Goal: Task Accomplishment & Management: Manage account settings

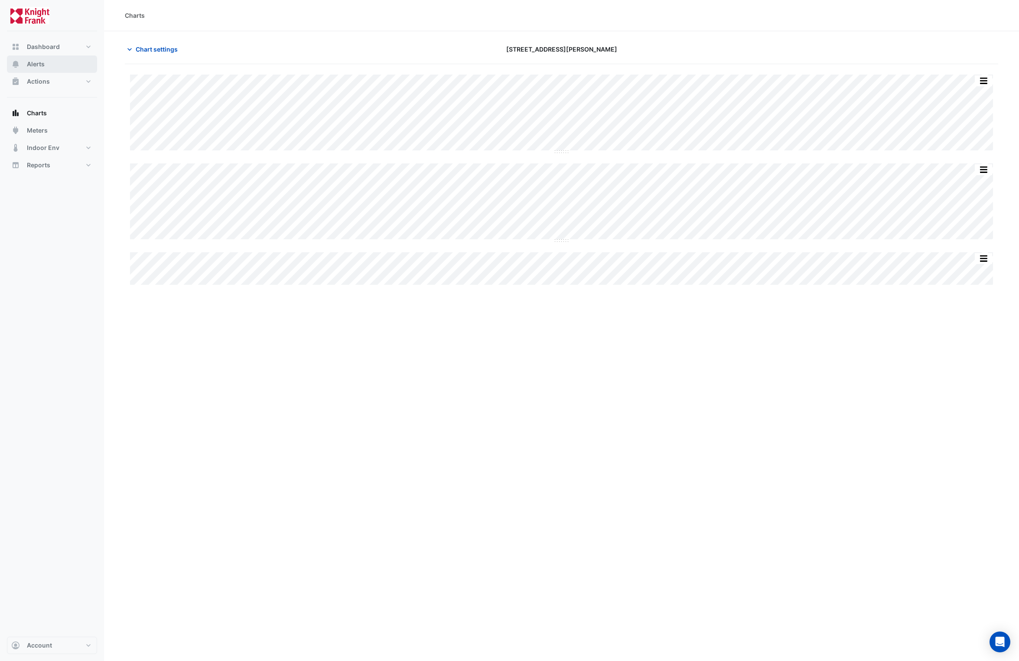
click at [36, 65] on span "Alerts" at bounding box center [36, 64] width 18 height 9
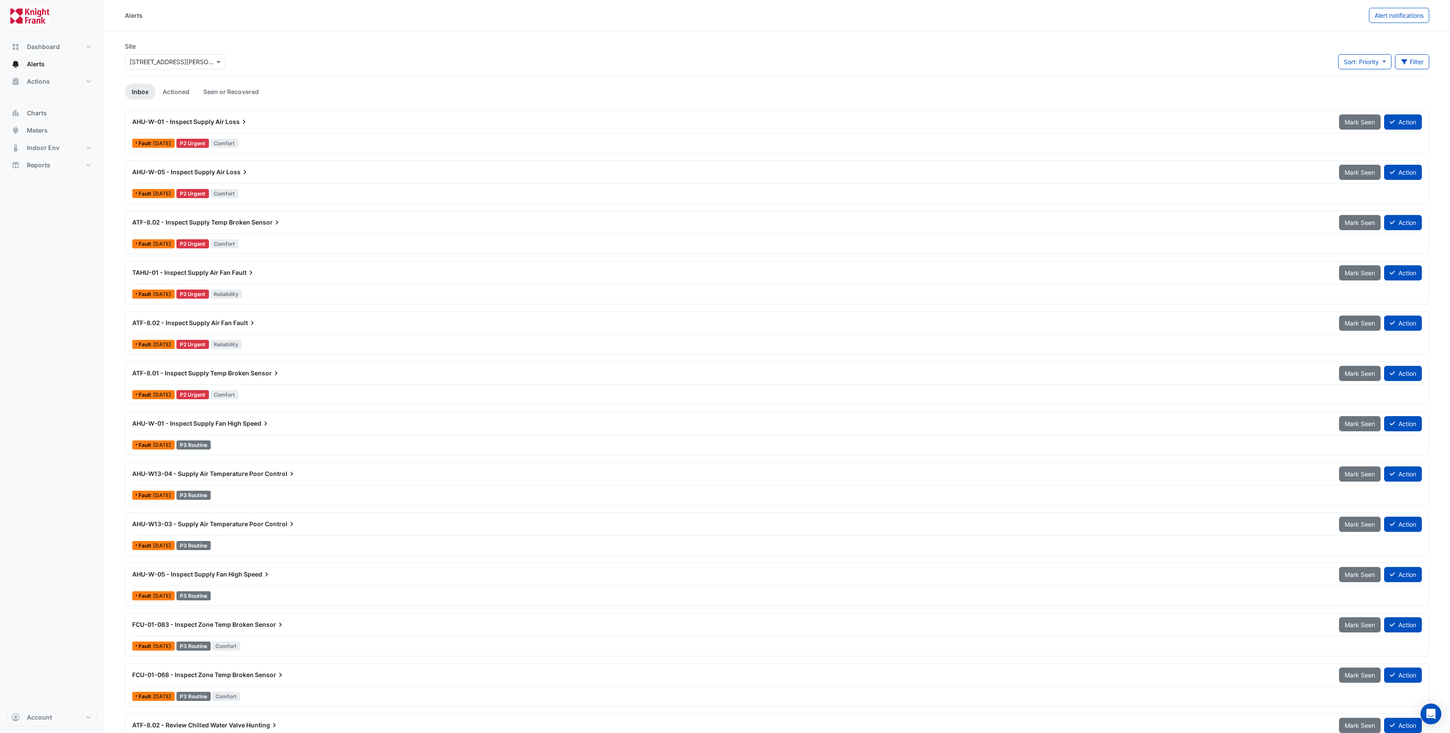
click at [204, 126] on div "AHU-W-01 - Inspect Supply Air Loss" at bounding box center [730, 121] width 1196 height 9
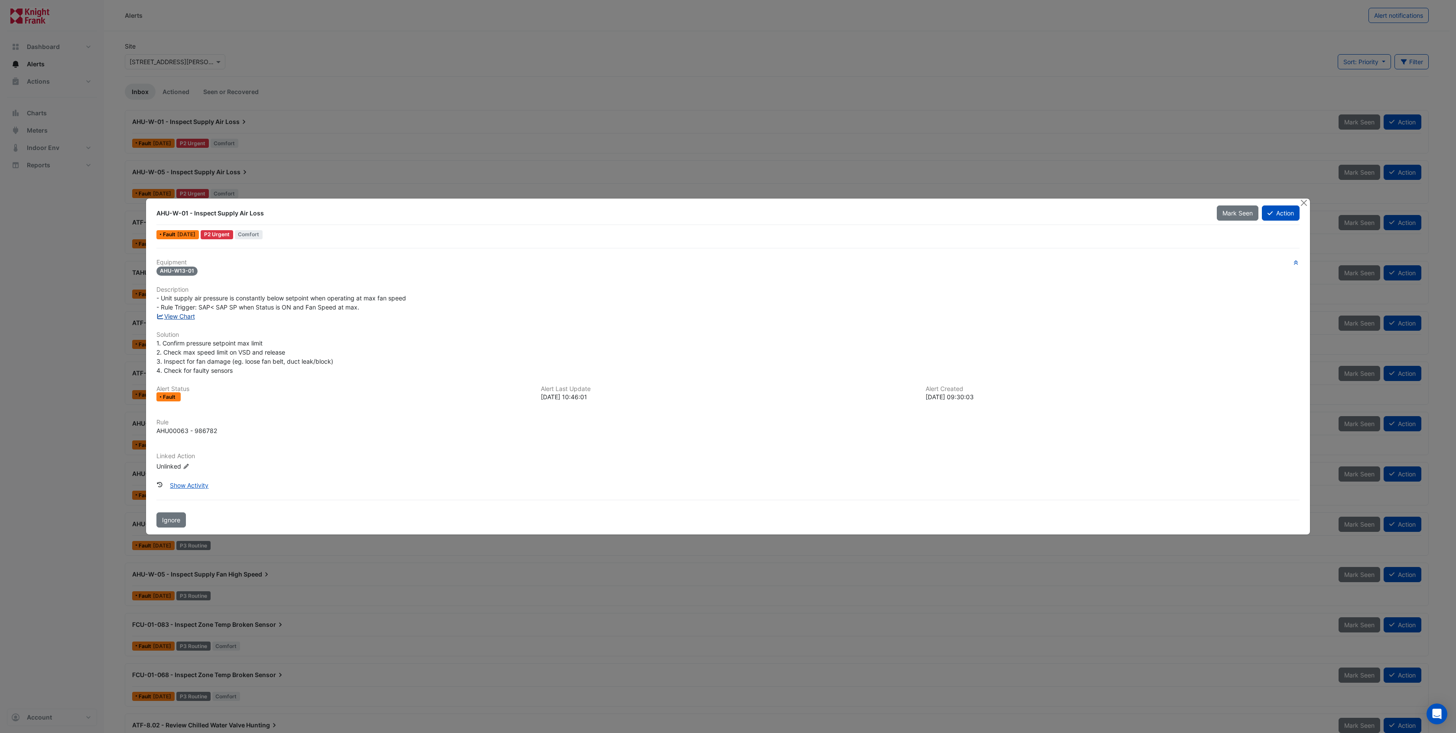
click at [186, 315] on link "View Chart" at bounding box center [175, 316] width 39 height 7
click at [1019, 210] on button "Action" at bounding box center [1281, 212] width 38 height 15
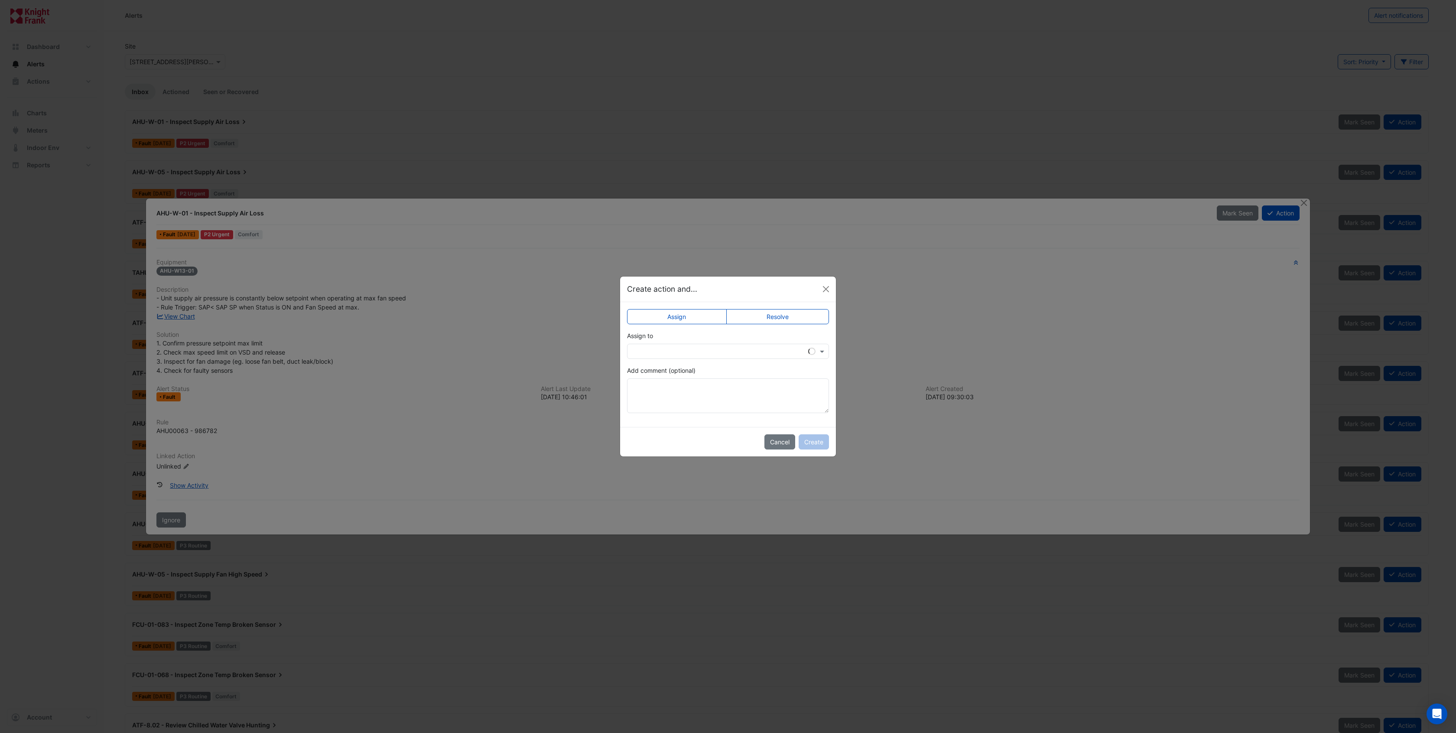
click at [709, 354] on input "text" at bounding box center [719, 351] width 175 height 9
click at [661, 456] on span "Roy Warburton" at bounding box center [666, 454] width 49 height 7
click at [701, 347] on input "text" at bounding box center [719, 351] width 175 height 9
click at [658, 446] on div "Jeff Martin" at bounding box center [665, 442] width 75 height 13
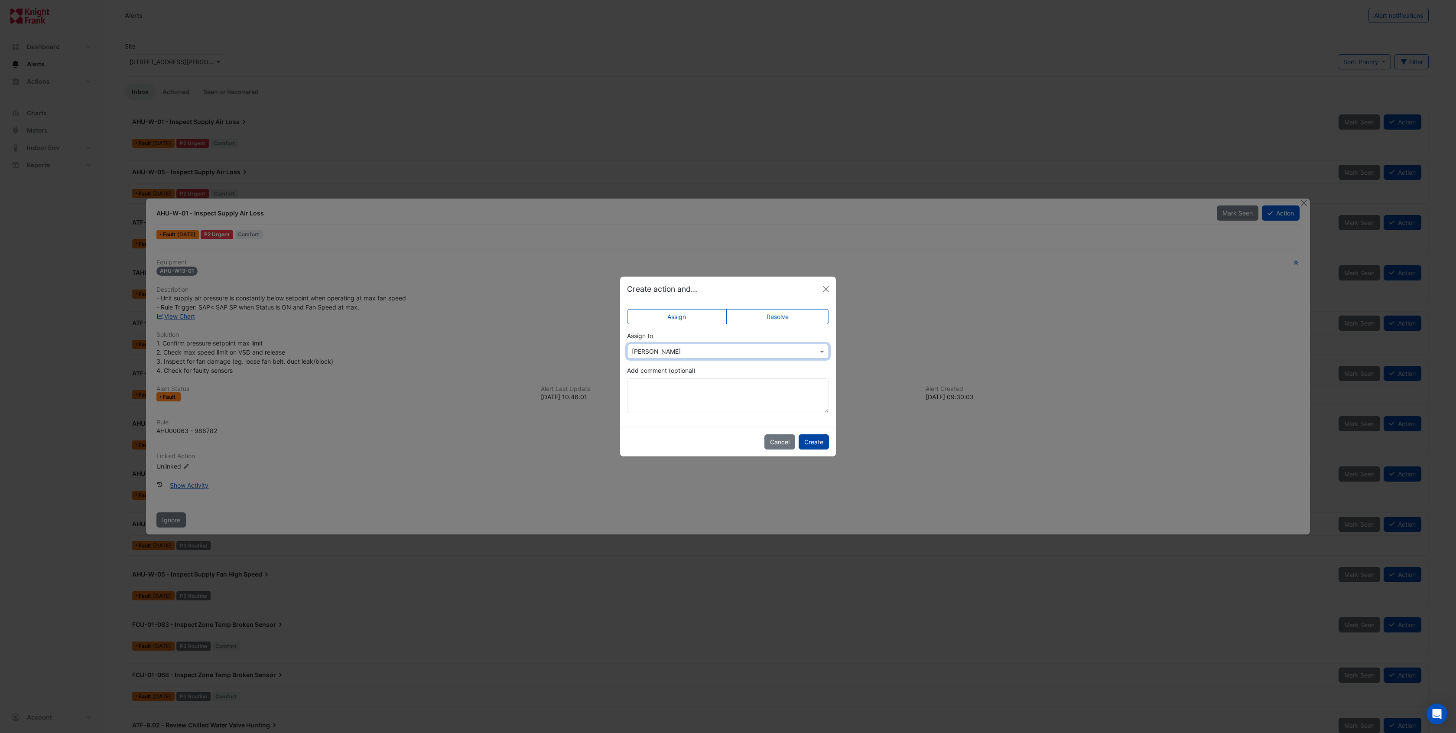
click at [810, 443] on button "Create" at bounding box center [814, 441] width 30 height 15
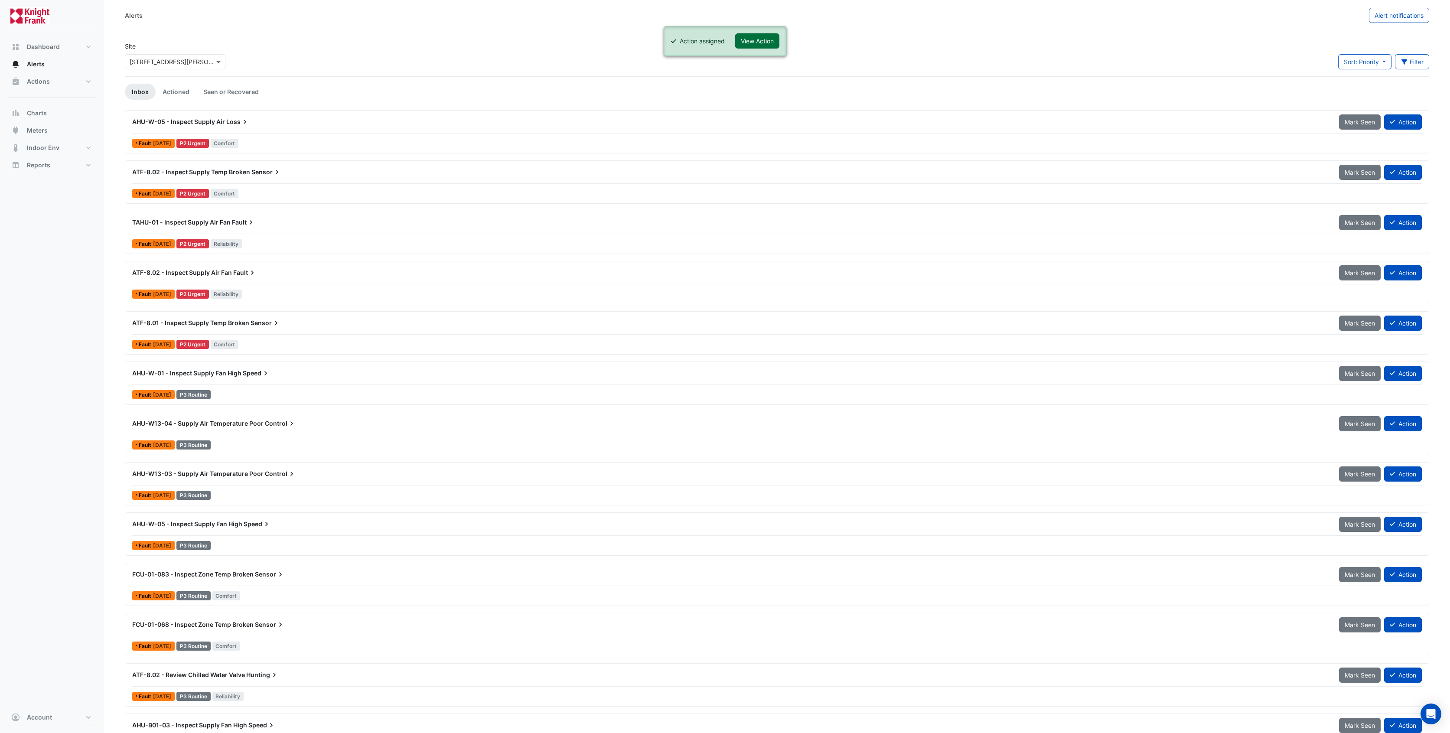
click at [741, 35] on button "View Action" at bounding box center [757, 40] width 44 height 15
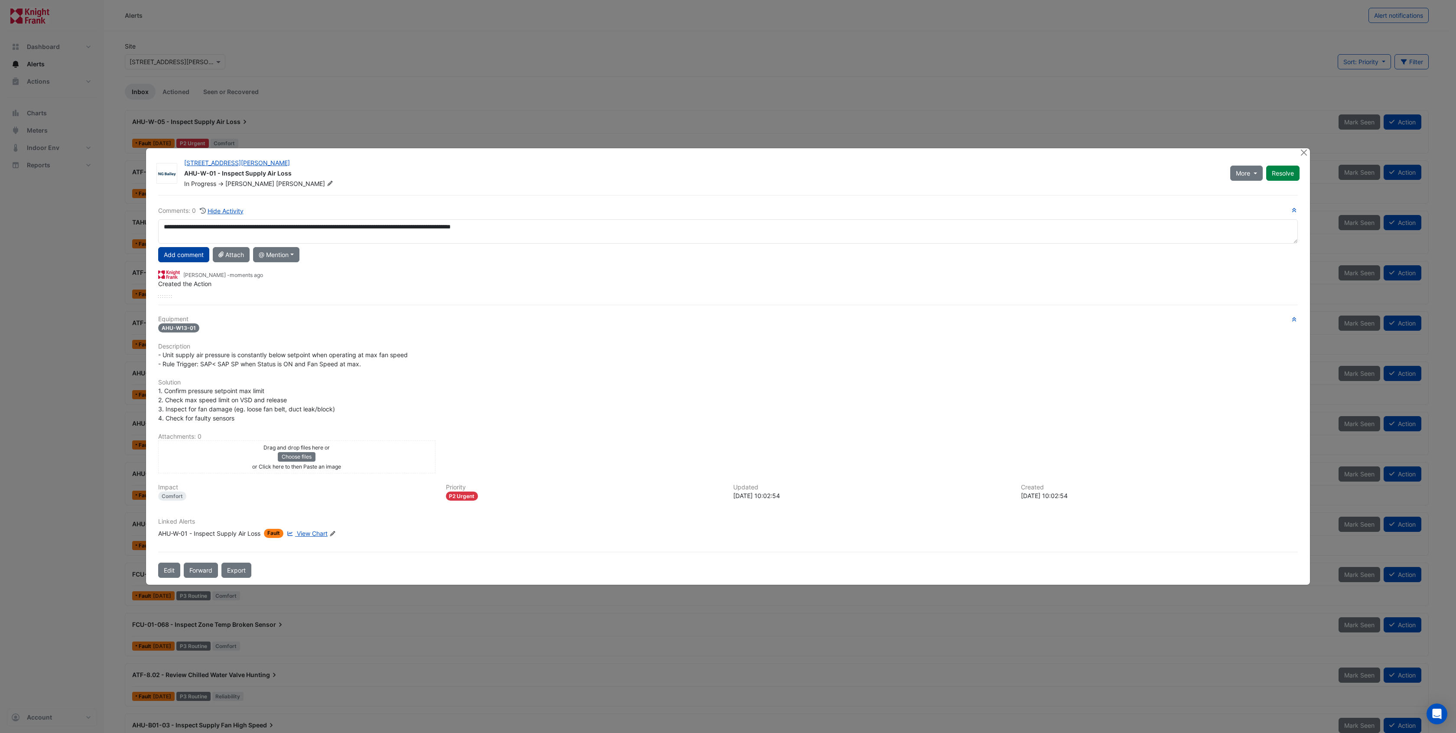
type textarea "**********"
click at [191, 261] on button "Add comment" at bounding box center [183, 254] width 51 height 15
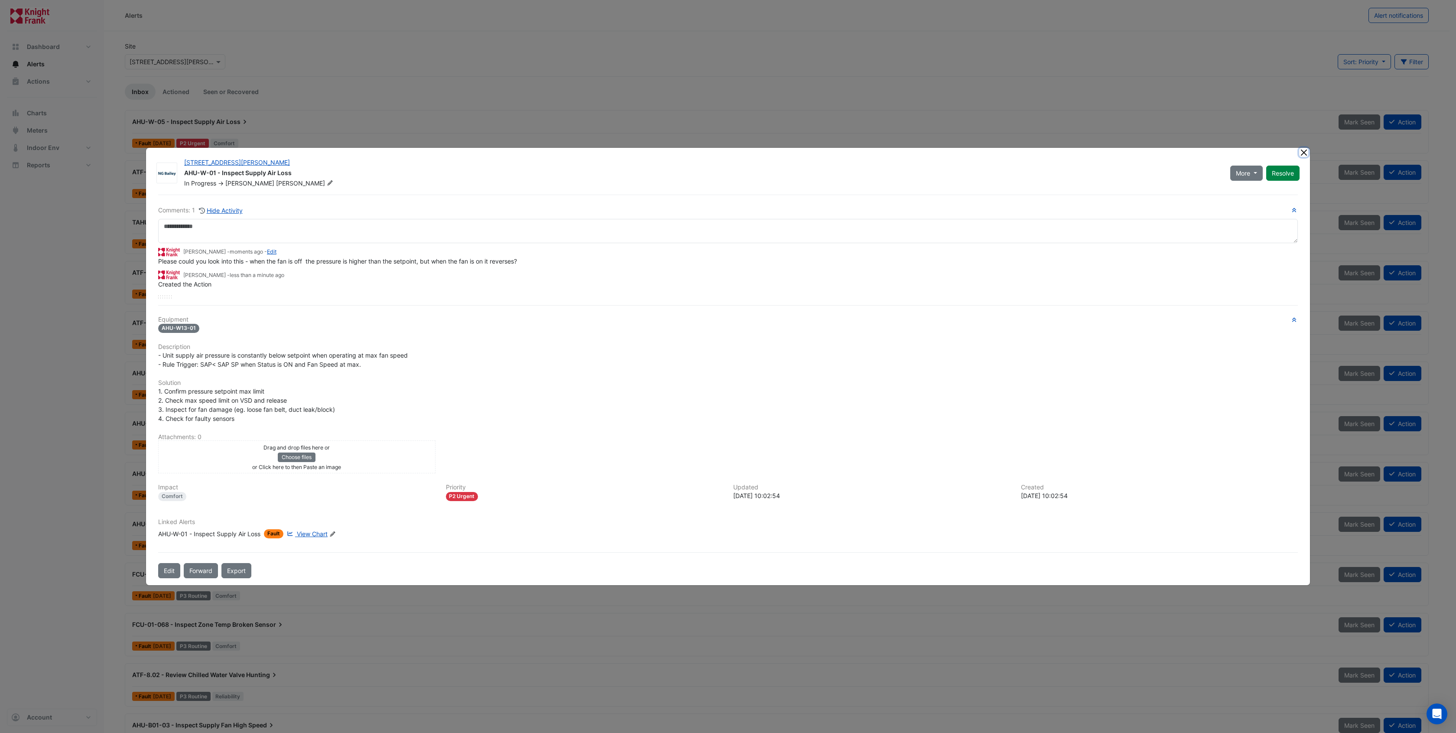
click at [1019, 156] on button "Close" at bounding box center [1304, 152] width 9 height 9
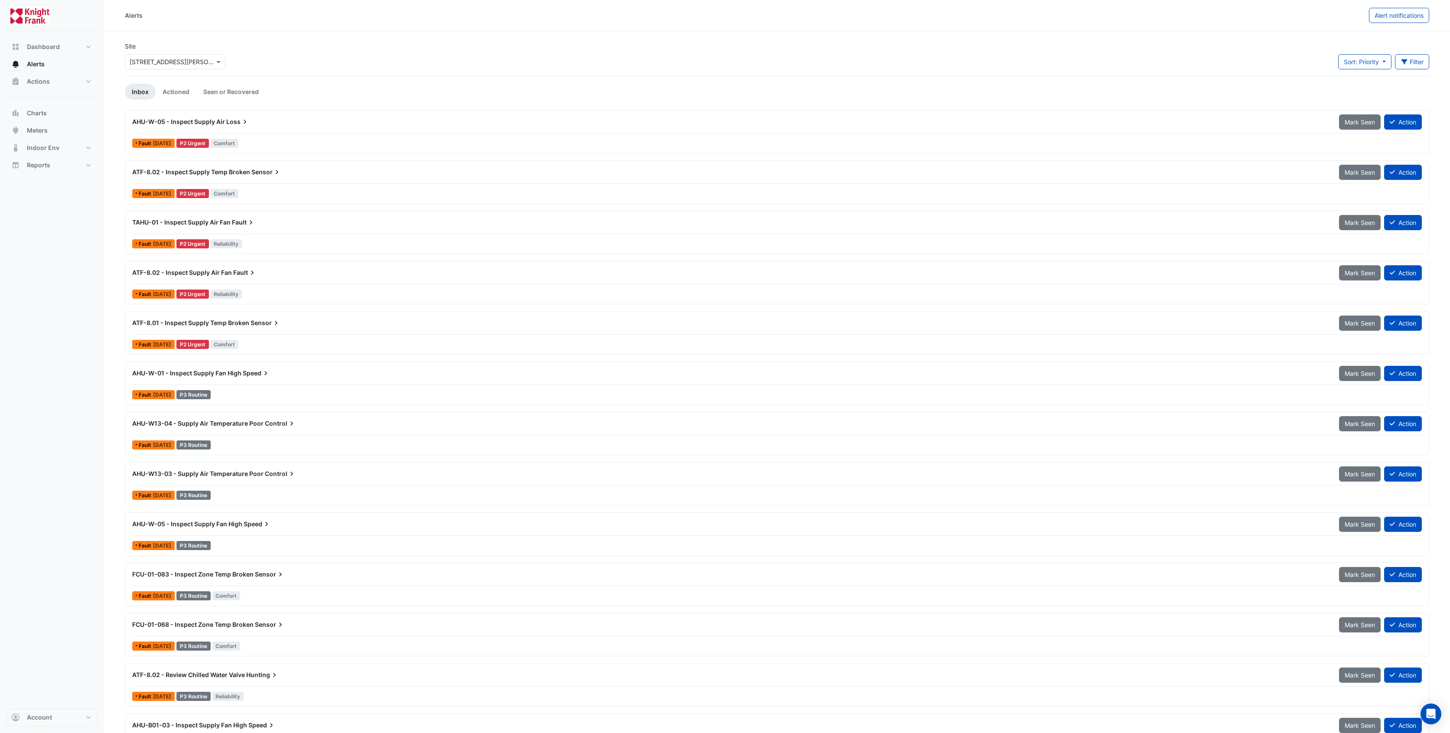
click at [191, 121] on span "AHU-W-05 - Inspect Supply Air" at bounding box center [178, 121] width 93 height 7
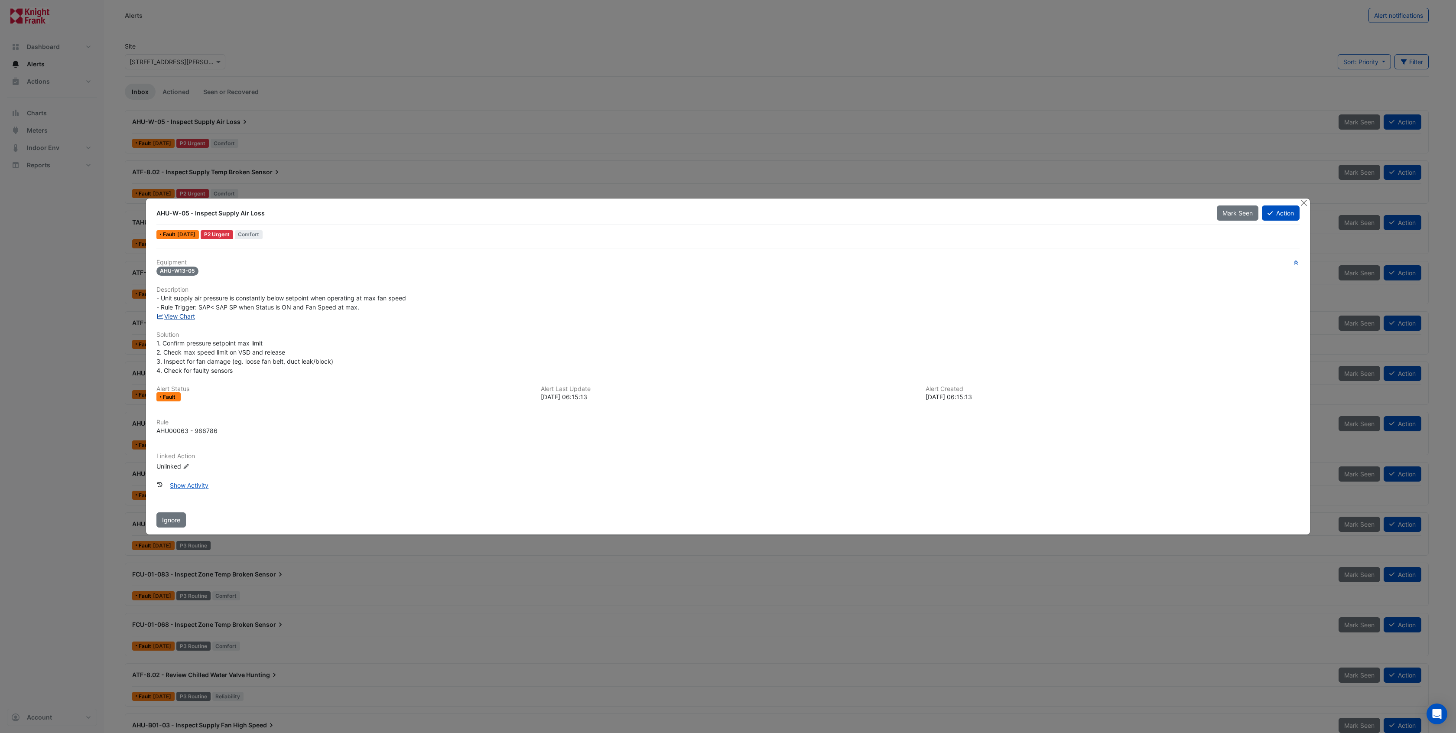
click at [179, 317] on link "View Chart" at bounding box center [175, 316] width 39 height 7
click at [1019, 216] on icon at bounding box center [1270, 213] width 5 height 6
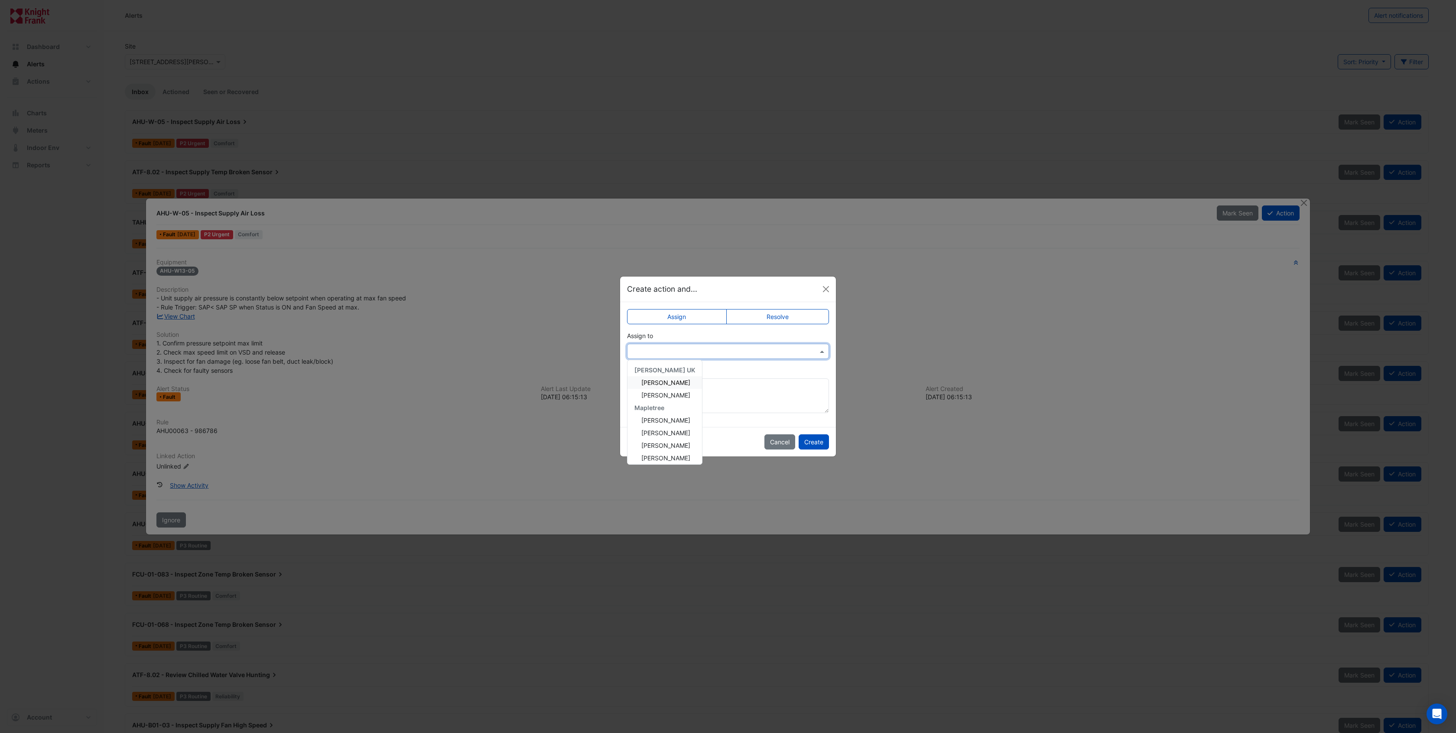
click at [690, 353] on input "text" at bounding box center [719, 351] width 175 height 9
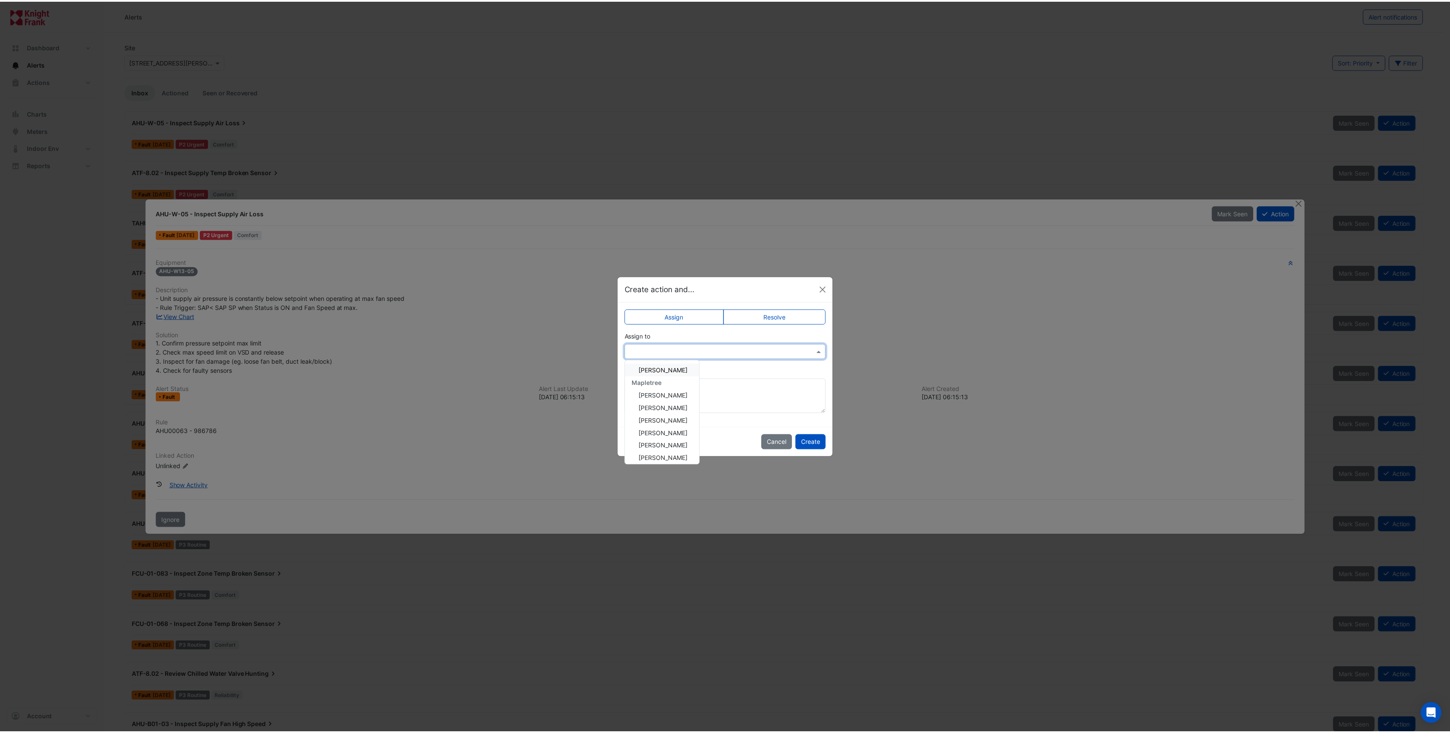
scroll to position [79, 0]
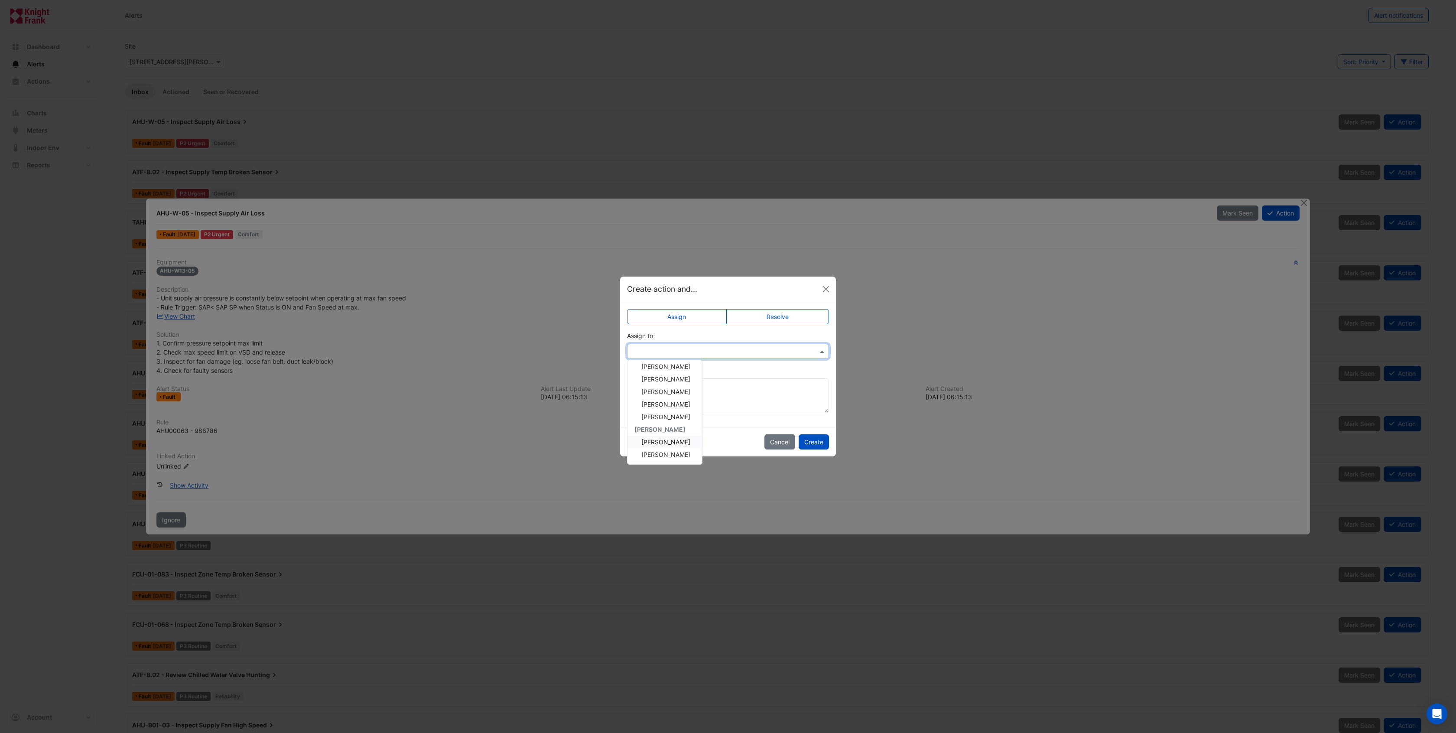
click at [661, 440] on span "Jeff Martin" at bounding box center [666, 441] width 49 height 7
click at [816, 443] on button "Create" at bounding box center [814, 441] width 30 height 15
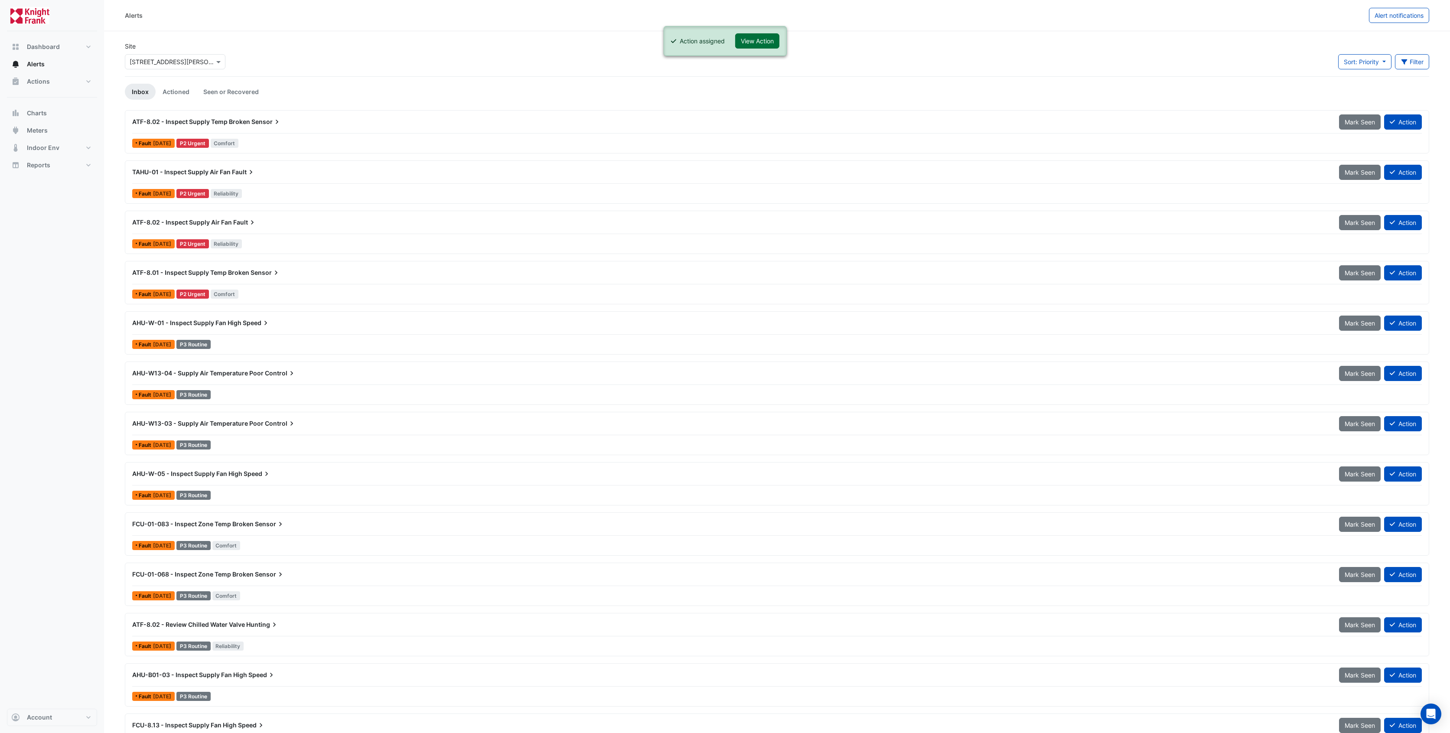
click at [750, 42] on button "View Action" at bounding box center [757, 40] width 44 height 15
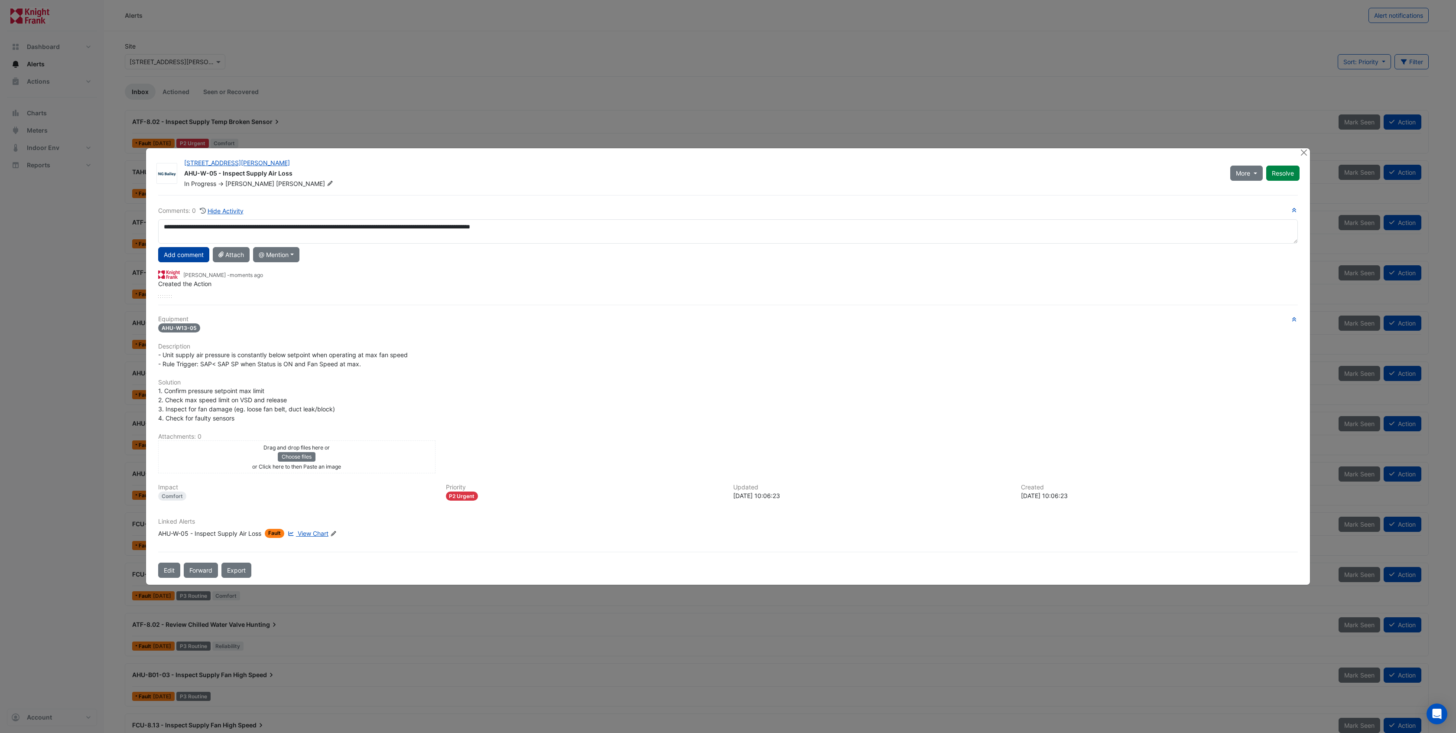
type textarea "**********"
click at [163, 255] on button "Add comment" at bounding box center [183, 254] width 51 height 15
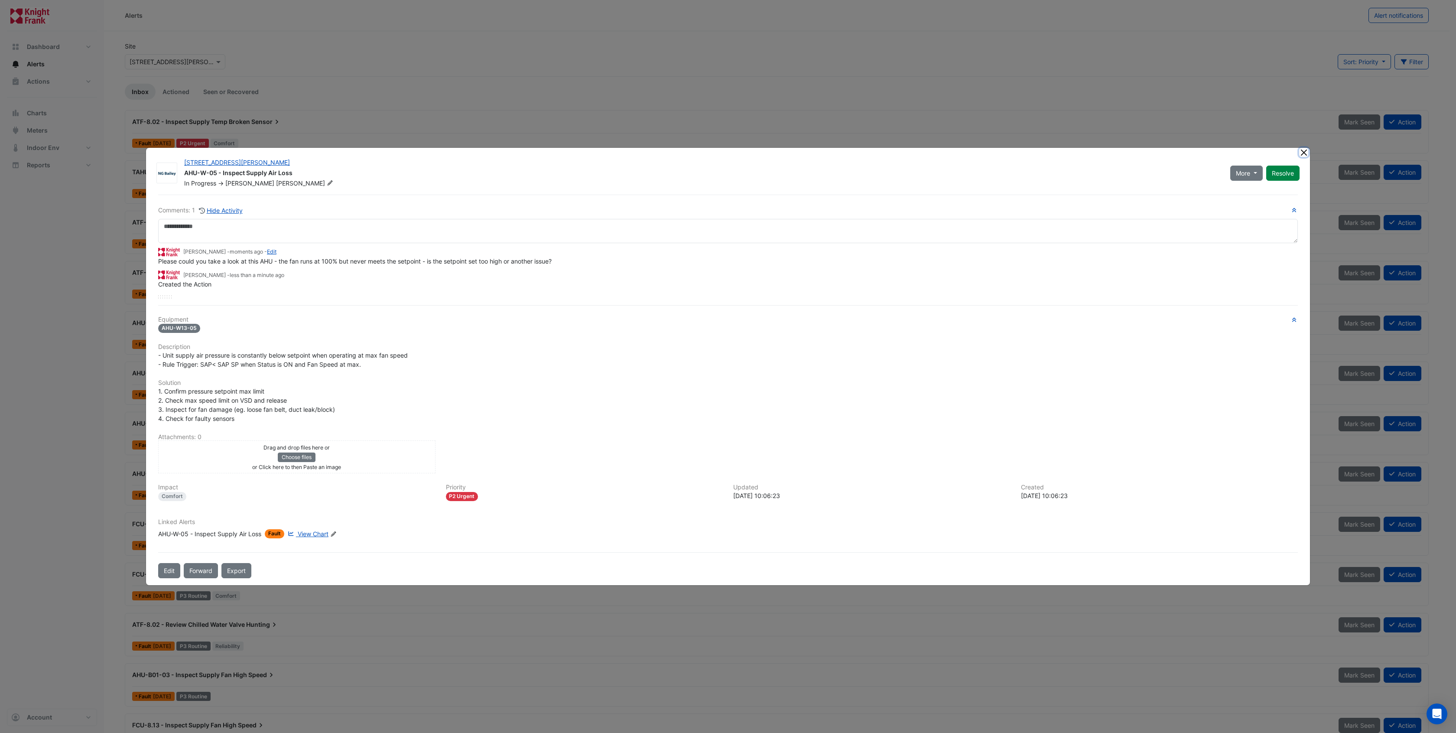
click at [1019, 153] on button "Close" at bounding box center [1304, 152] width 9 height 9
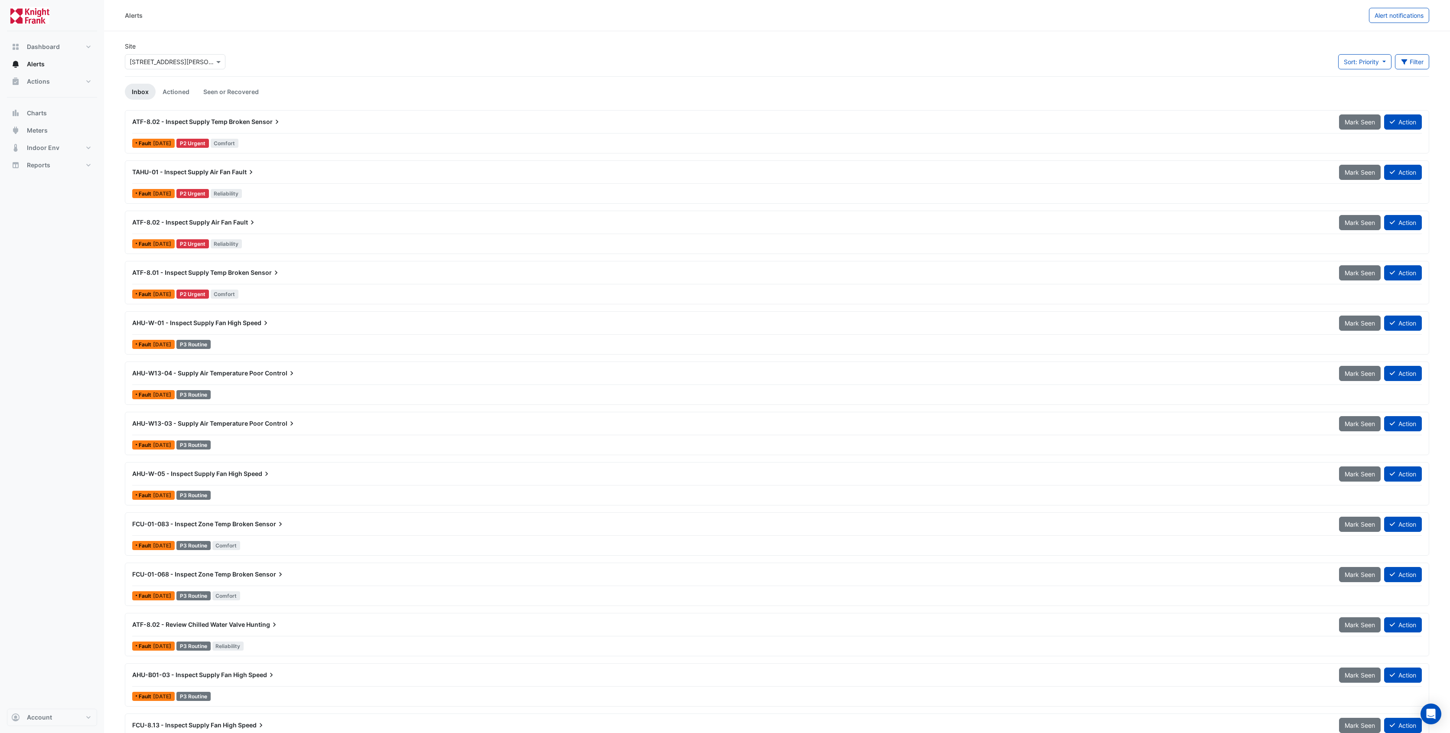
click at [307, 42] on div "Site Select a Site × 3 Hardman Street Sort: Priority Priority Updated Filter Ti…" at bounding box center [777, 59] width 1315 height 35
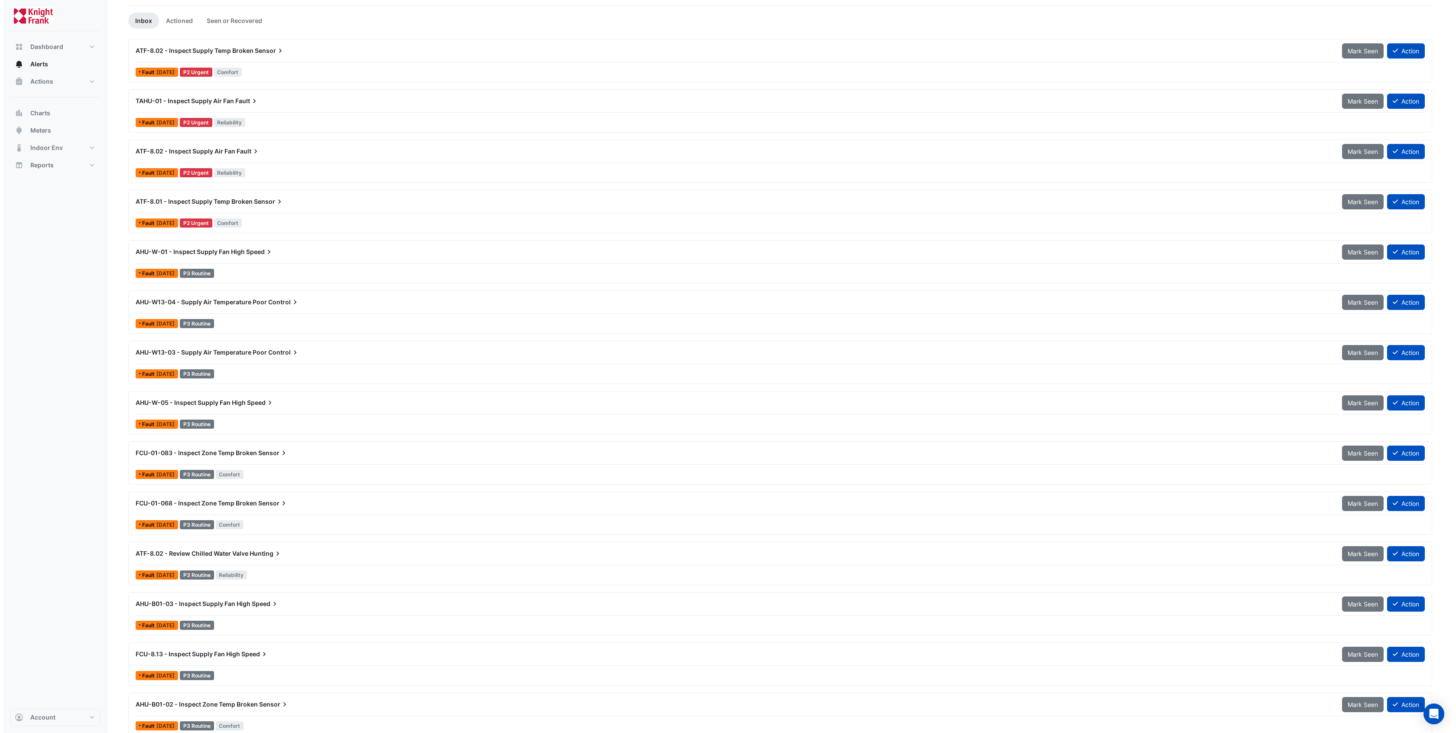
scroll to position [81, 0]
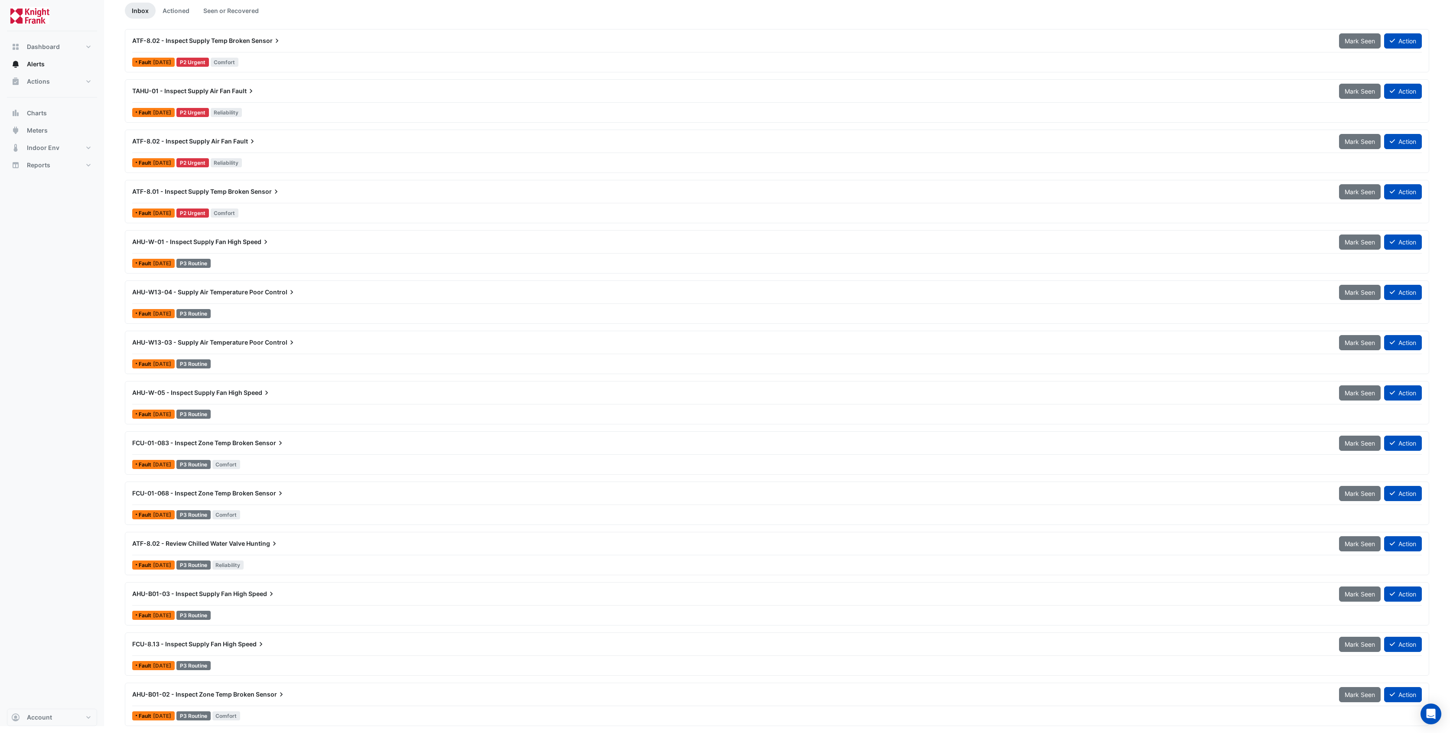
click at [266, 295] on span "Control" at bounding box center [280, 292] width 31 height 9
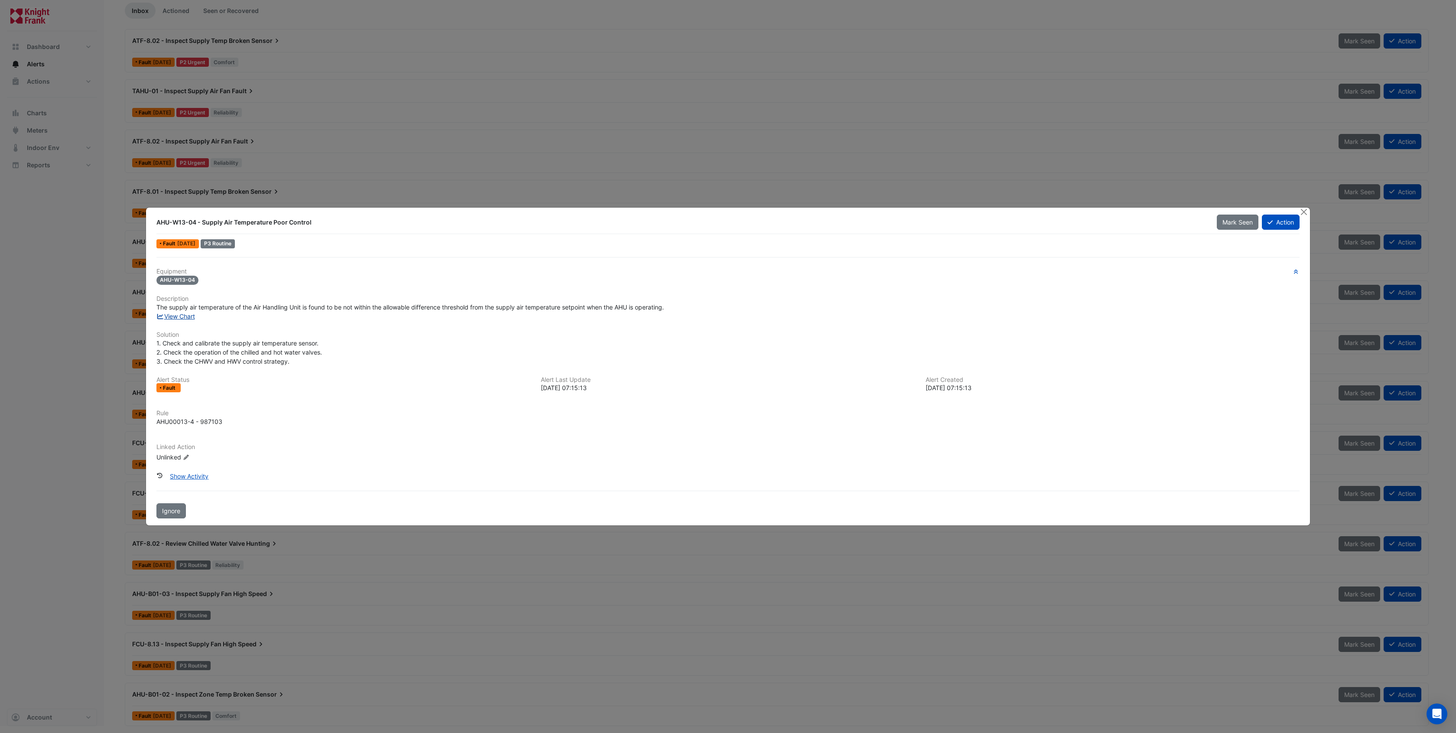
click at [173, 316] on link "View Chart" at bounding box center [175, 316] width 39 height 7
click at [1019, 224] on icon at bounding box center [1270, 222] width 5 height 6
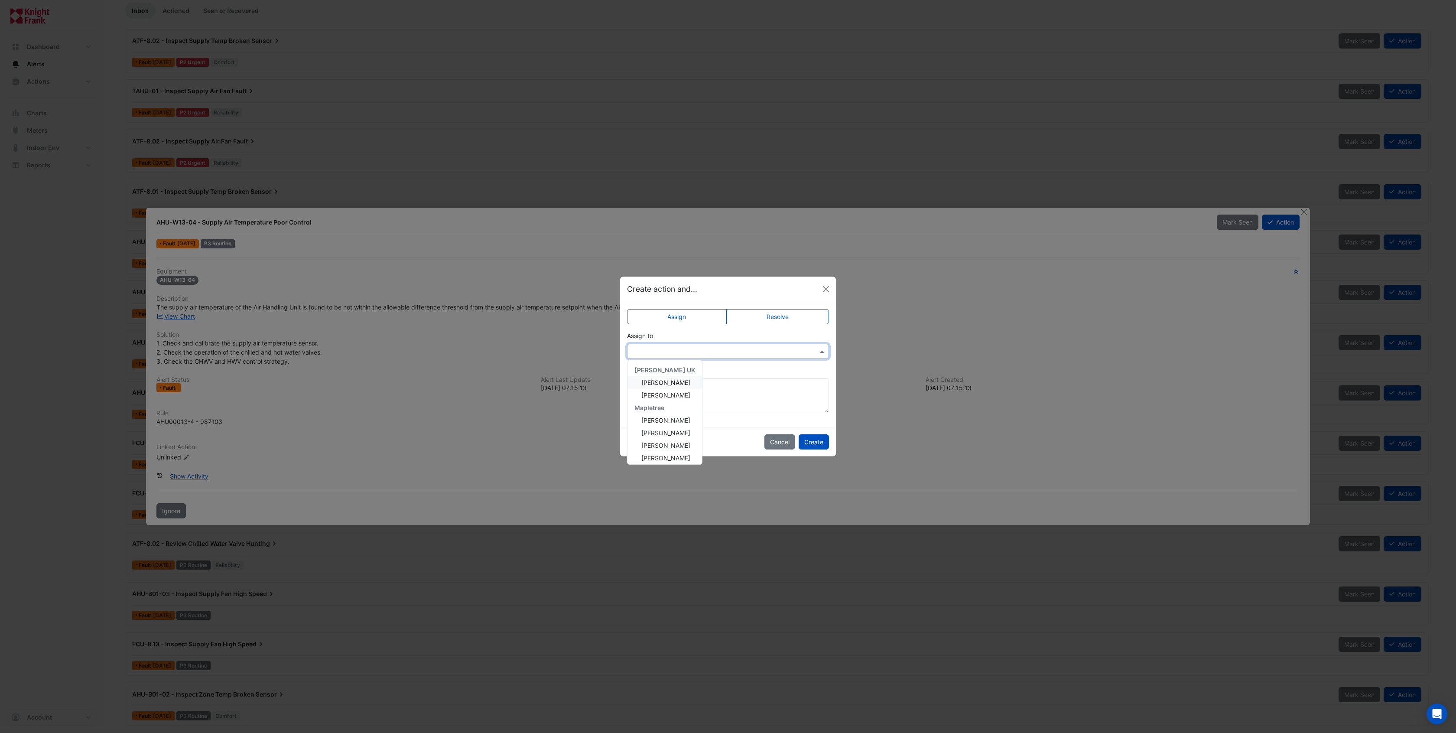
click at [668, 355] on input "text" at bounding box center [719, 351] width 175 height 9
drag, startPoint x: 664, startPoint y: 453, endPoint x: 668, endPoint y: 440, distance: 14.1
click at [668, 440] on div "Knight Frank UK John Hughes Mehrban Yasin Mapletree Daniel Sitton Diogo Silva G…" at bounding box center [665, 373] width 75 height 176
click at [668, 440] on span "Jeff Martin" at bounding box center [666, 441] width 49 height 7
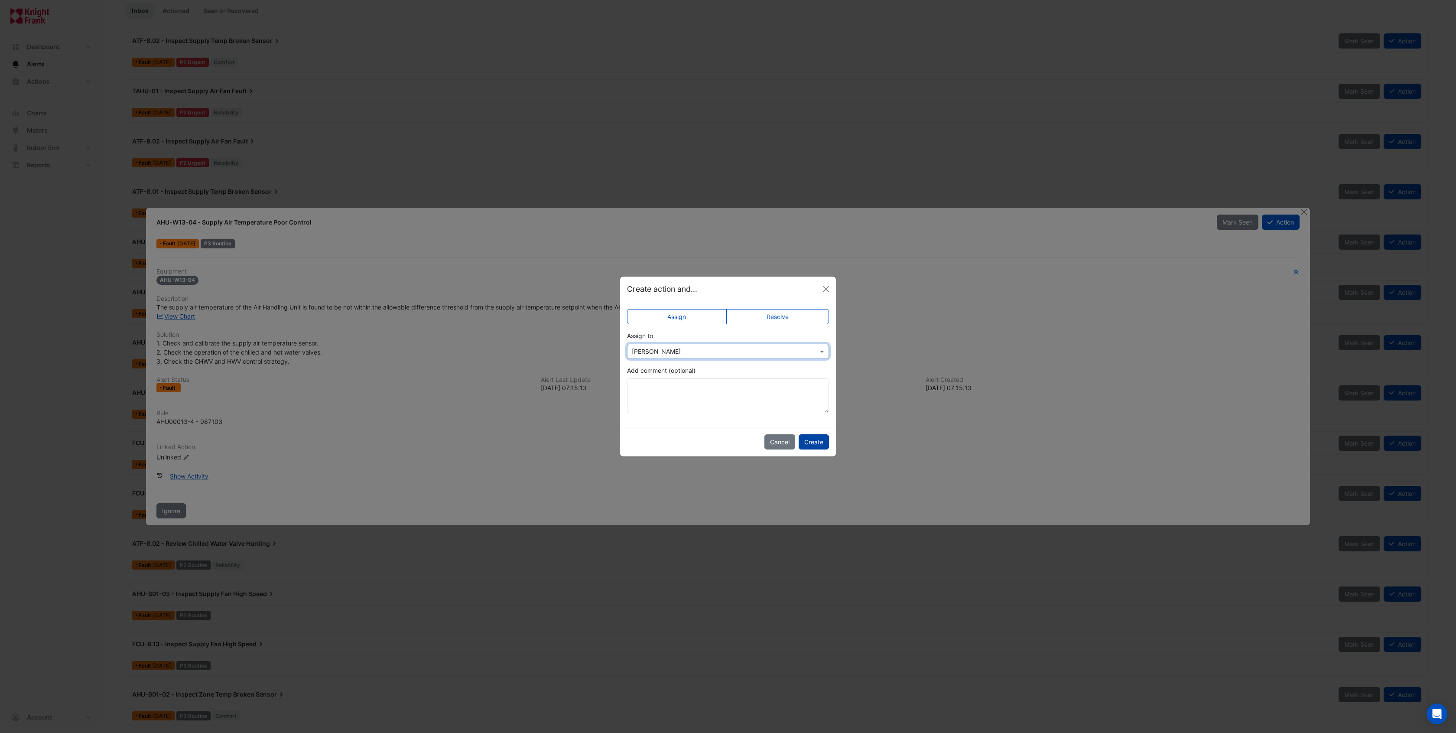
click at [809, 439] on button "Create" at bounding box center [814, 441] width 30 height 15
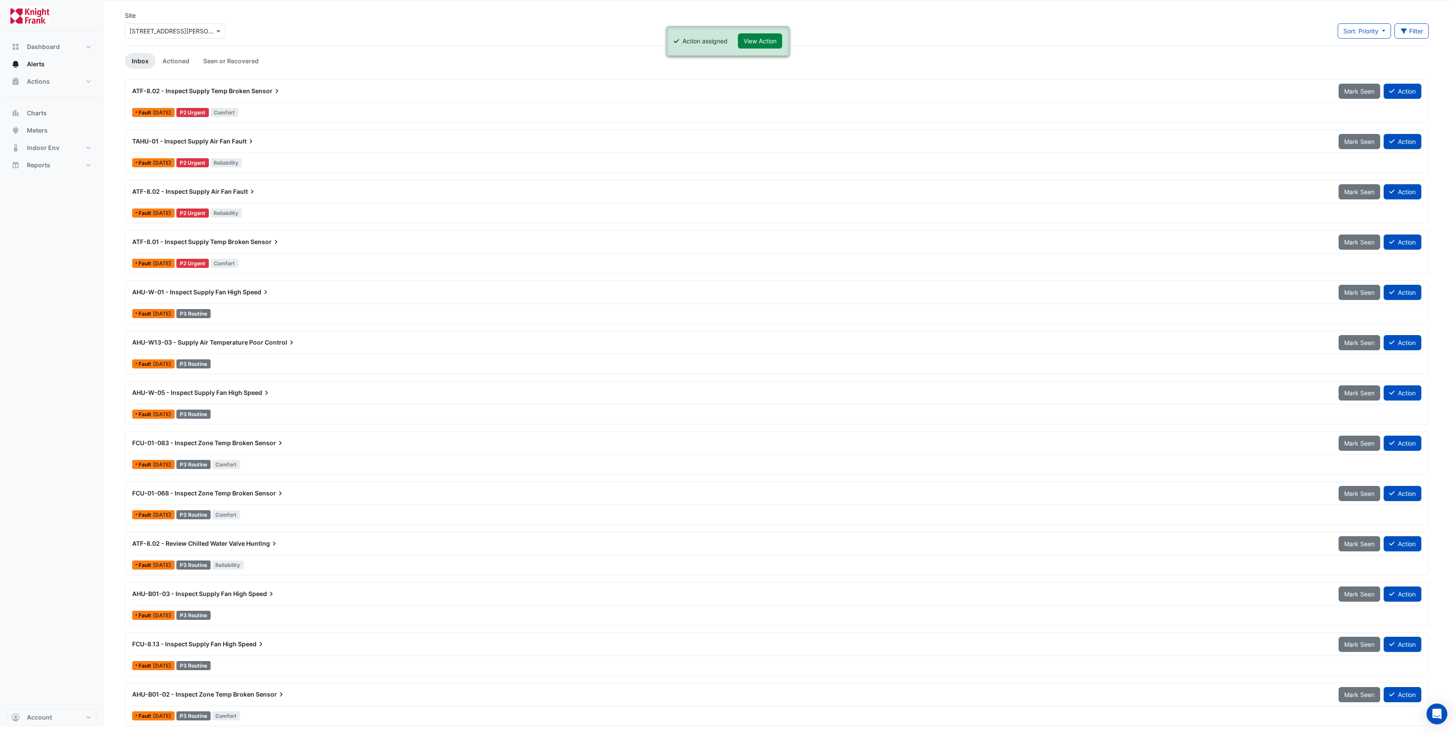
scroll to position [31, 0]
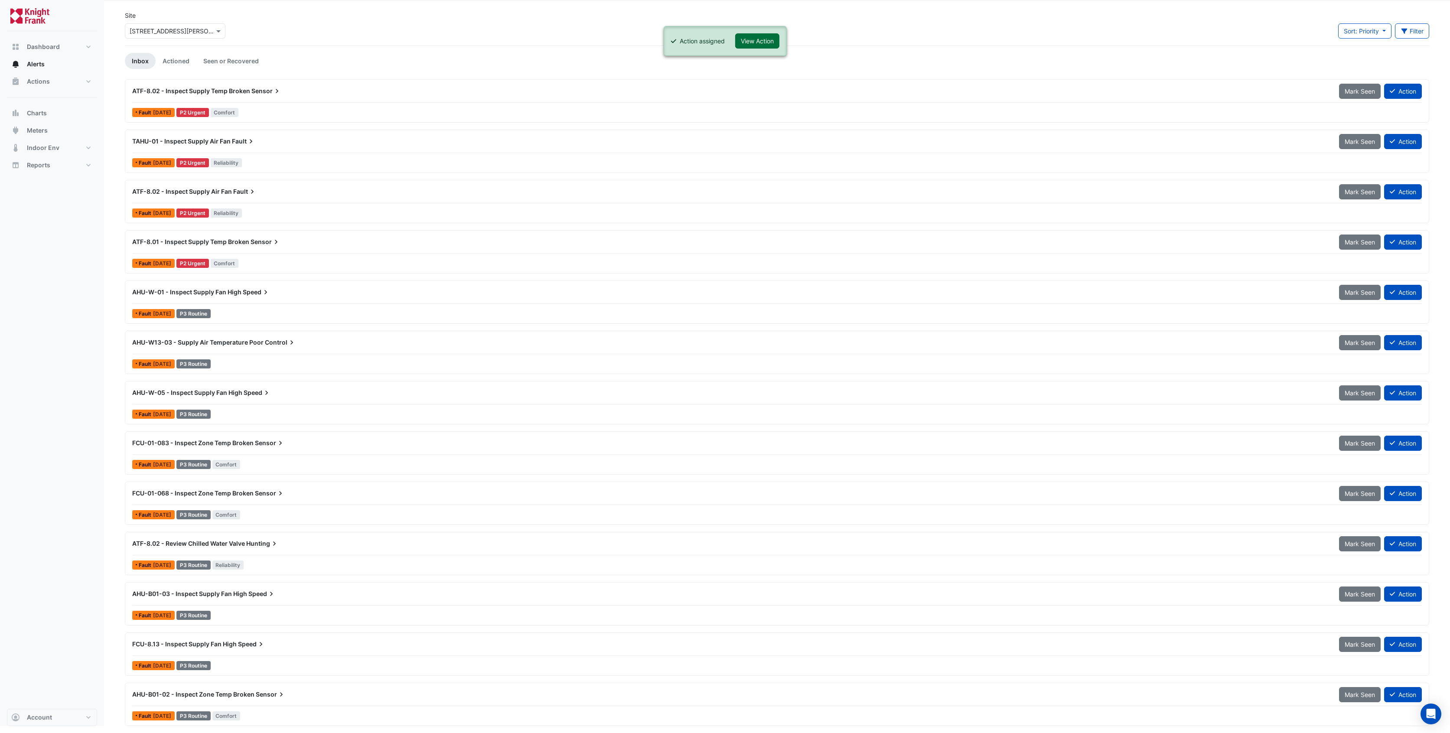
click at [777, 42] on button "View Action" at bounding box center [757, 40] width 44 height 15
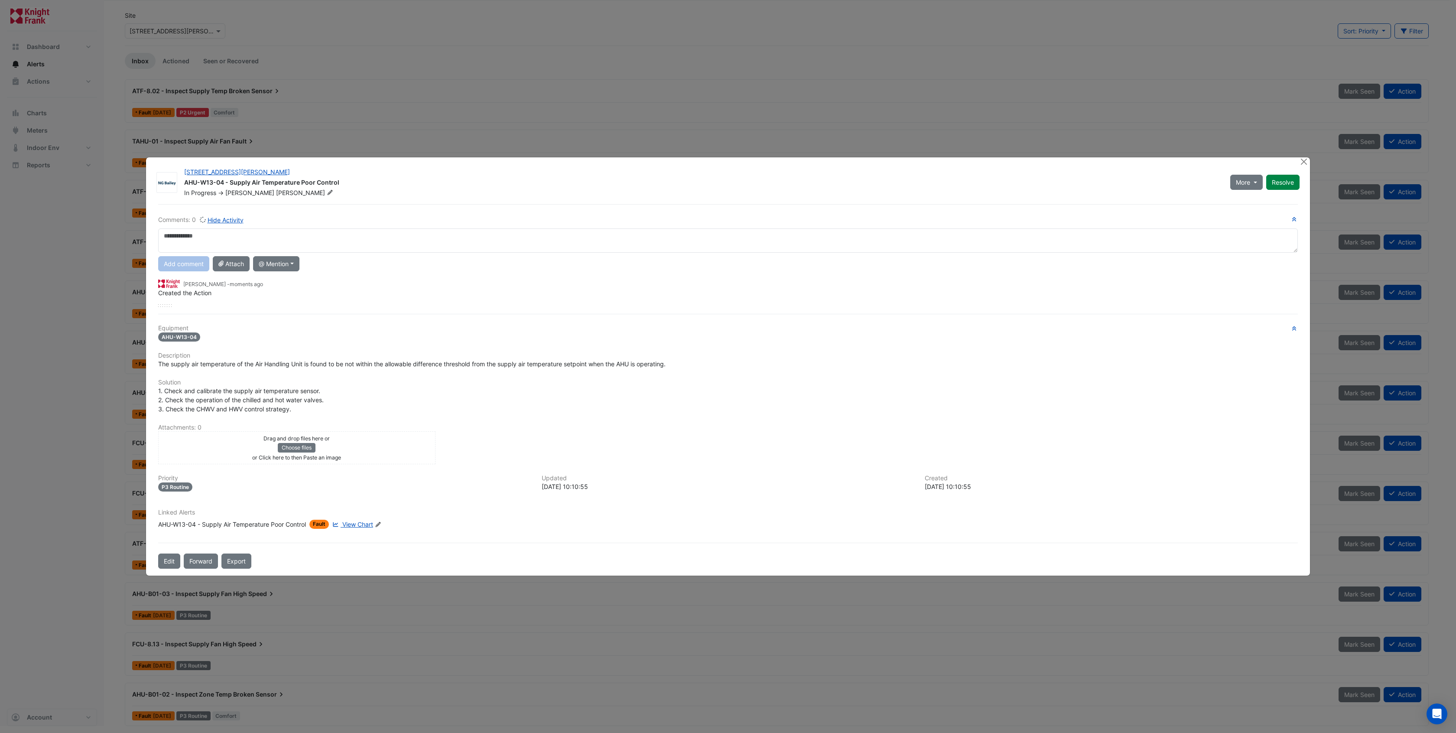
click at [172, 243] on textarea at bounding box center [728, 240] width 1140 height 24
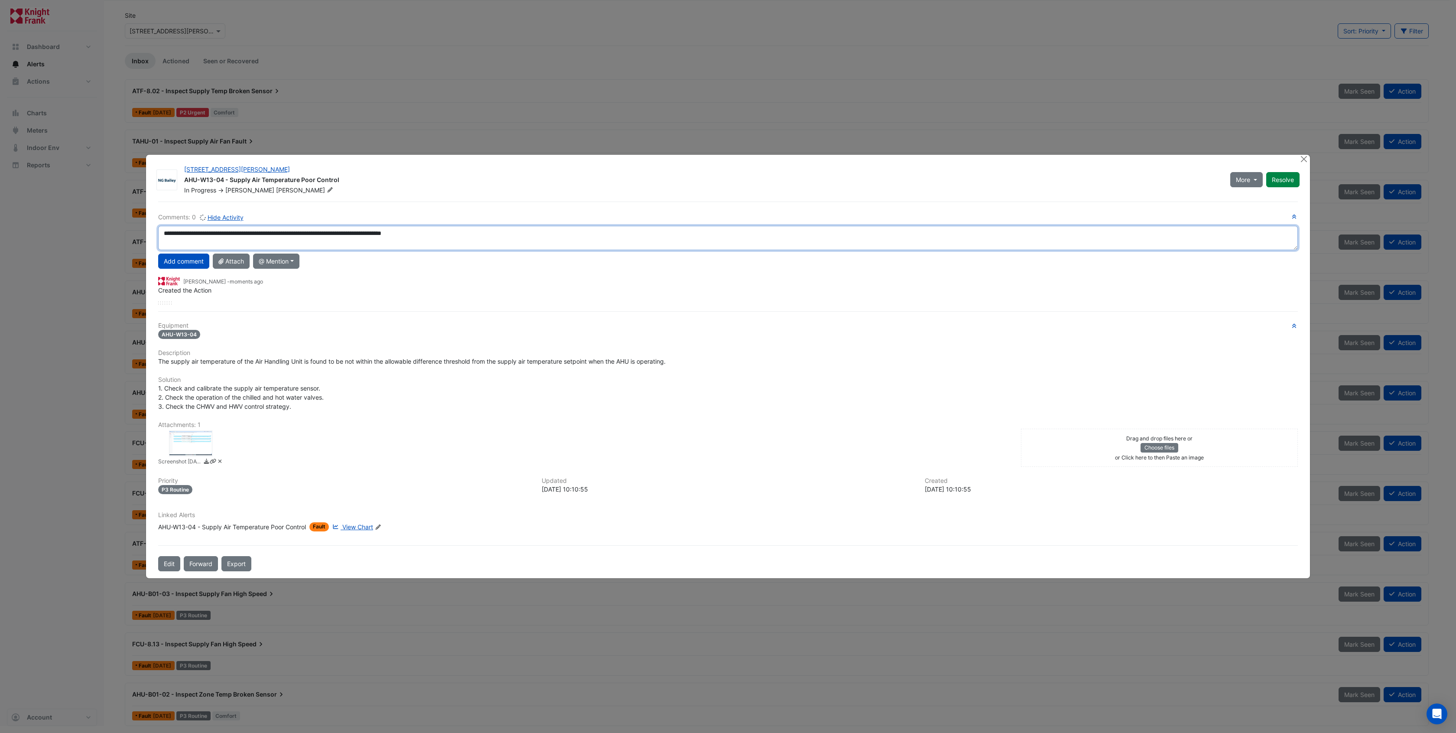
click at [477, 235] on textarea "**********" at bounding box center [728, 238] width 1140 height 24
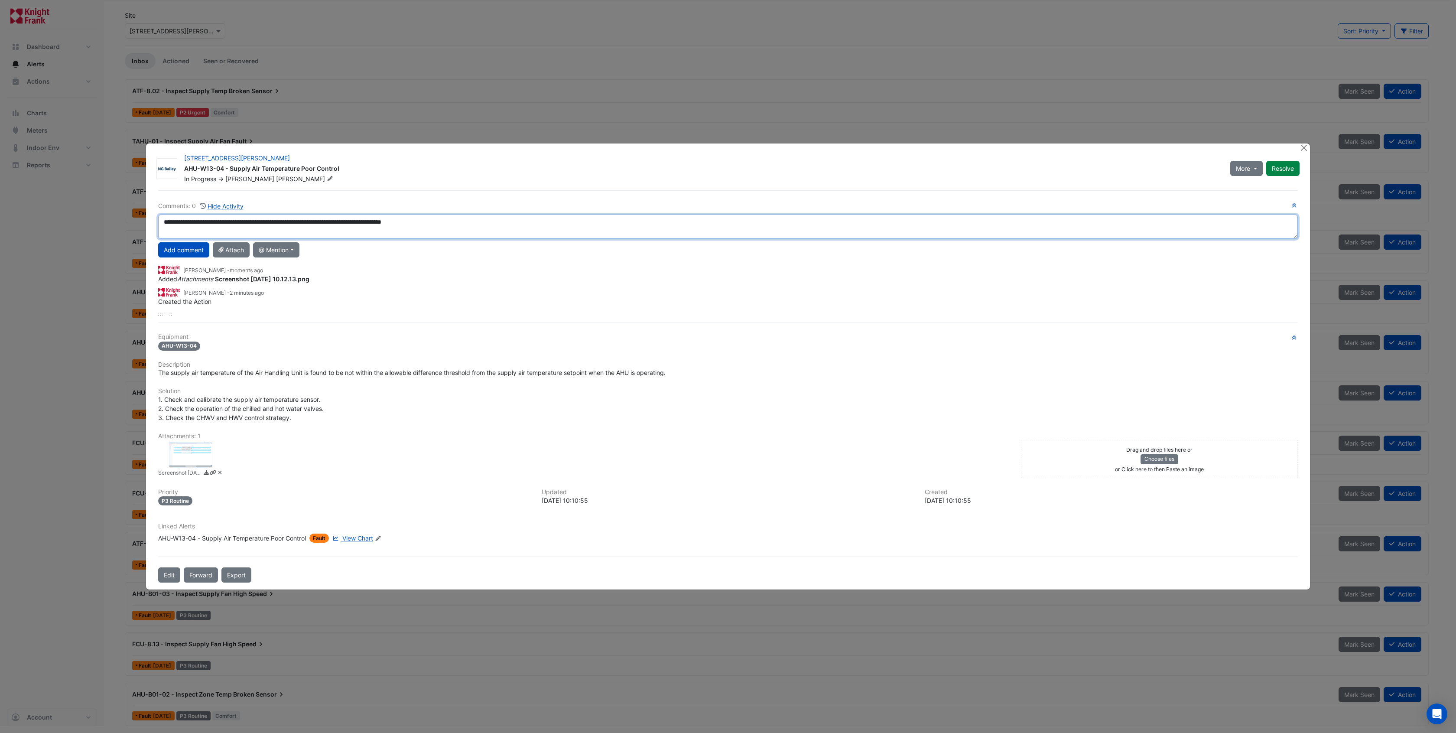
click at [477, 225] on textarea "**********" at bounding box center [728, 227] width 1140 height 24
type textarea "**********"
click at [185, 248] on button "Add comment" at bounding box center [183, 249] width 51 height 15
click at [1019, 150] on button "Close" at bounding box center [1304, 147] width 9 height 9
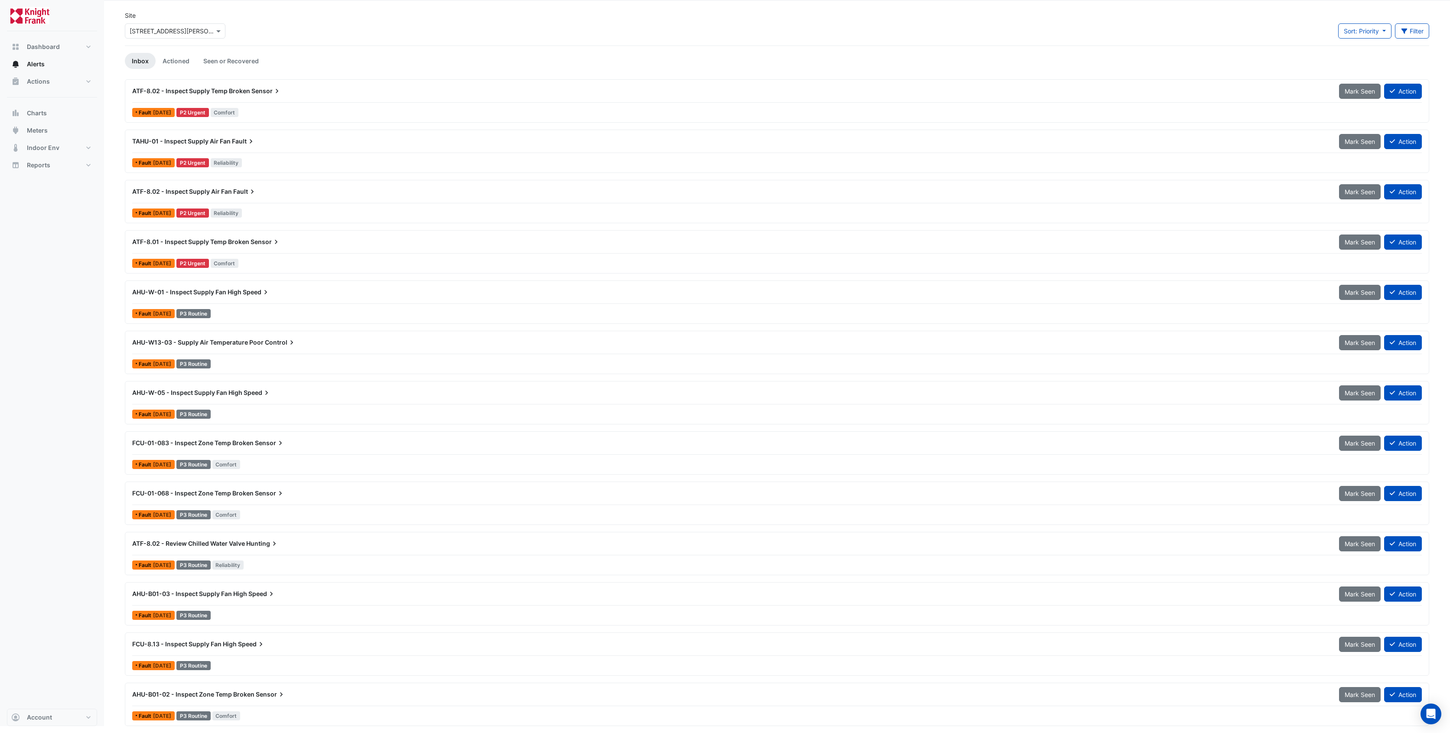
click at [198, 89] on span "ATF-8.02 - Inspect Supply Temp Broken" at bounding box center [191, 90] width 118 height 7
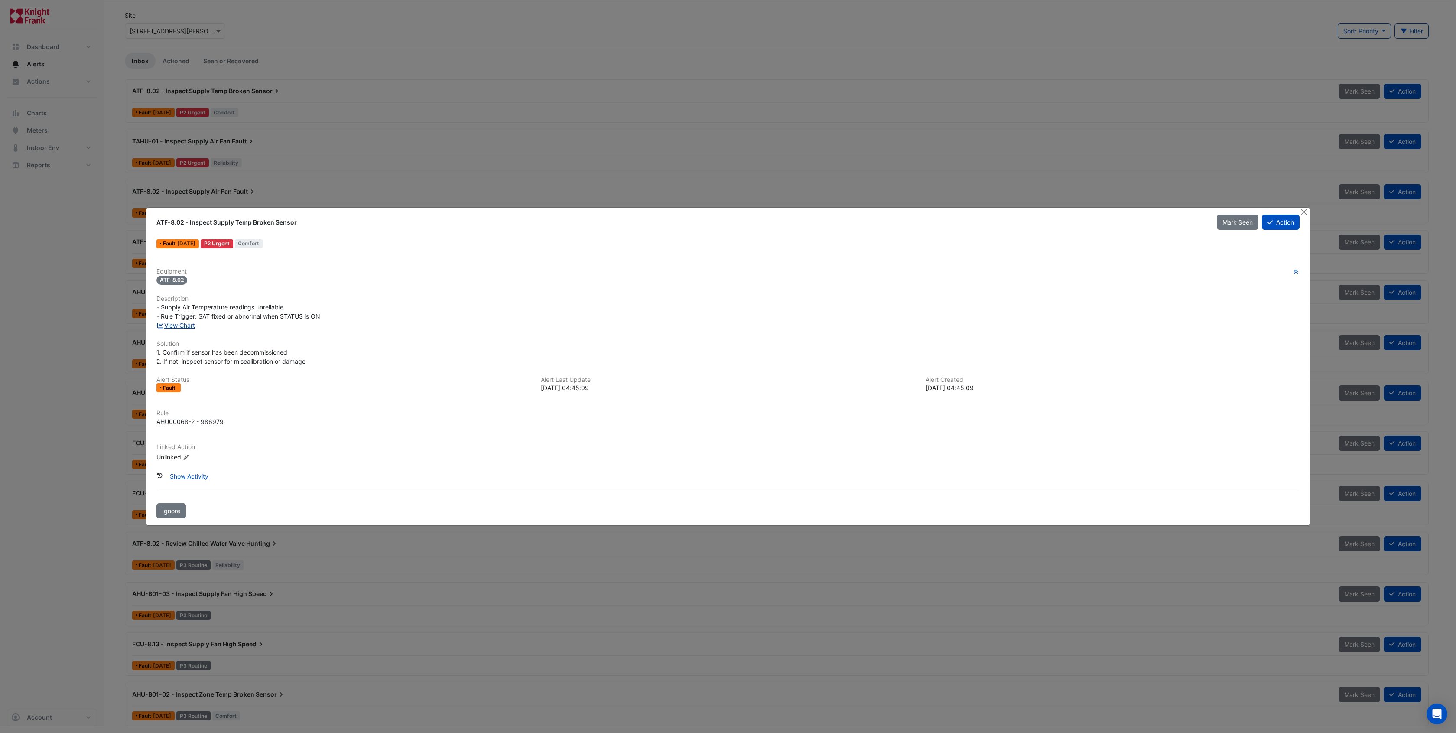
click at [177, 325] on link "View Chart" at bounding box center [175, 325] width 39 height 7
click at [1019, 214] on button "Close" at bounding box center [1304, 212] width 9 height 9
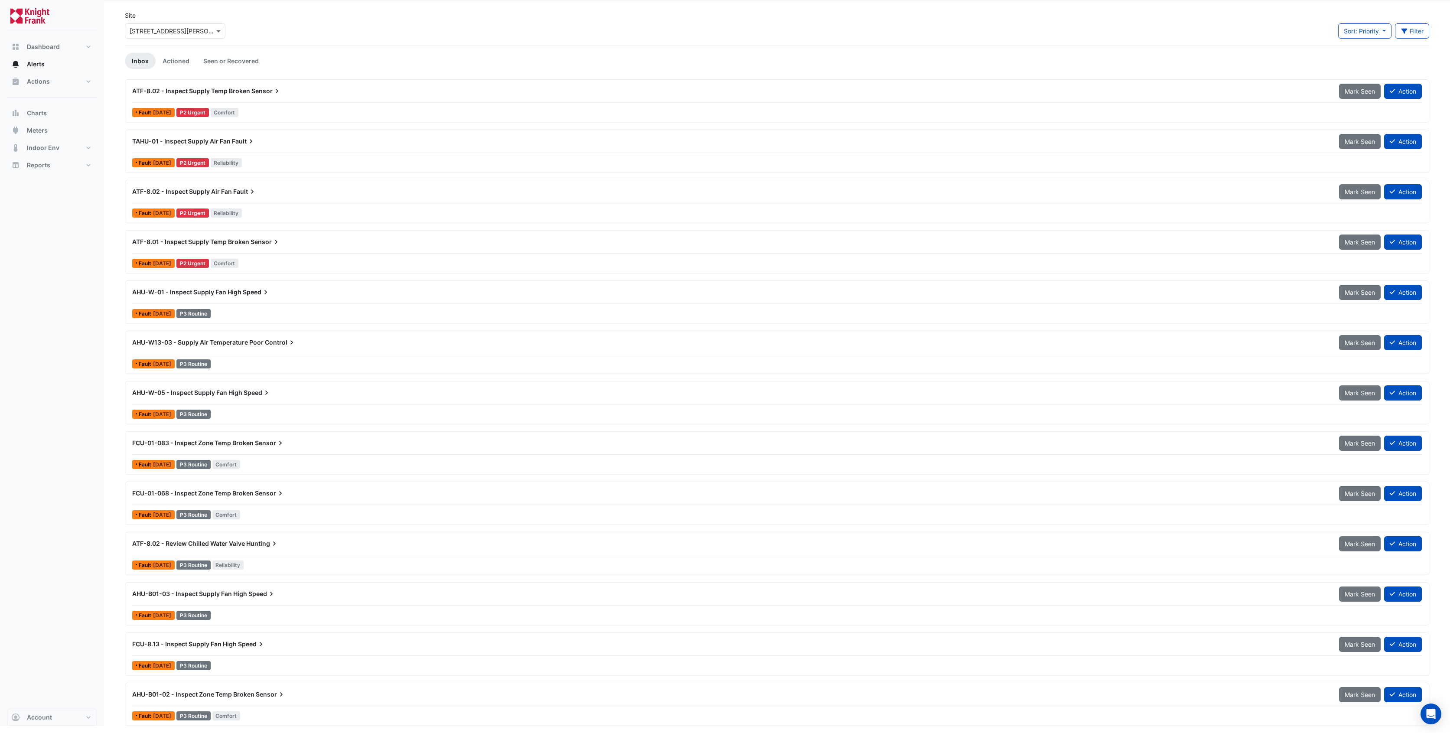
click at [195, 544] on span "ATF-8.02 - Review Chilled Water Valve" at bounding box center [188, 543] width 113 height 7
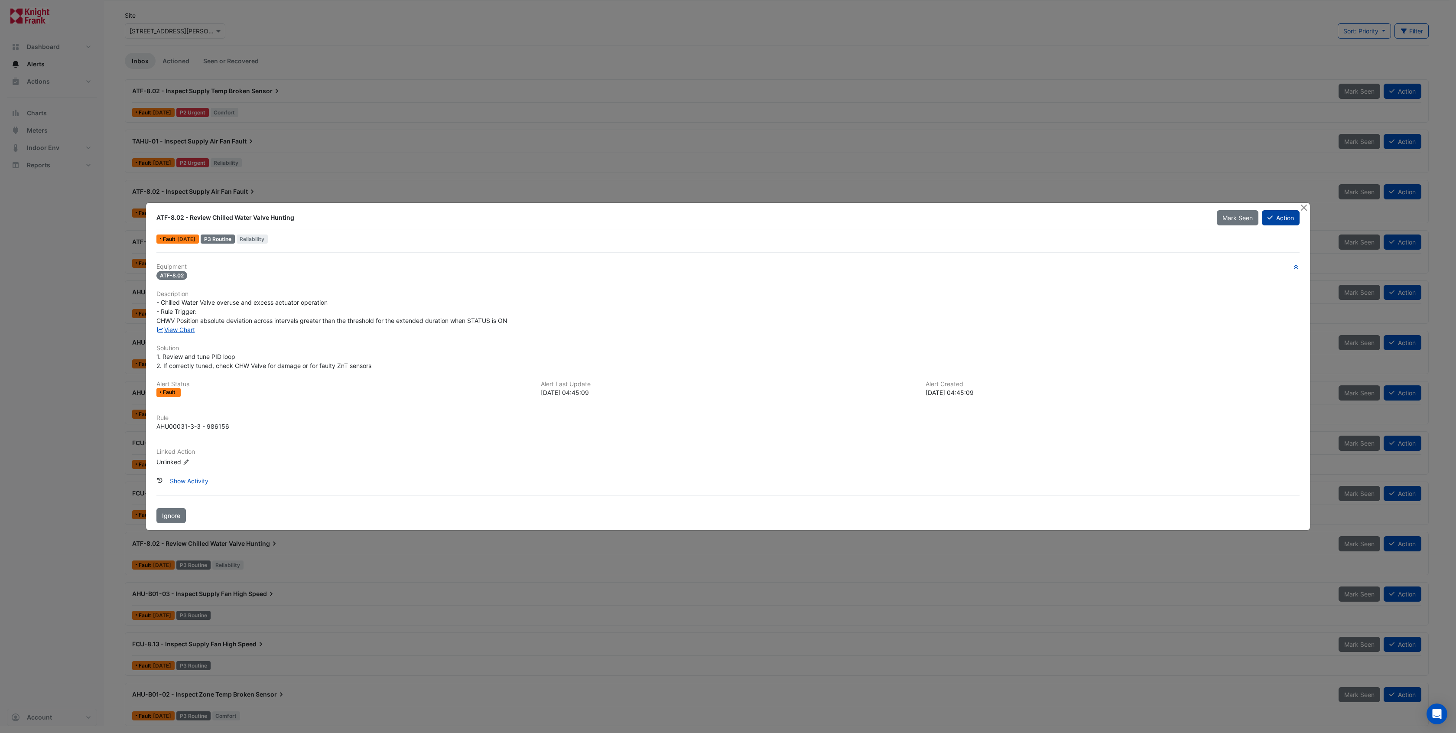
click at [1019, 216] on button "Action" at bounding box center [1281, 217] width 38 height 15
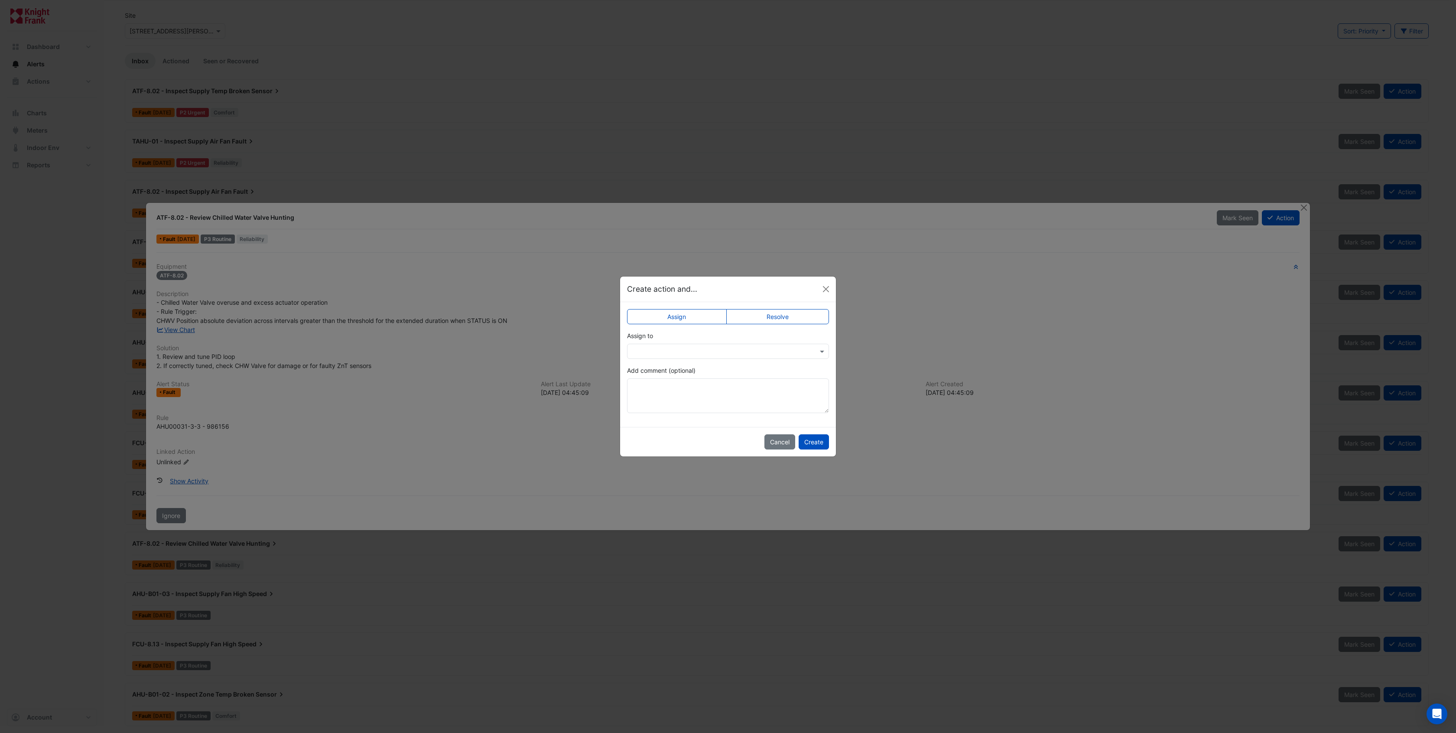
click at [704, 348] on input "text" at bounding box center [719, 351] width 175 height 9
click at [670, 381] on span "[PERSON_NAME]" at bounding box center [666, 382] width 49 height 7
click at [805, 435] on button "Create" at bounding box center [814, 441] width 30 height 15
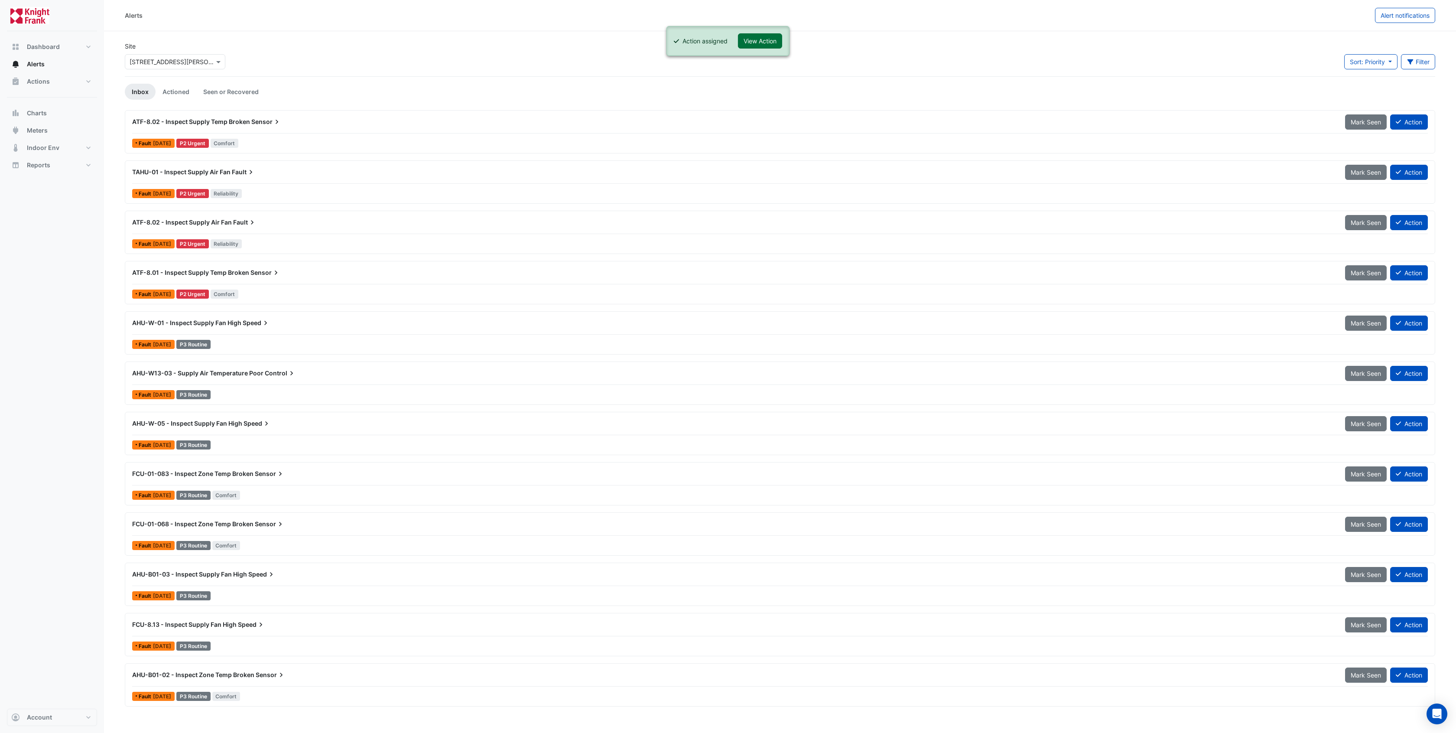
click at [752, 37] on button "View Action" at bounding box center [760, 40] width 44 height 15
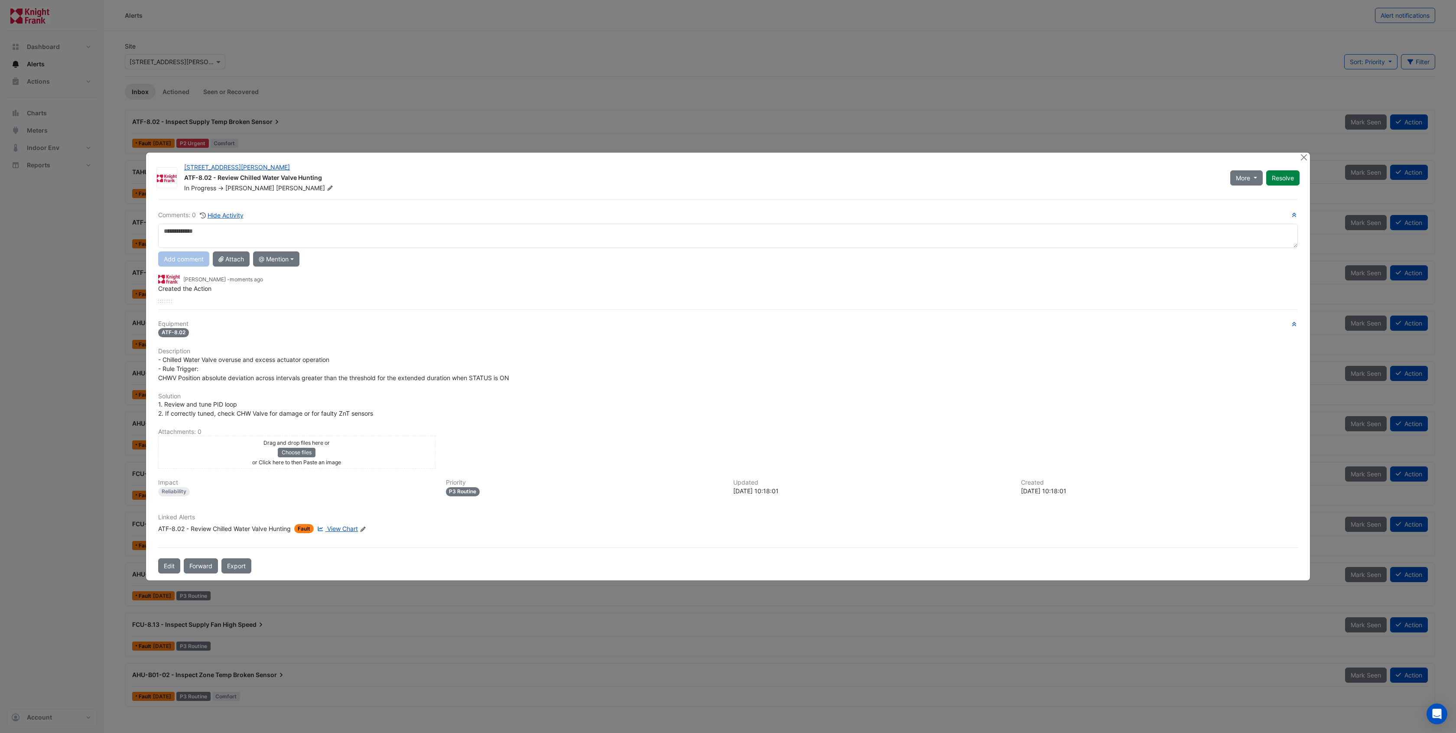
click at [365, 529] on icon at bounding box center [362, 529] width 5 height 5
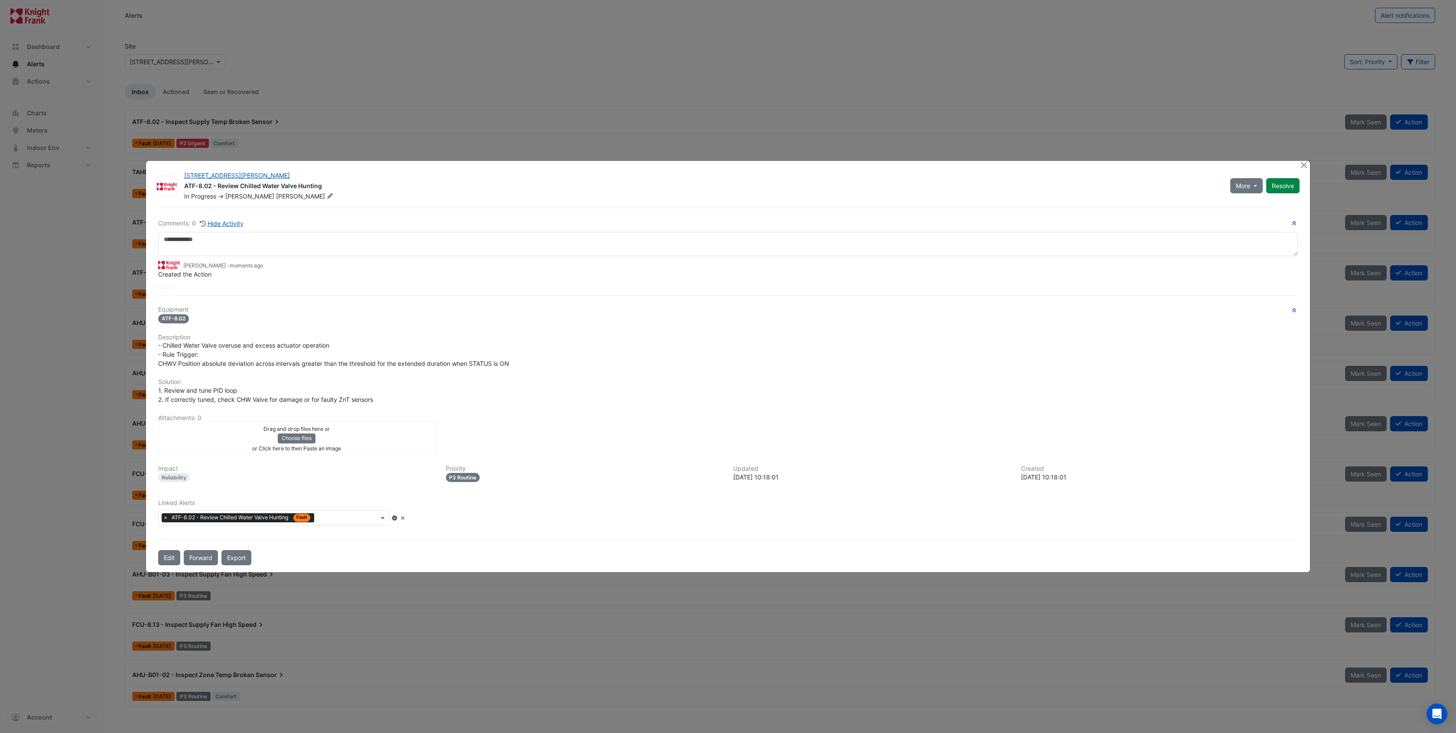
click at [352, 520] on input "text" at bounding box center [348, 518] width 61 height 9
type input "********"
click at [283, 537] on span "ATF-8.02 - Inspect Supply Temp Broken Sensor" at bounding box center [235, 536] width 138 height 7
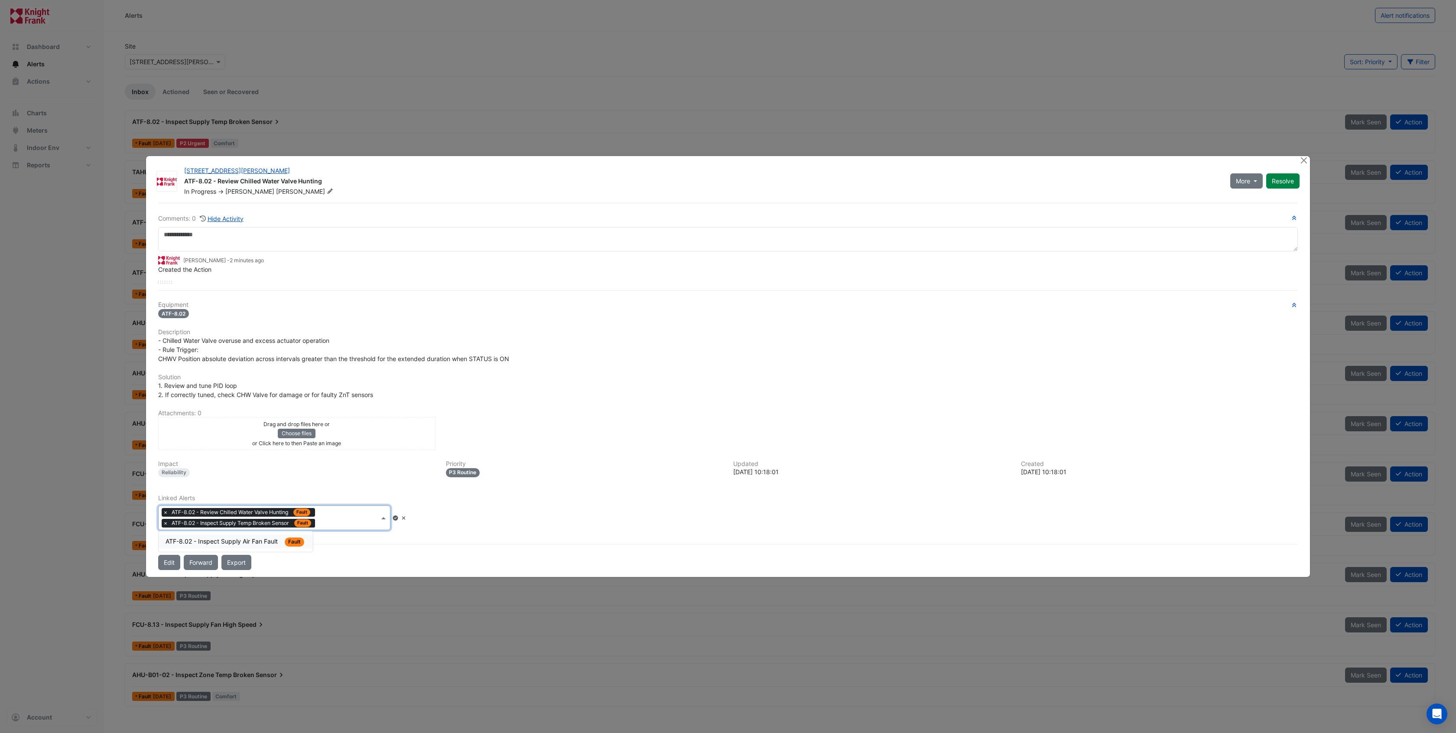
click at [358, 520] on input "text" at bounding box center [349, 518] width 61 height 9
click at [266, 537] on span "ATF-8.02 - Inspect Supply Air Fan Fault" at bounding box center [223, 540] width 114 height 7
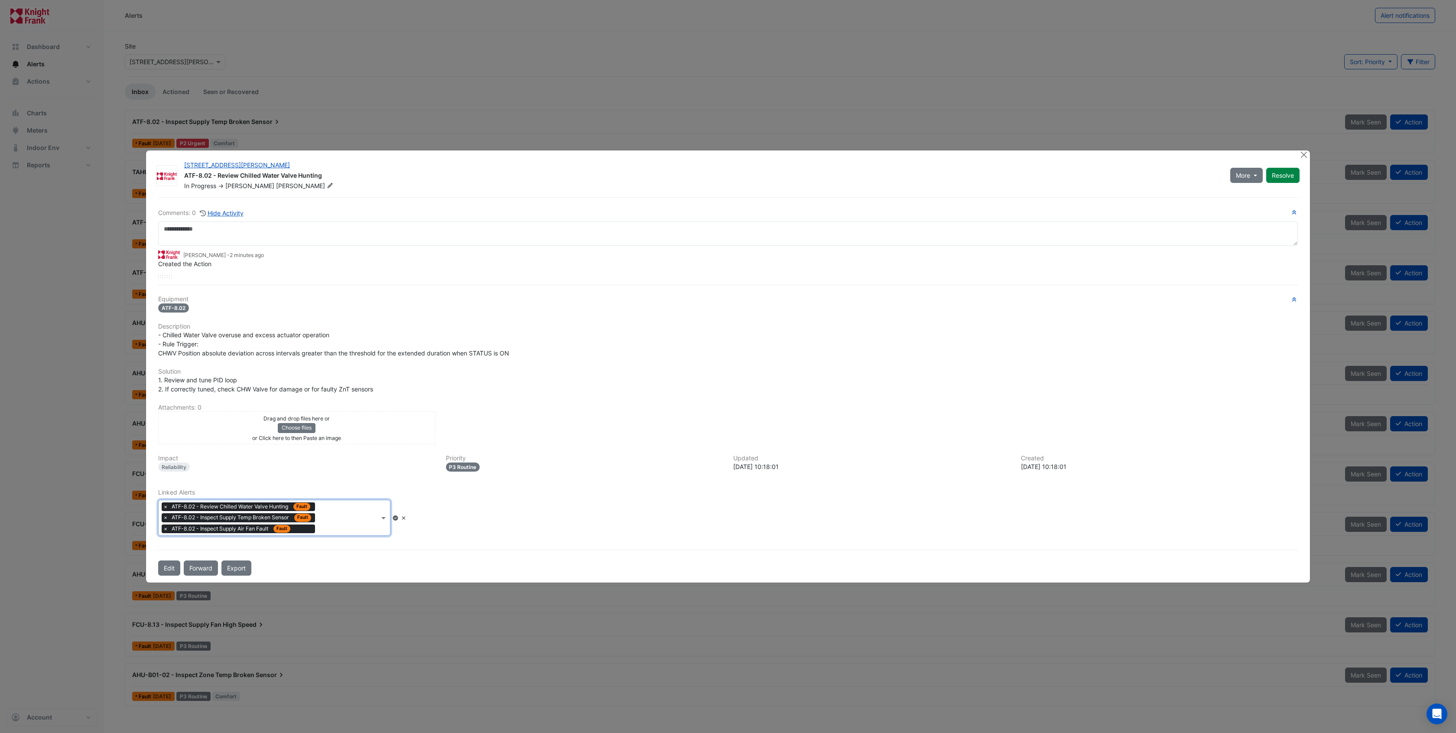
click at [398, 518] on icon at bounding box center [395, 517] width 5 height 5
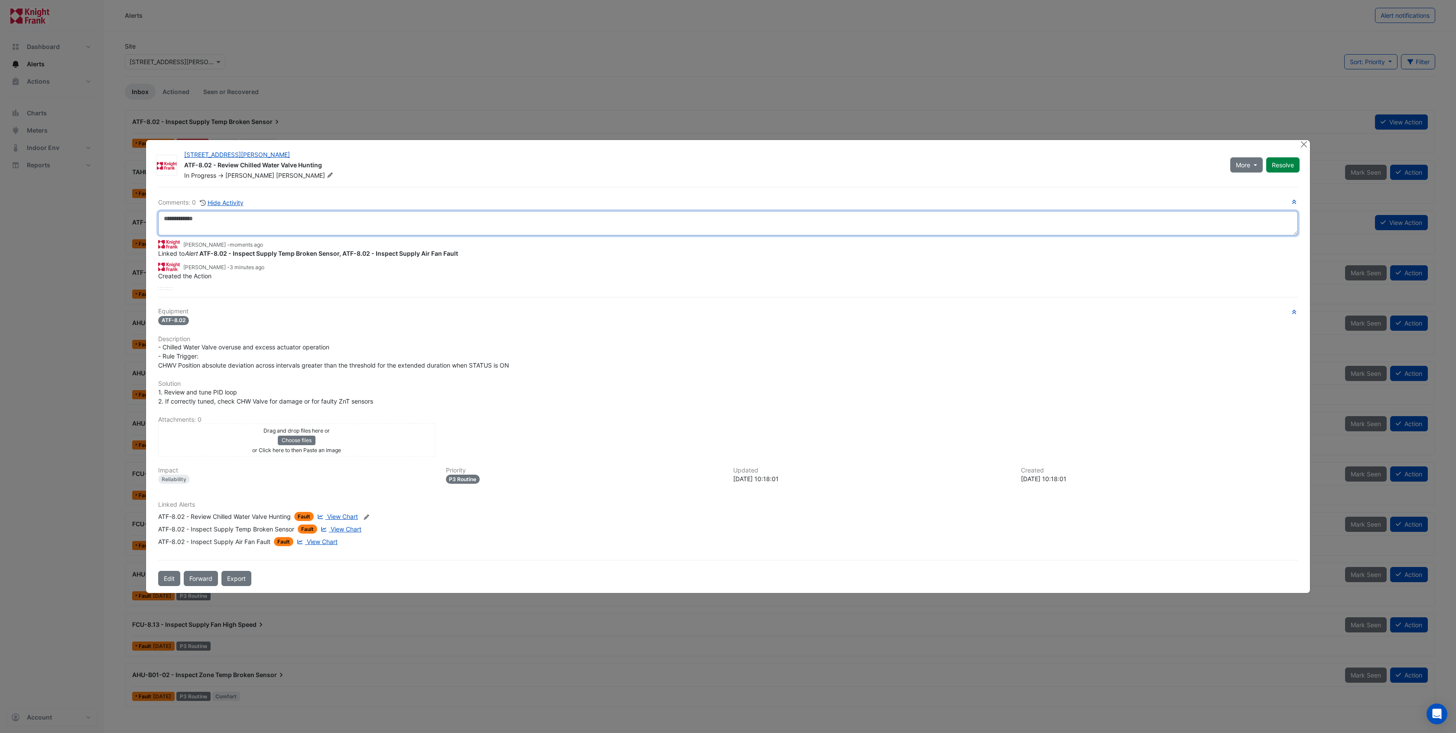
click at [236, 224] on textarea at bounding box center [728, 223] width 1140 height 24
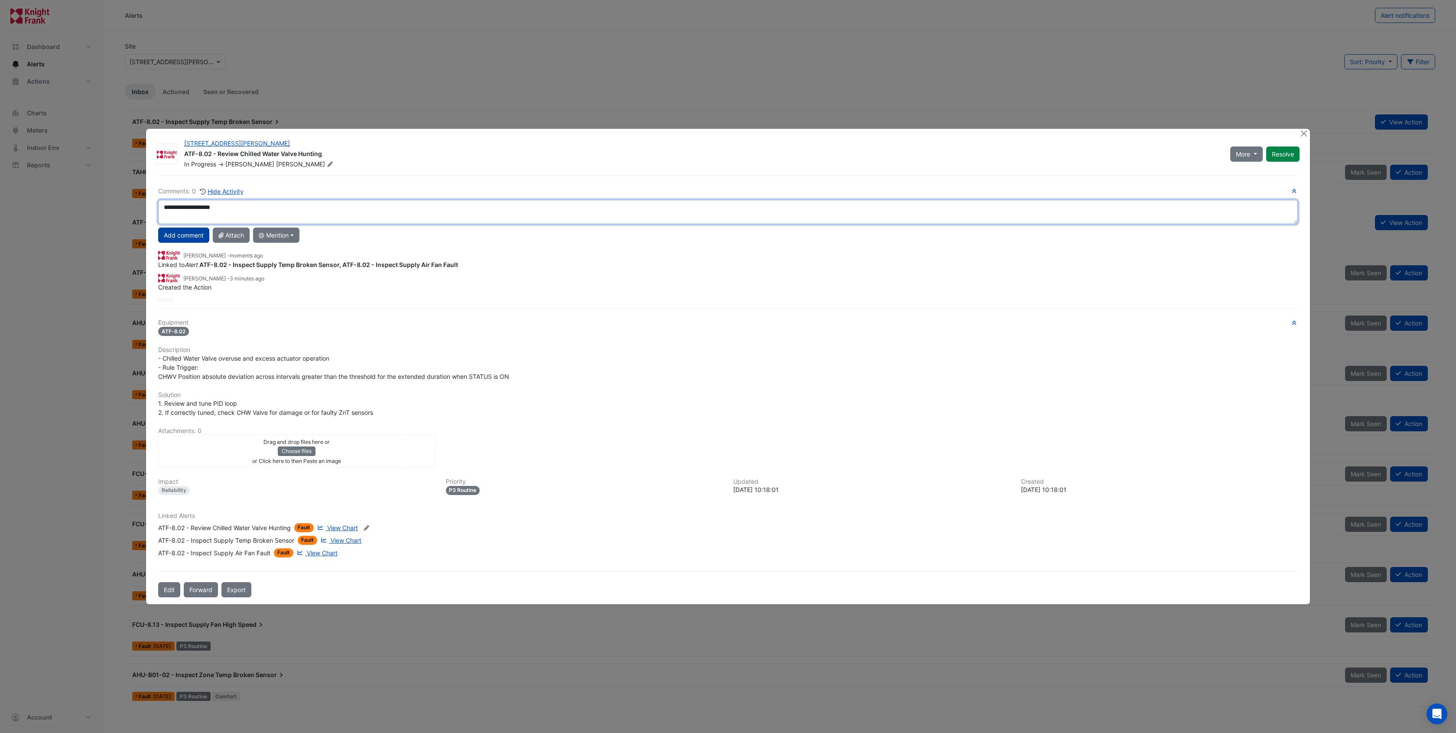
drag, startPoint x: 175, startPoint y: 209, endPoint x: 188, endPoint y: 230, distance: 24.4
click at [175, 209] on textarea "**********" at bounding box center [728, 212] width 1140 height 24
type textarea "**********"
click at [188, 233] on button "Add comment" at bounding box center [183, 235] width 51 height 15
click at [231, 588] on link "Export" at bounding box center [237, 589] width 30 height 15
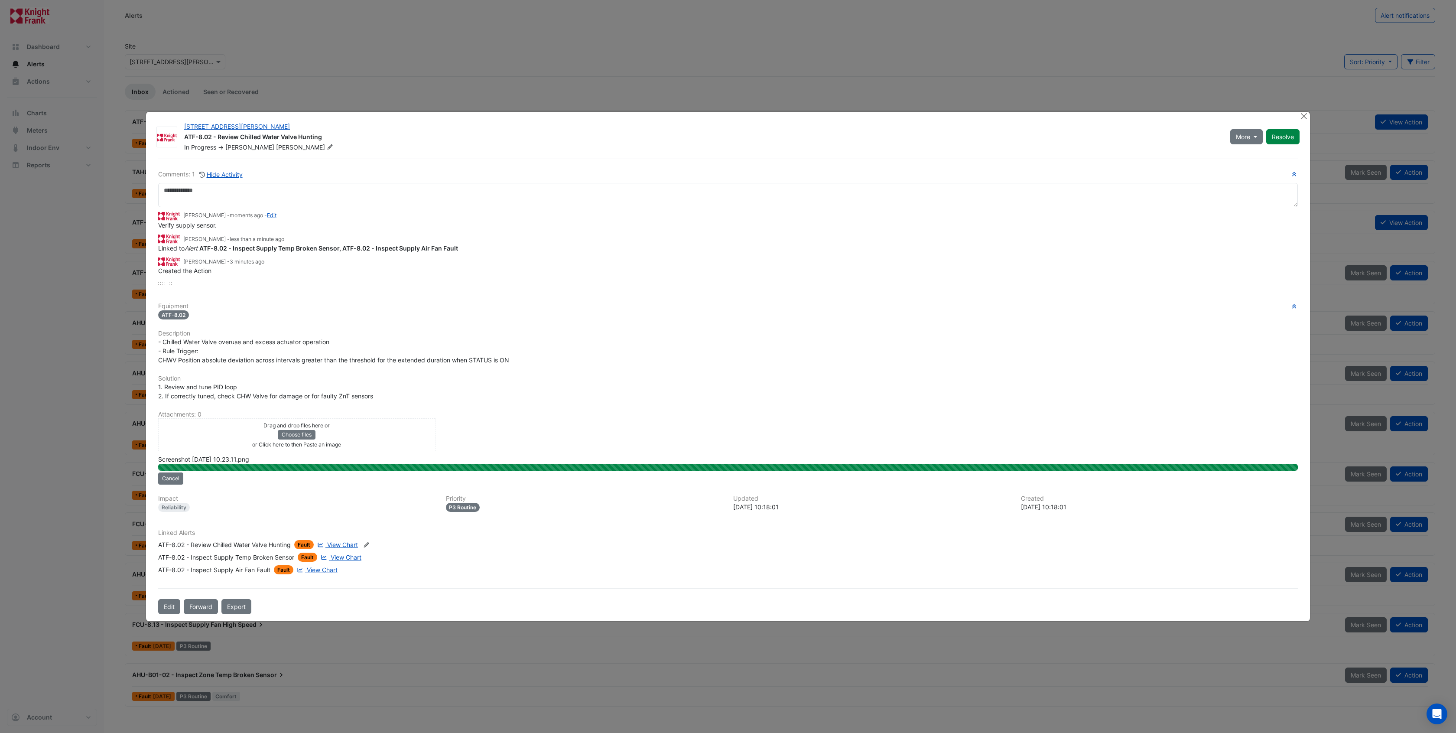
click at [284, 611] on div "Edit Forward Export" at bounding box center [728, 606] width 1150 height 15
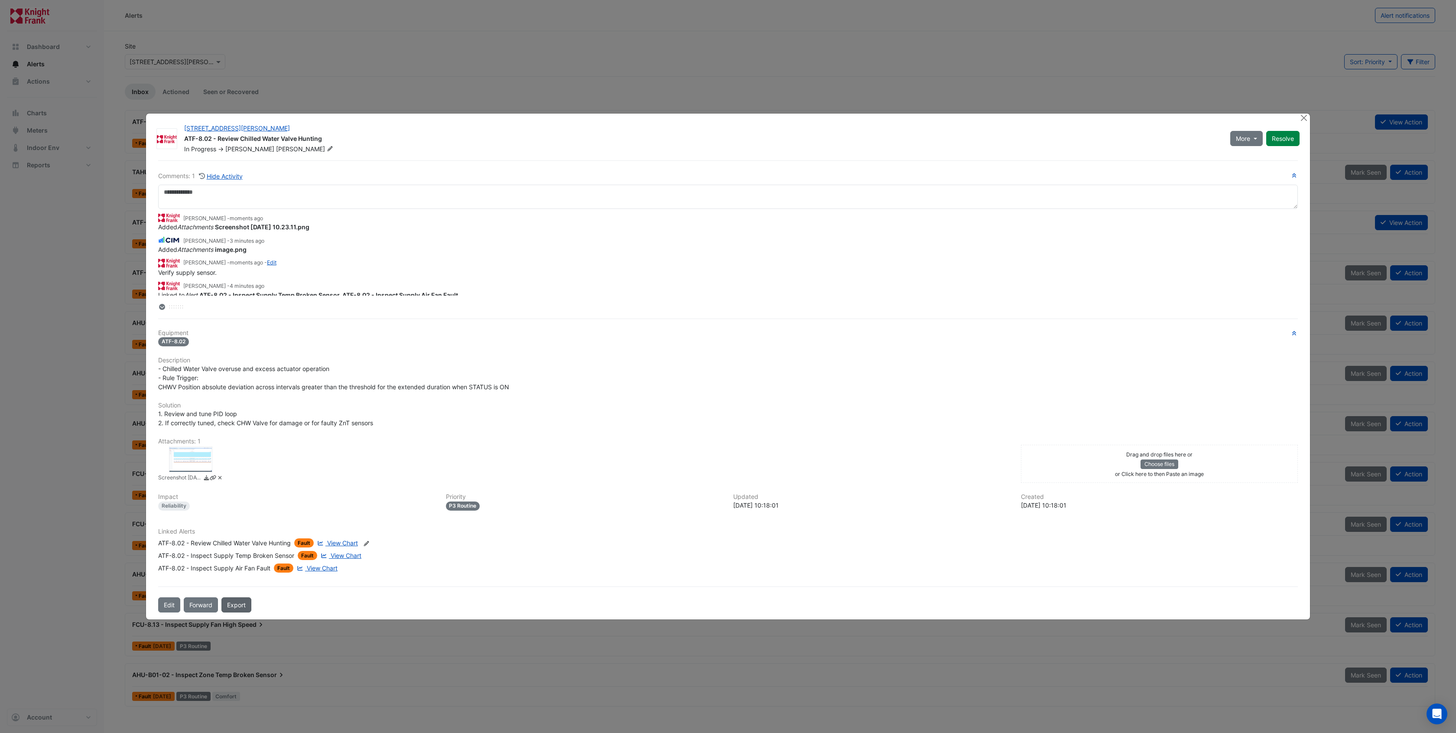
click at [240, 602] on link "Export" at bounding box center [237, 604] width 30 height 15
click at [1019, 121] on button "Close" at bounding box center [1304, 118] width 9 height 9
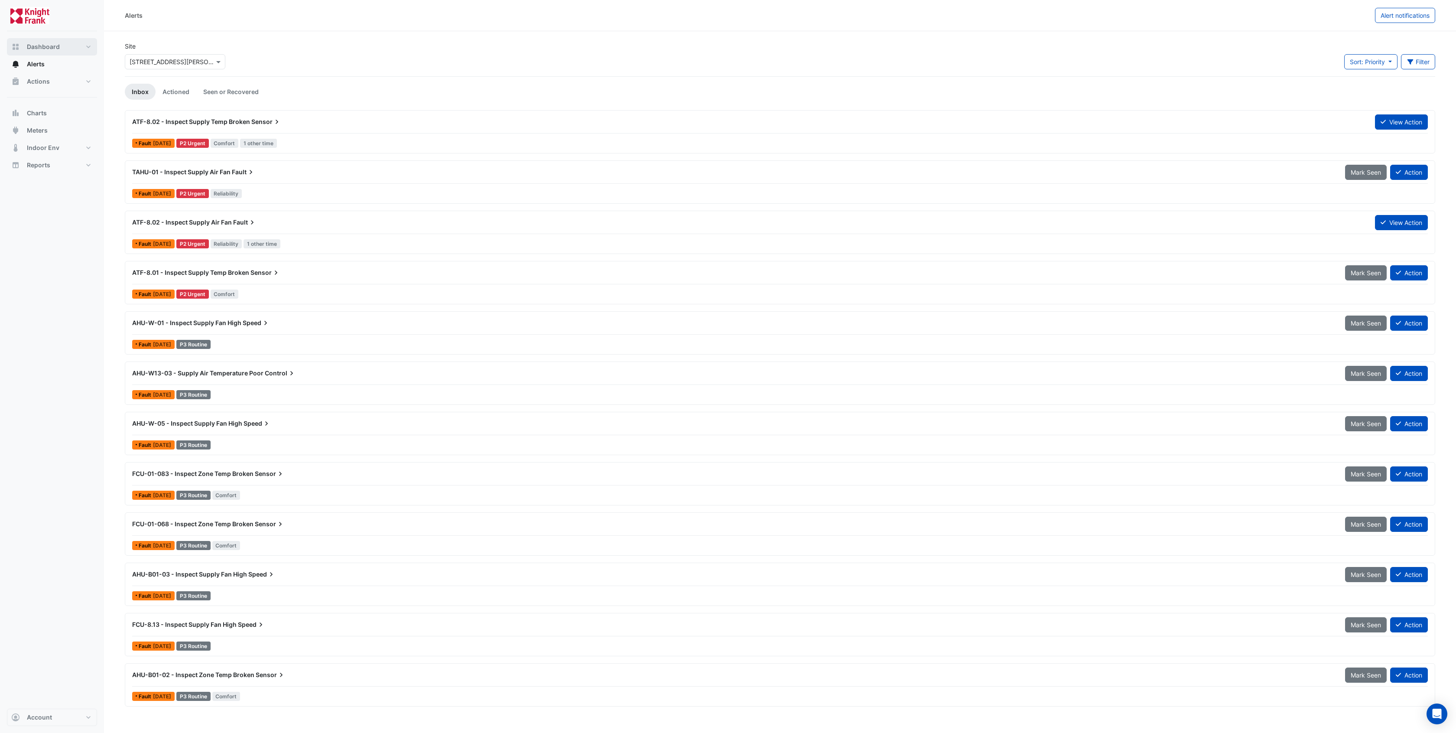
click at [88, 48] on button "Dashboard" at bounding box center [52, 46] width 90 height 17
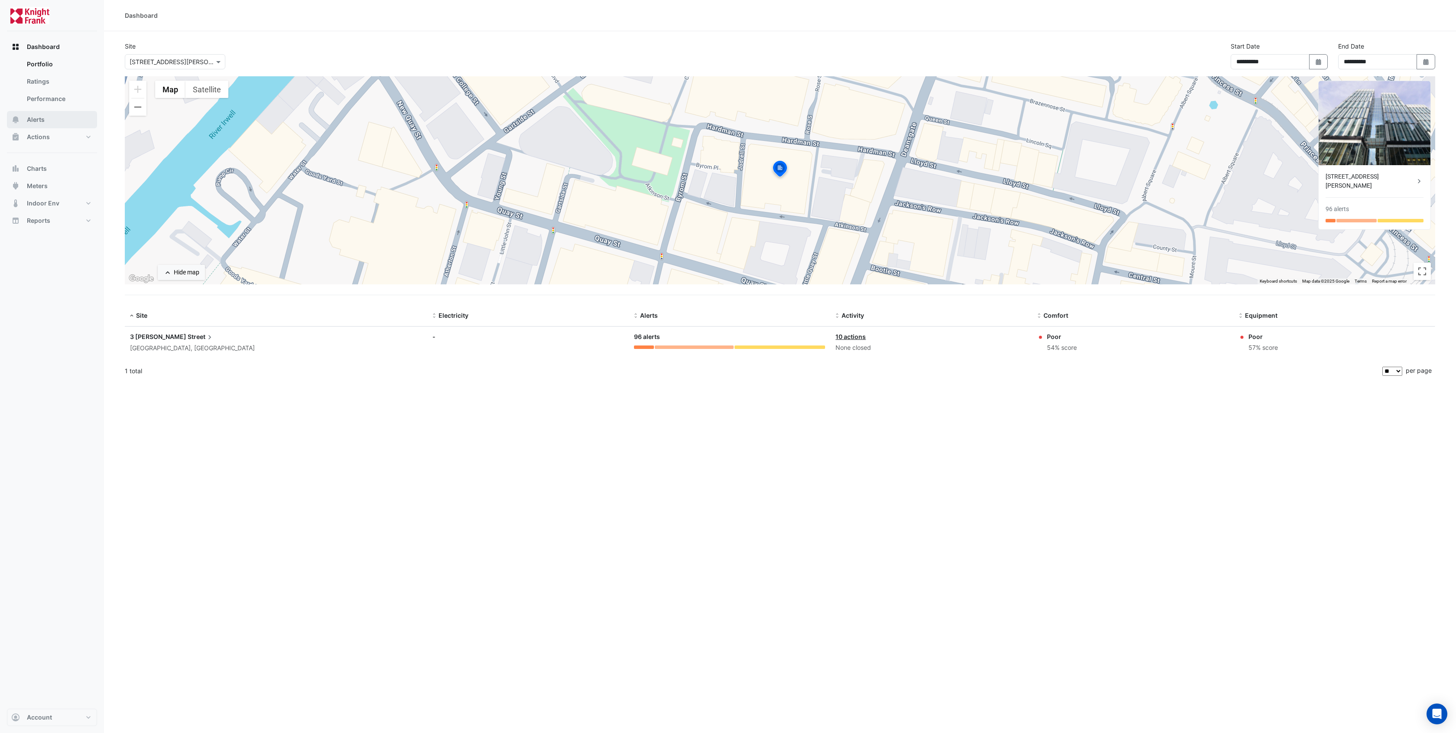
click at [53, 117] on button "Alerts" at bounding box center [52, 119] width 90 height 17
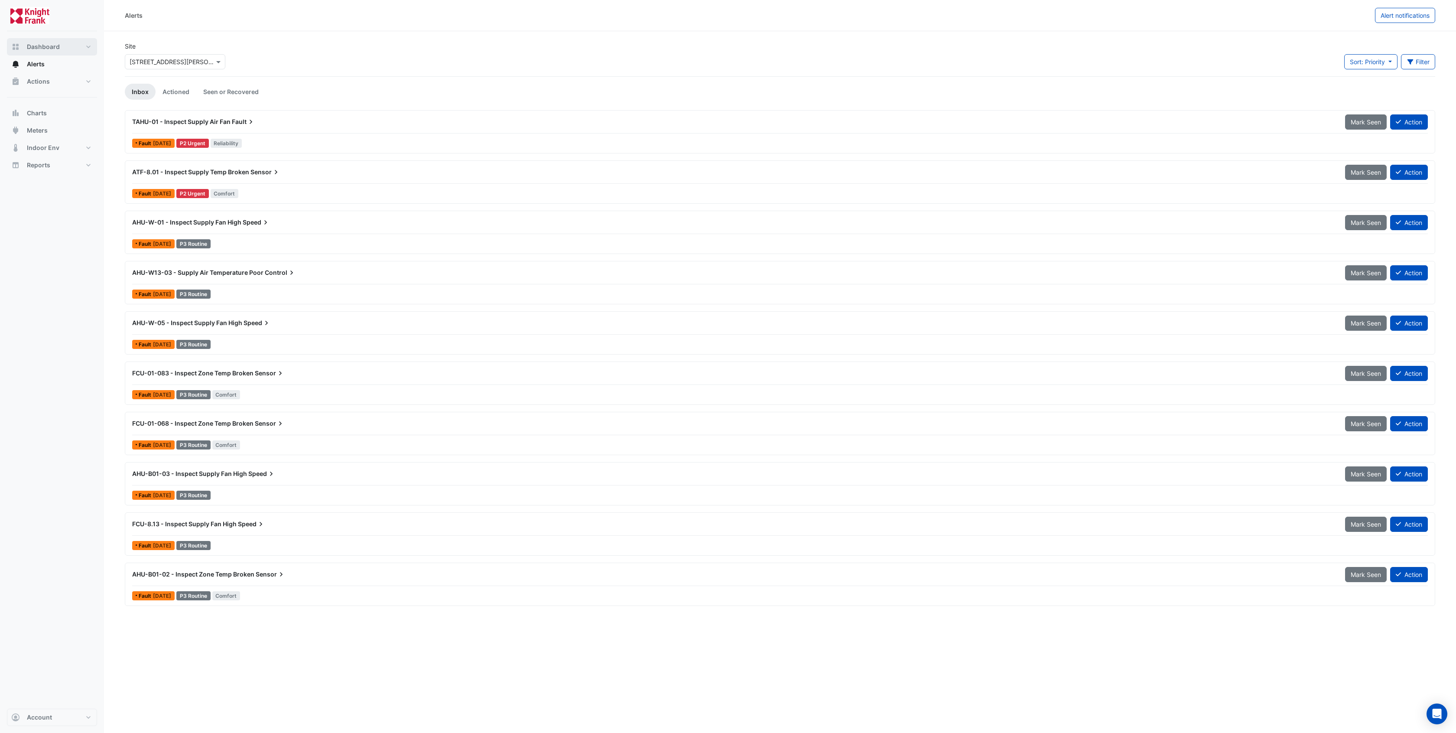
click at [79, 45] on button "Dashboard" at bounding box center [52, 46] width 90 height 17
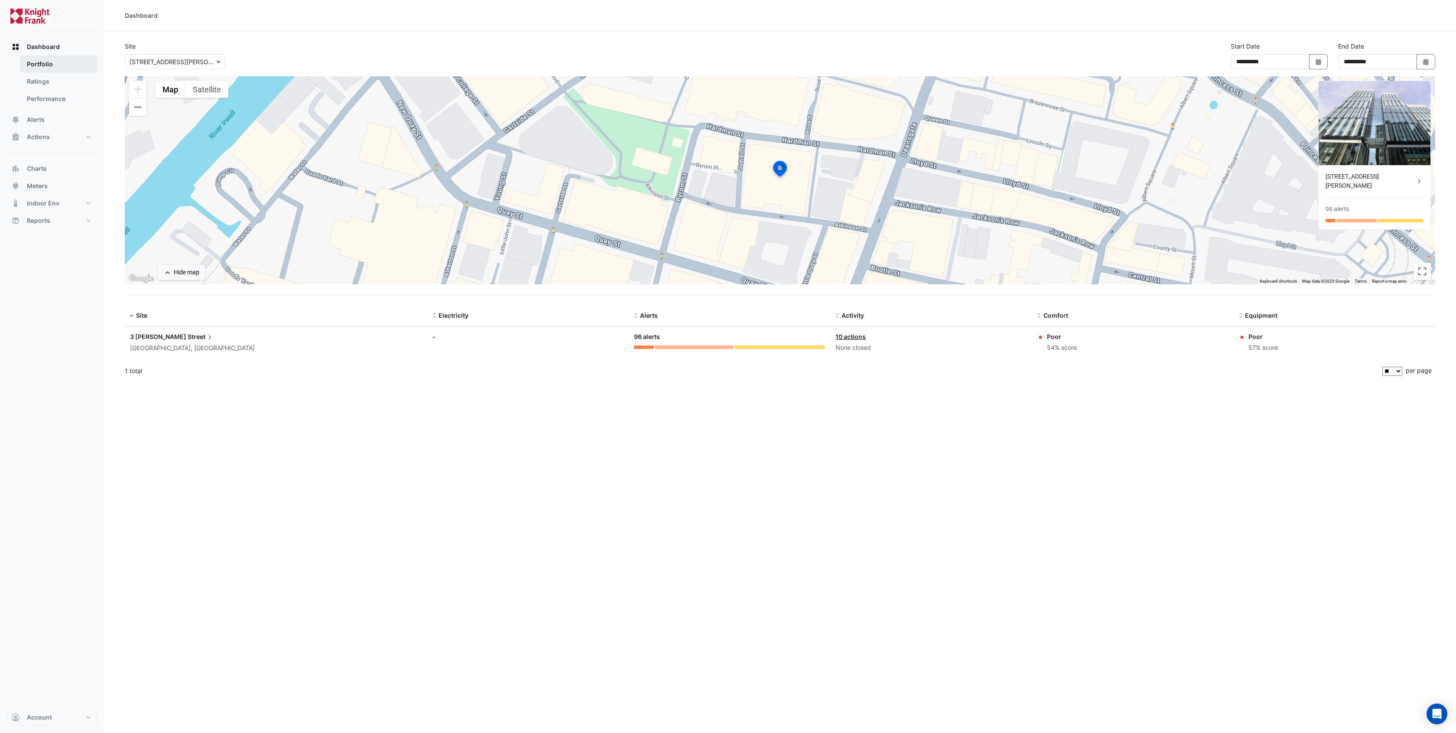
click at [58, 64] on link "Portfolio" at bounding box center [58, 63] width 77 height 17
click at [47, 77] on link "Ratings" at bounding box center [58, 81] width 77 height 17
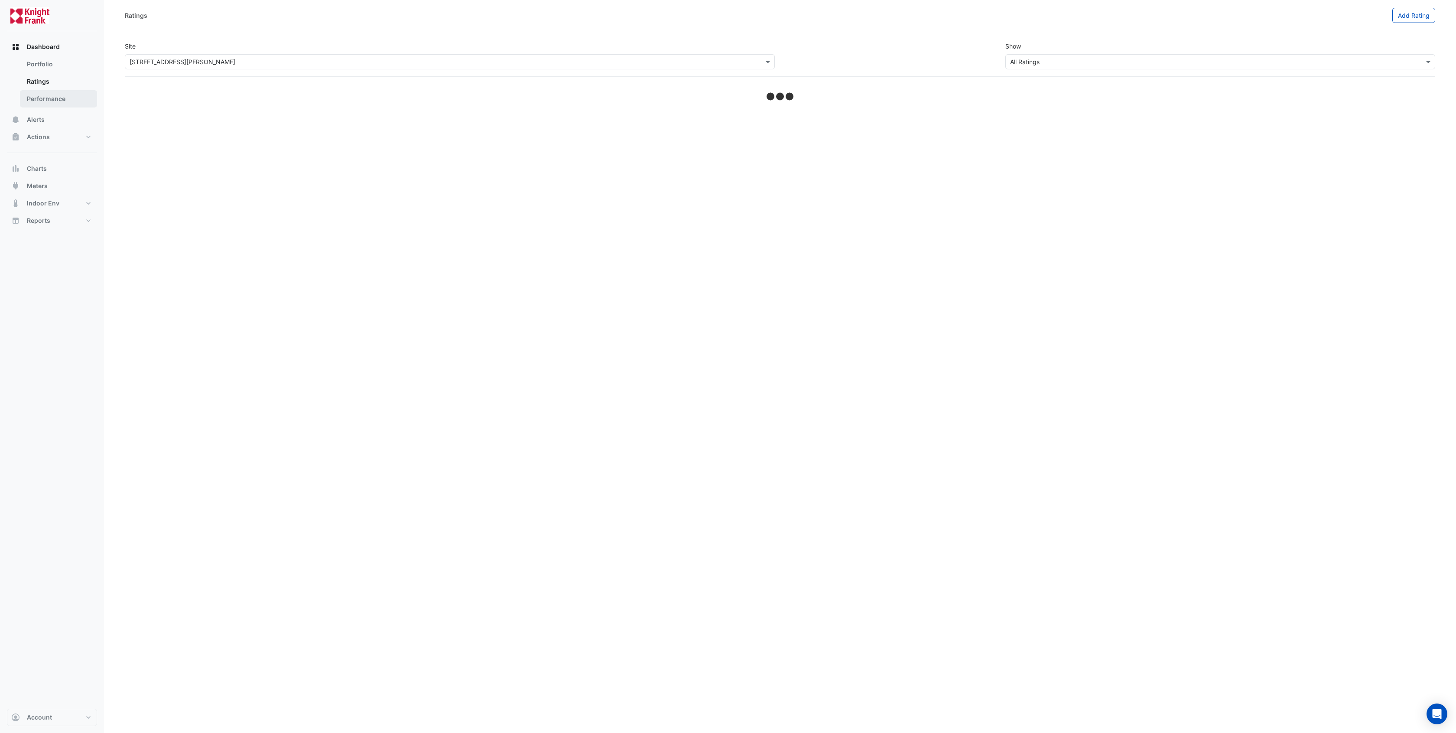
click at [50, 101] on link "Performance" at bounding box center [58, 98] width 77 height 17
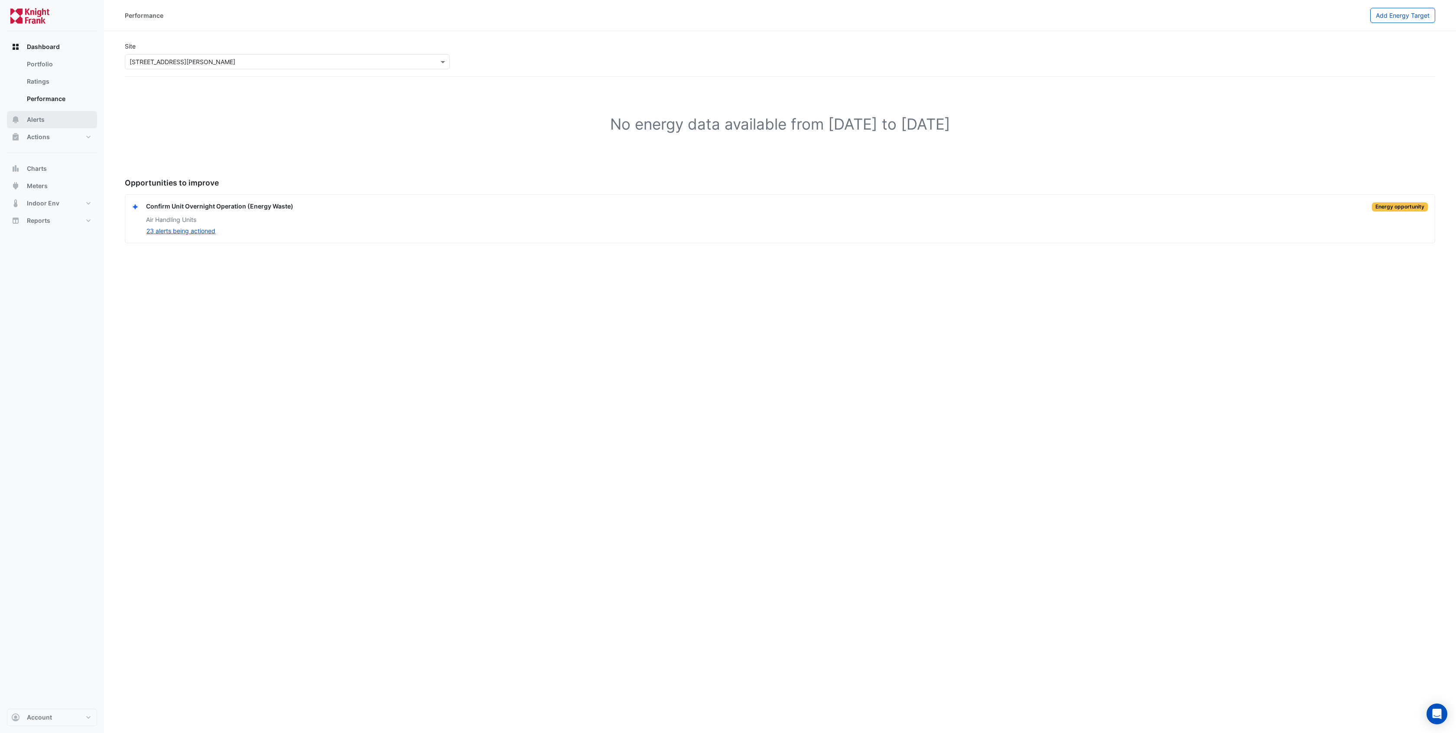
click at [57, 123] on button "Alerts" at bounding box center [52, 119] width 90 height 17
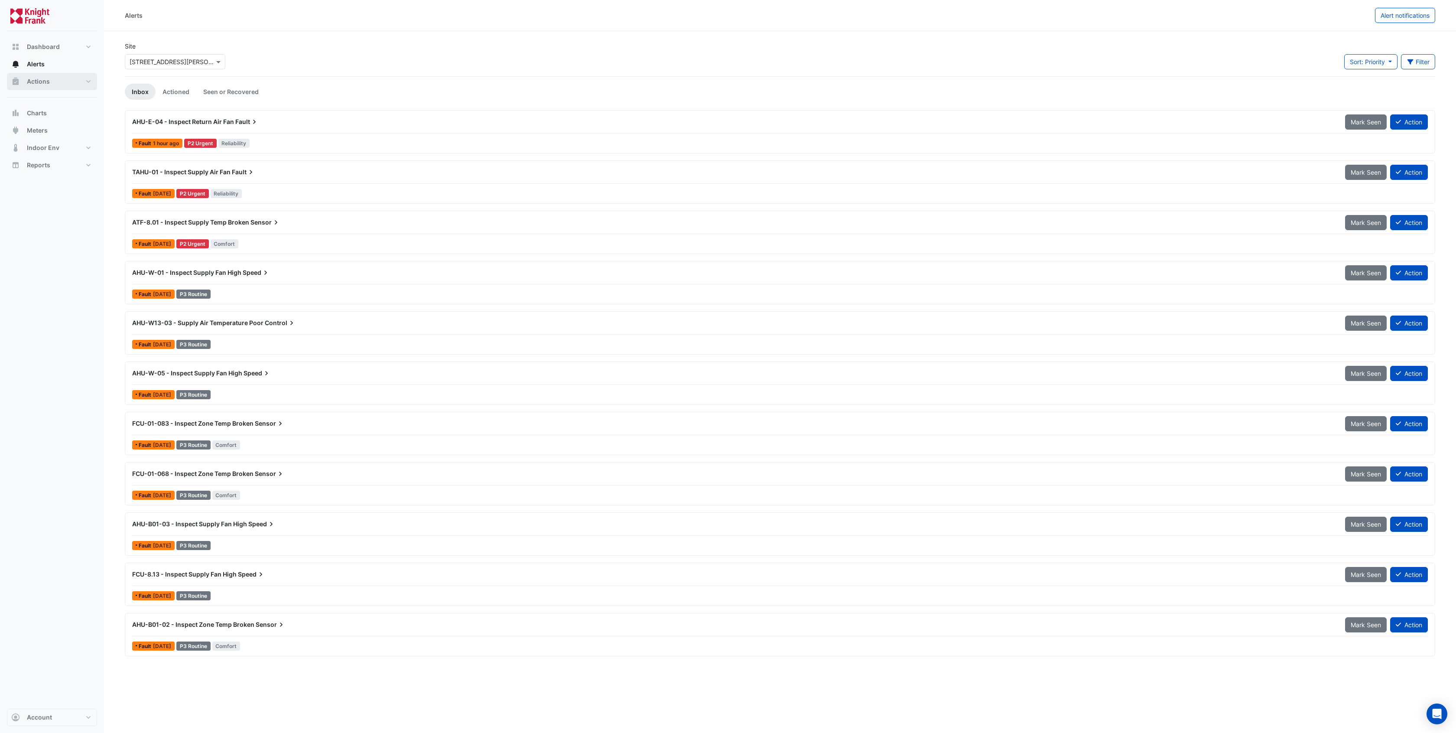
click at [60, 79] on button "Actions" at bounding box center [52, 81] width 90 height 17
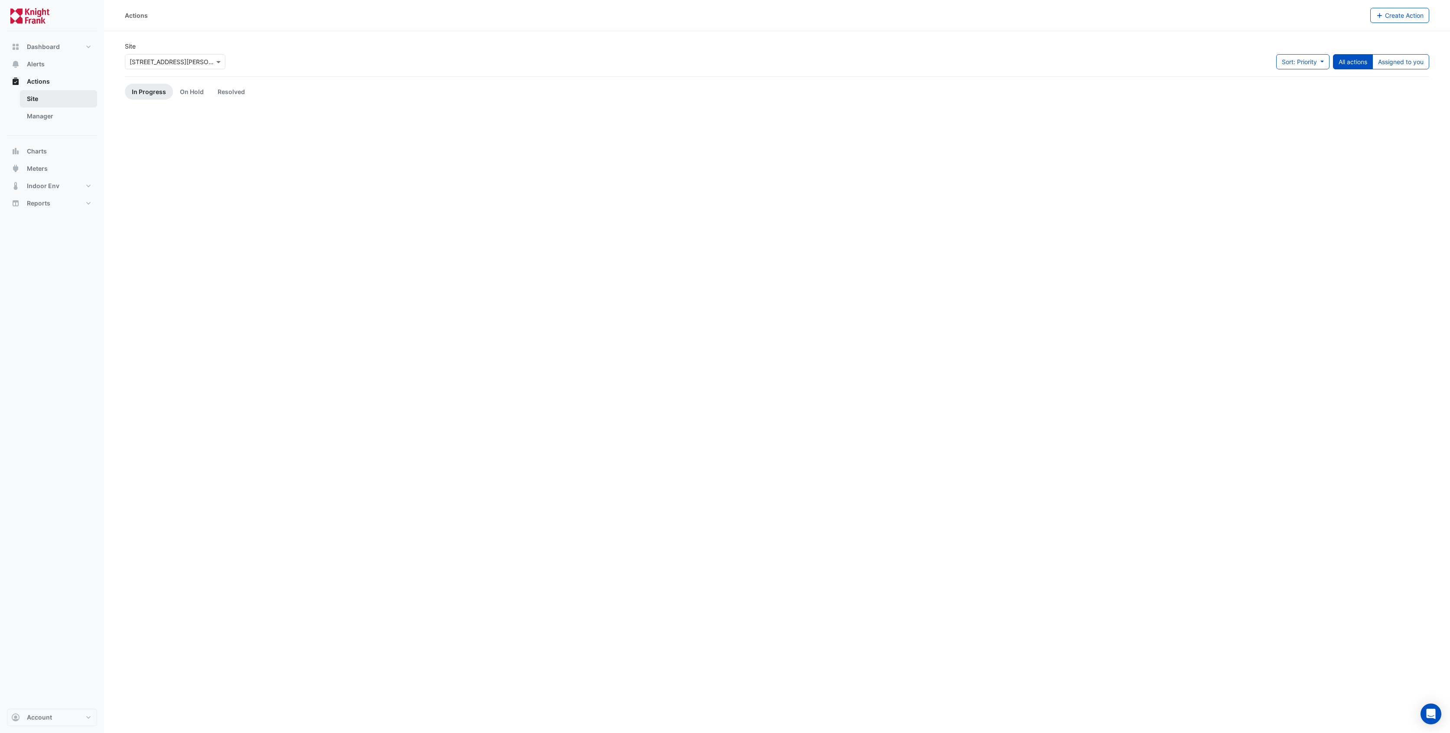
click at [55, 98] on link "Site" at bounding box center [58, 98] width 77 height 17
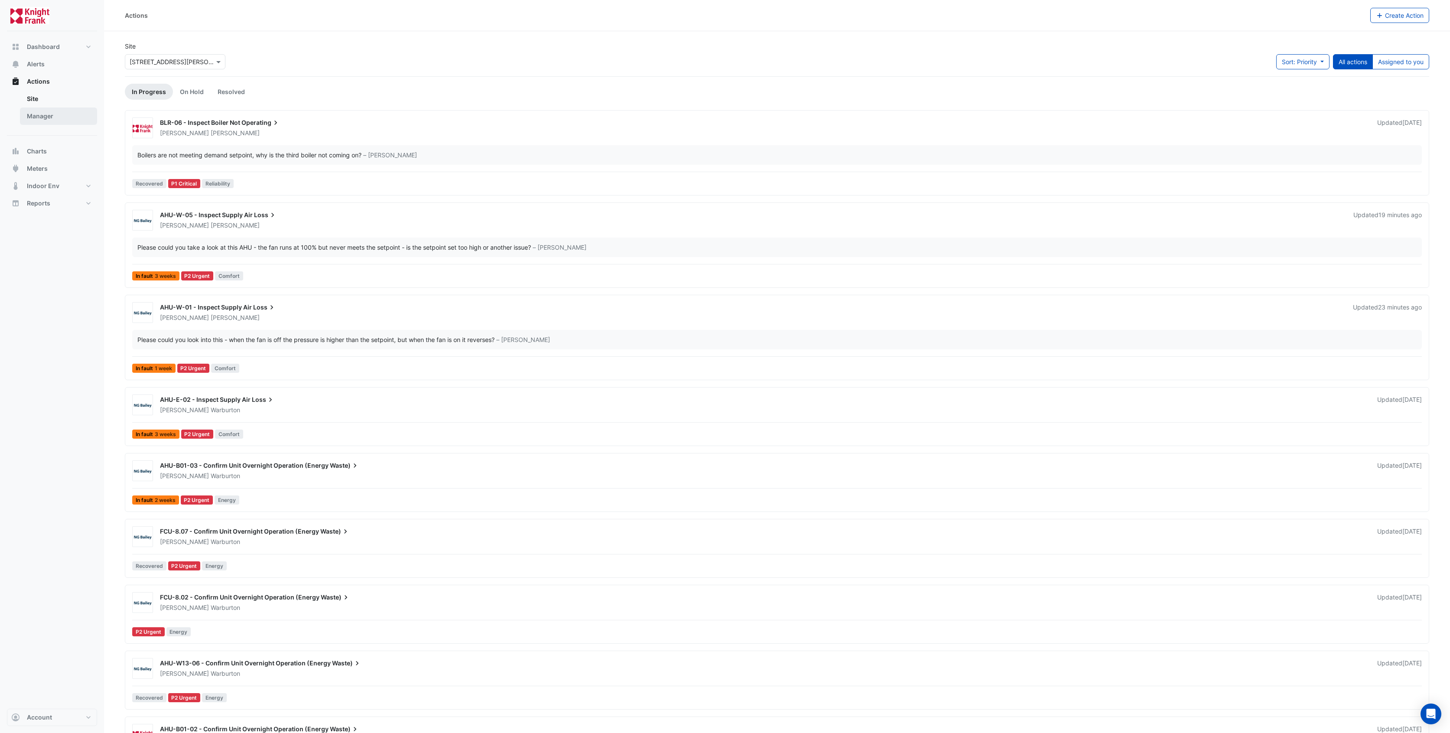
click at [54, 115] on link "Manager" at bounding box center [58, 115] width 77 height 17
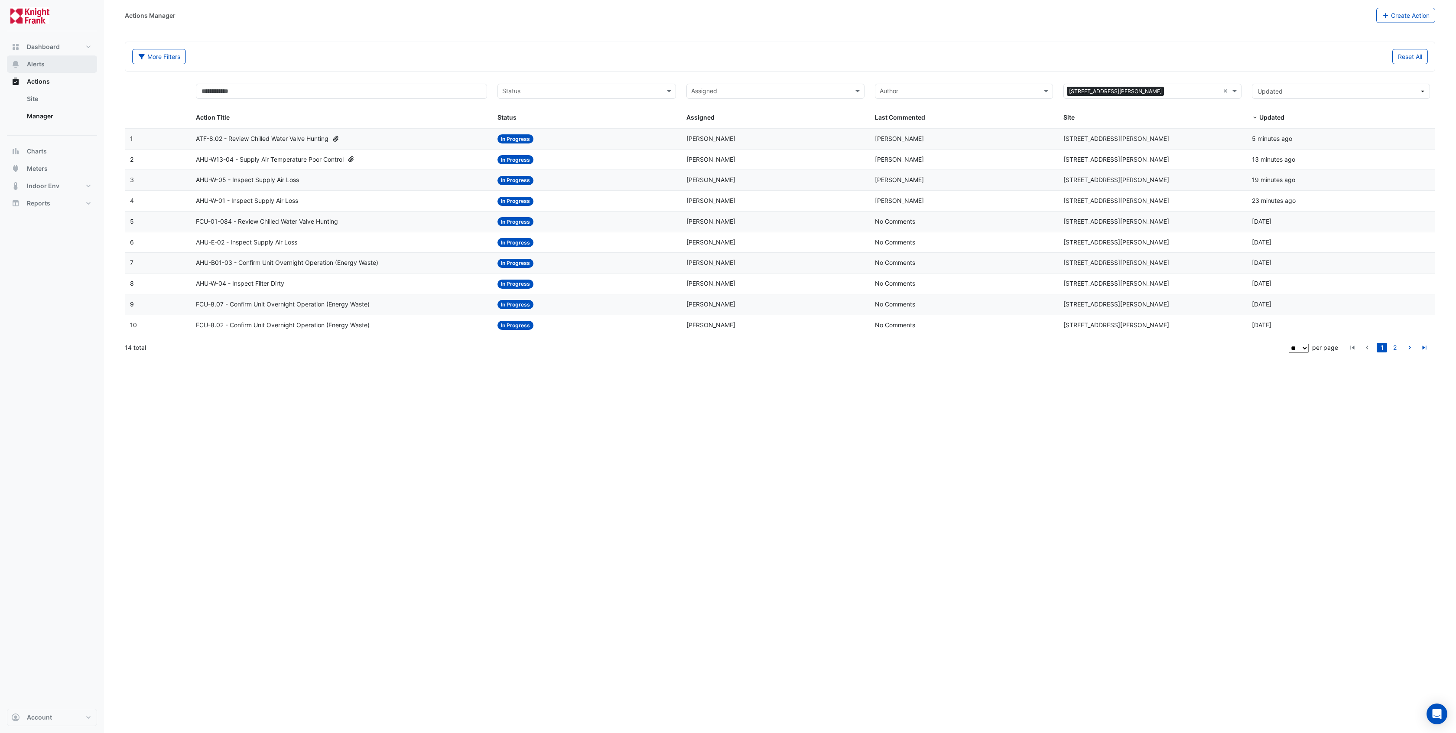
click at [53, 66] on button "Alerts" at bounding box center [52, 63] width 90 height 17
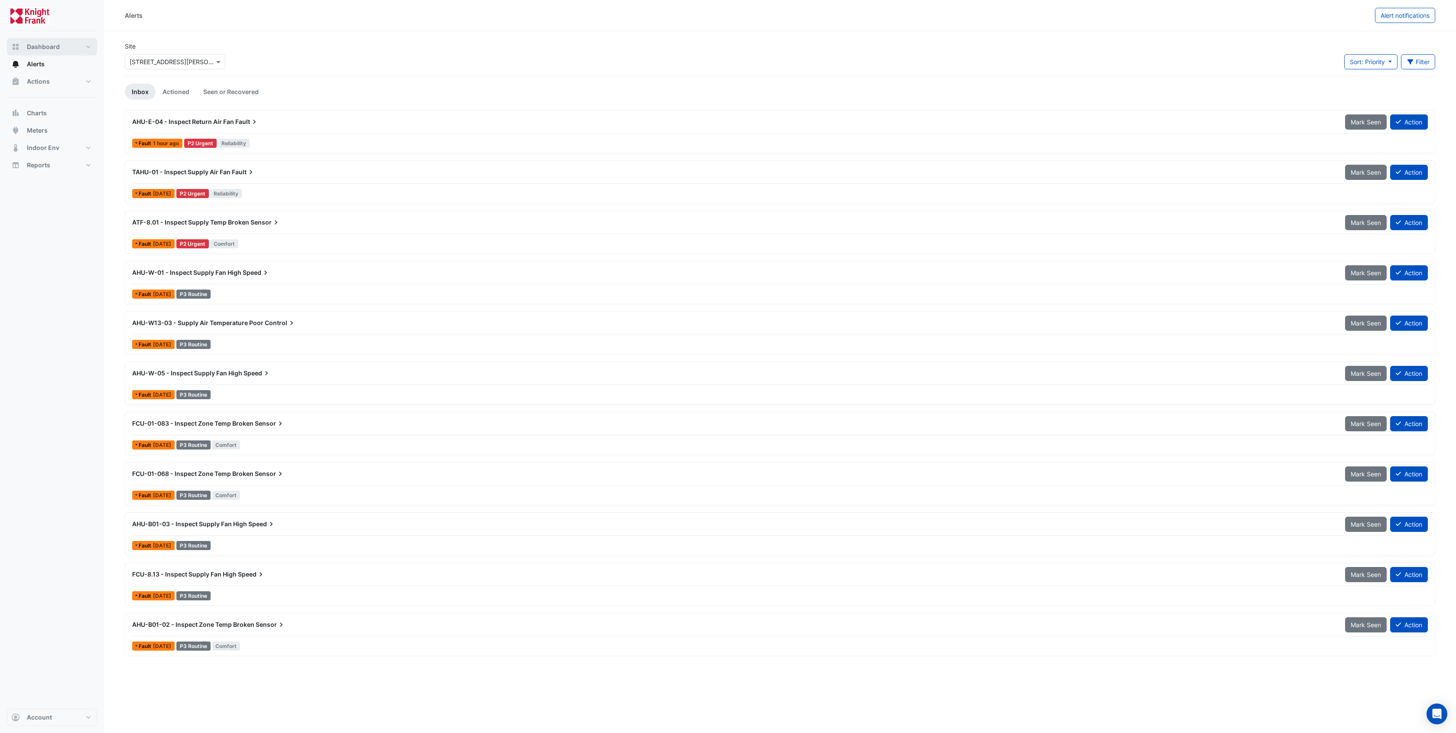
click at [87, 47] on button "Dashboard" at bounding box center [52, 46] width 90 height 17
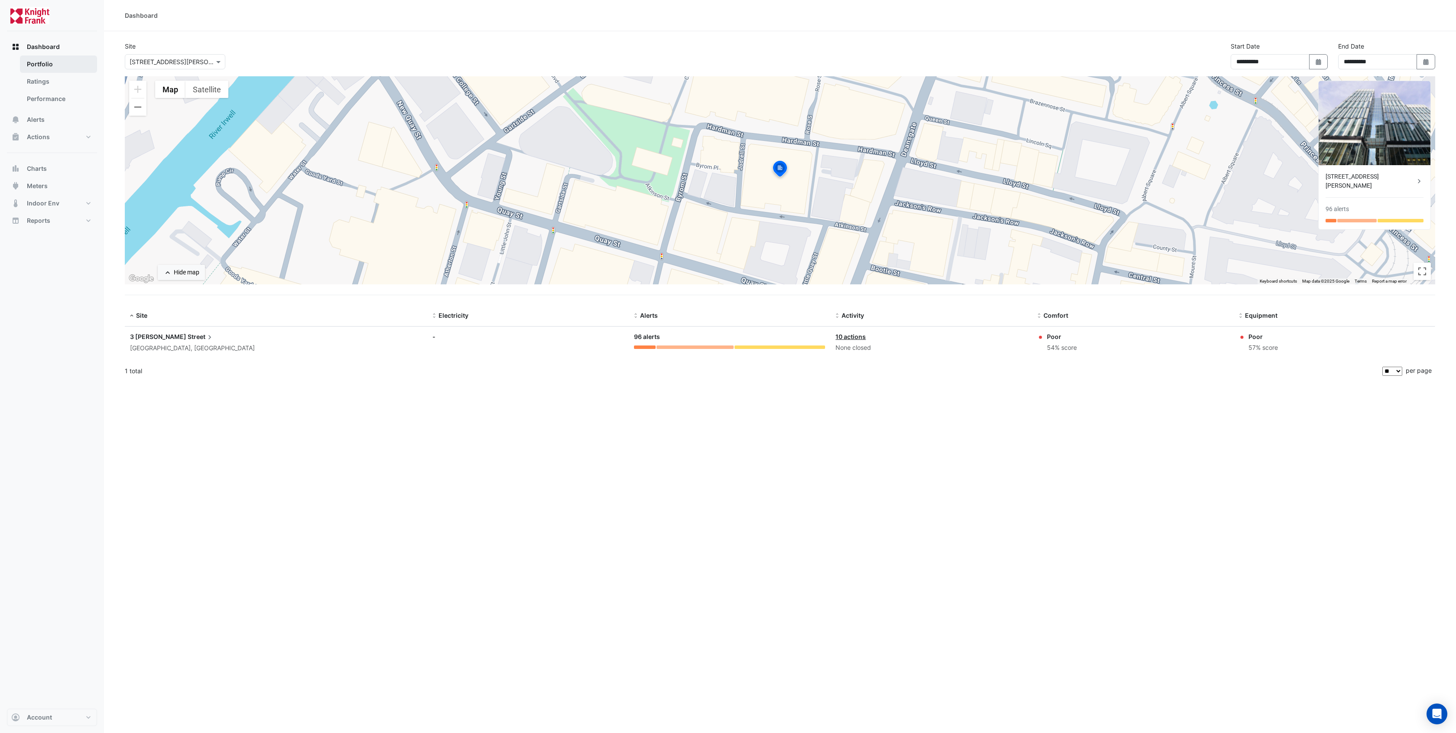
click at [48, 67] on link "Portfolio" at bounding box center [58, 63] width 77 height 17
click at [44, 82] on link "Ratings" at bounding box center [58, 81] width 77 height 17
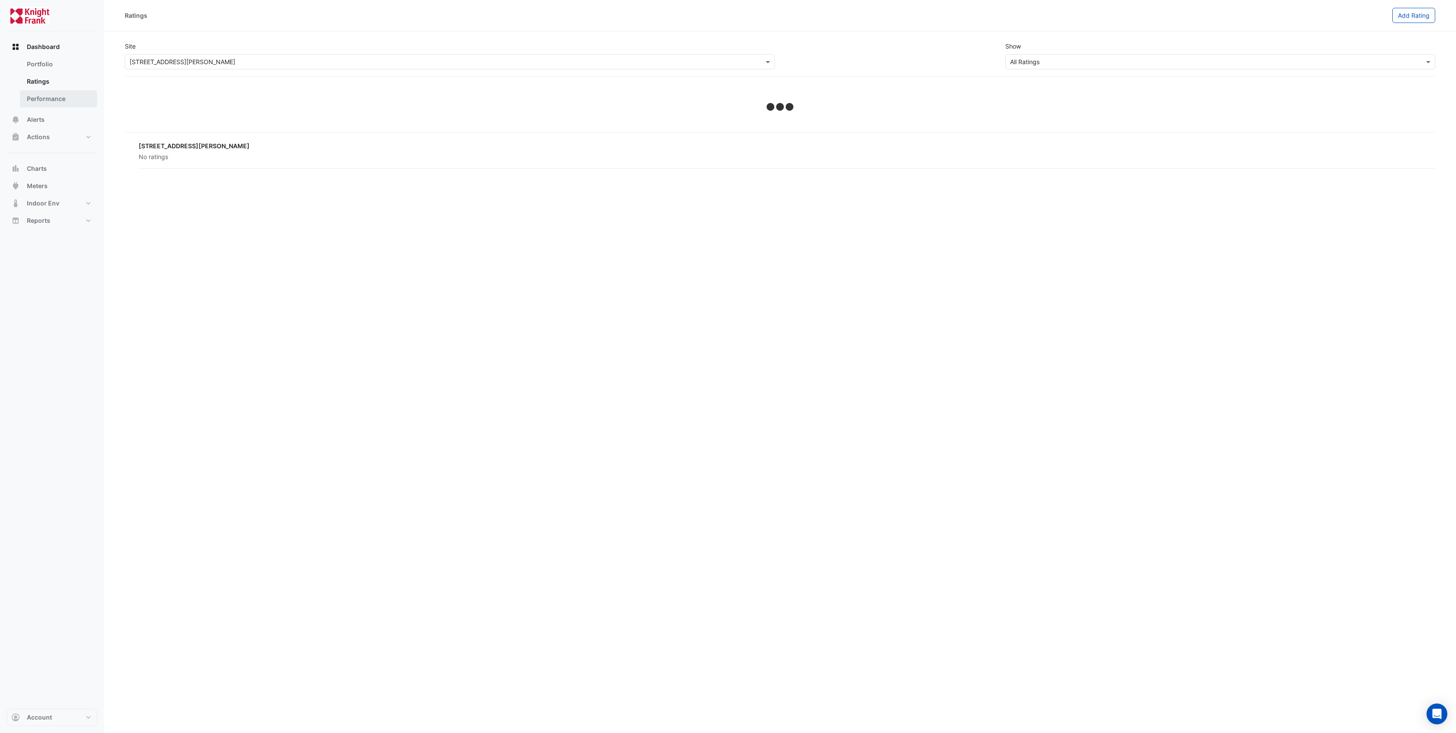
click at [43, 98] on link "Performance" at bounding box center [58, 98] width 77 height 17
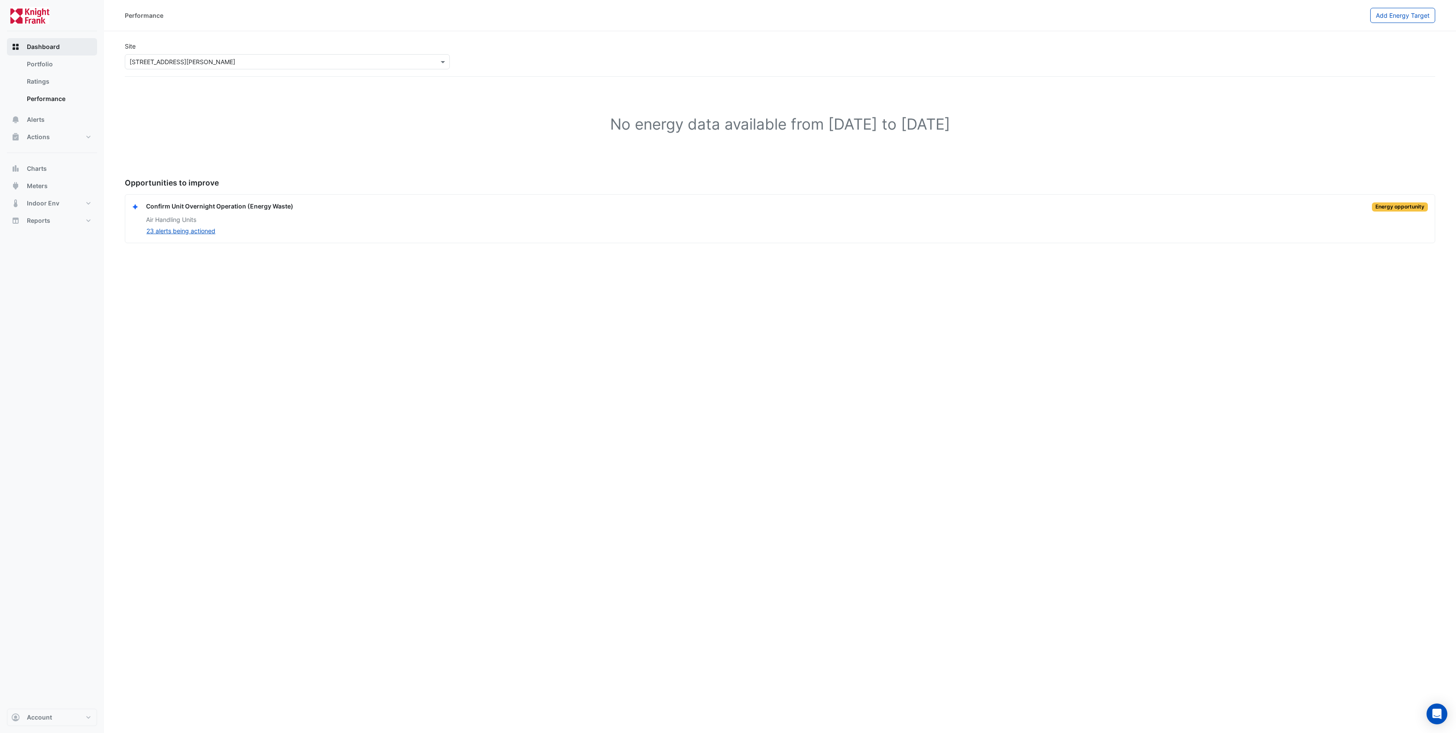
click at [48, 47] on span "Dashboard" at bounding box center [43, 46] width 33 height 9
click at [42, 170] on span "Charts" at bounding box center [37, 168] width 20 height 9
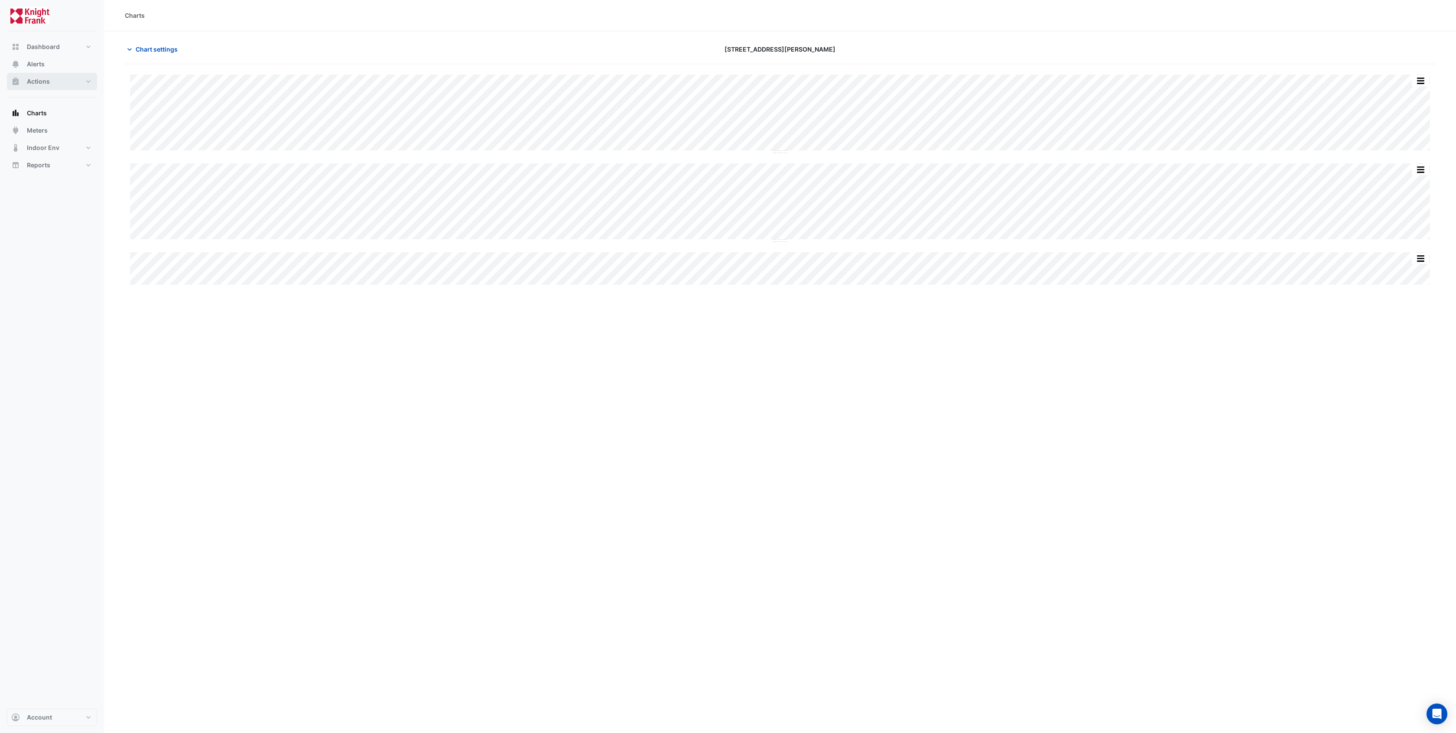
click at [54, 83] on button "Actions" at bounding box center [52, 81] width 90 height 17
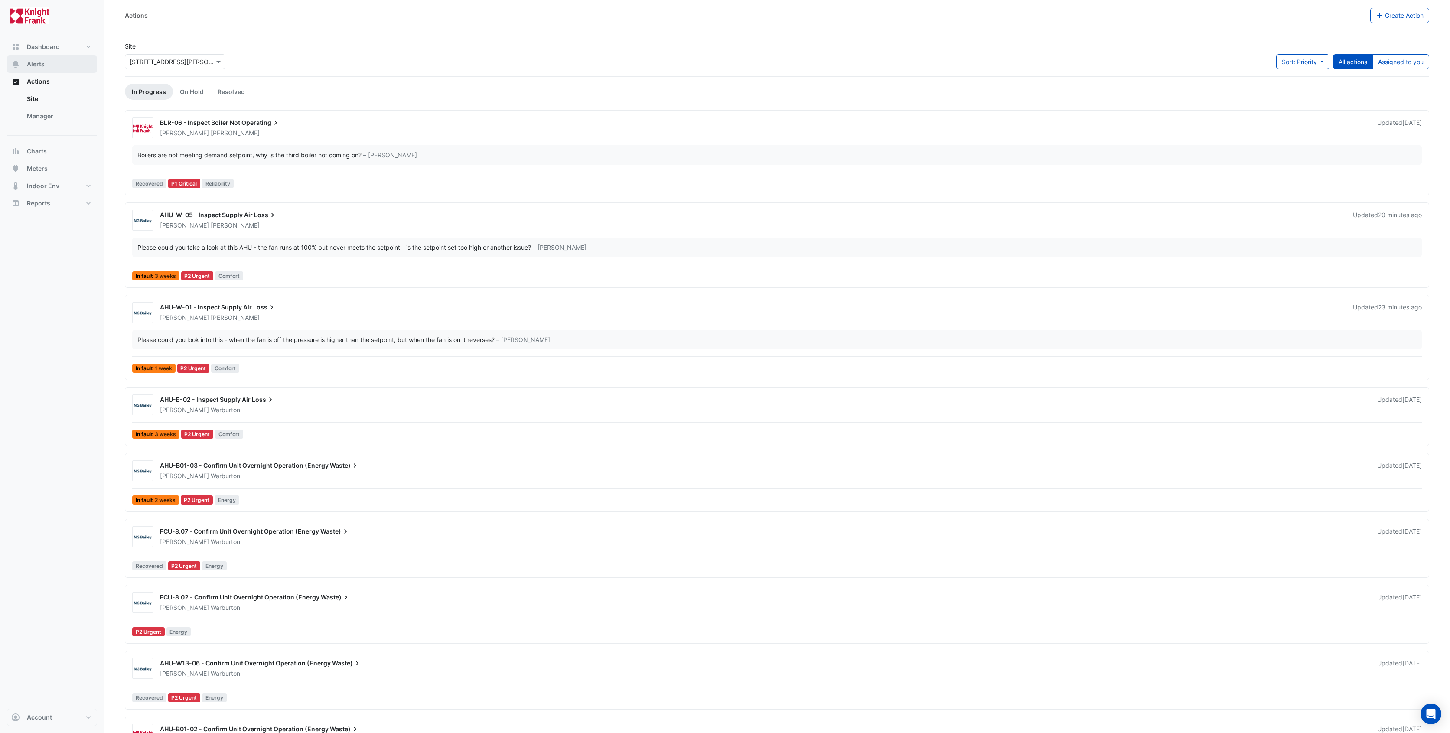
click at [52, 65] on button "Alerts" at bounding box center [52, 63] width 90 height 17
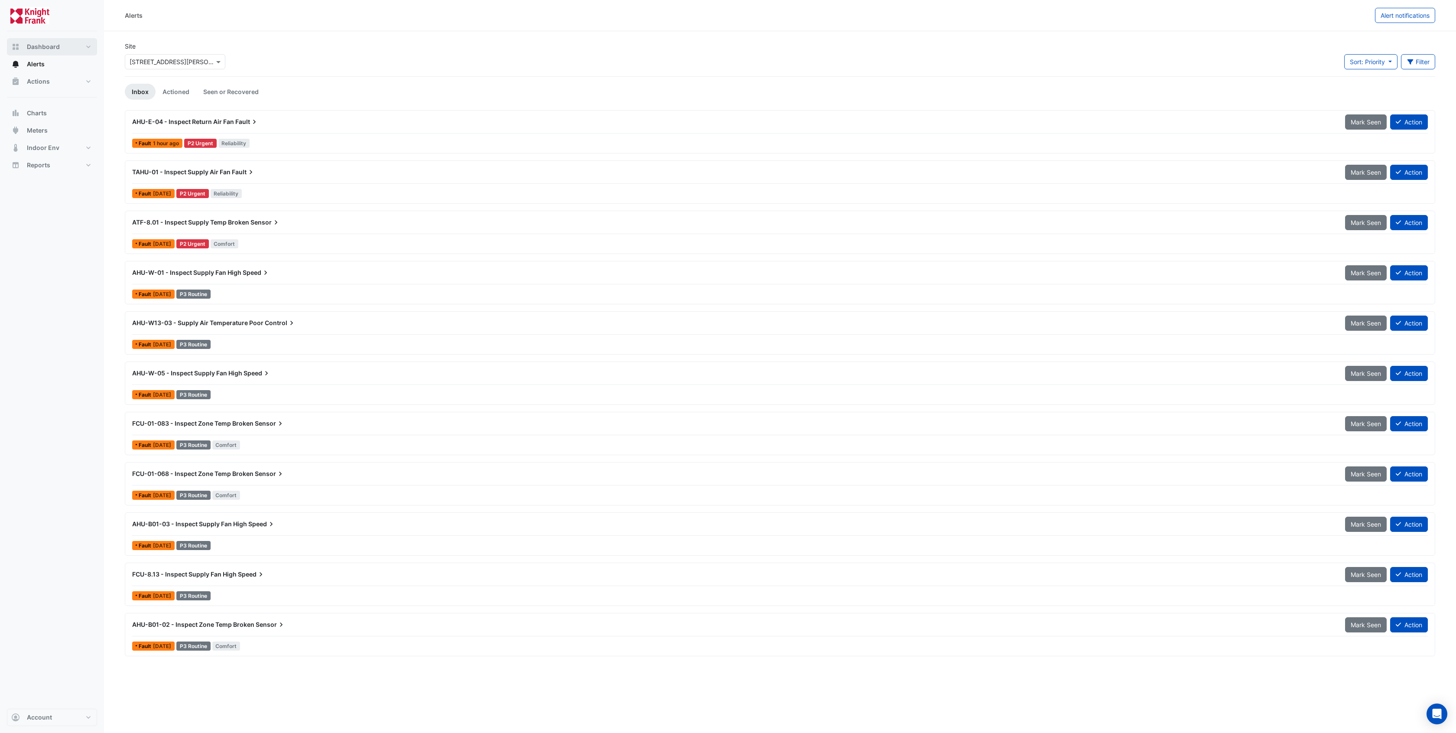
click at [65, 47] on button "Dashboard" at bounding box center [52, 46] width 90 height 17
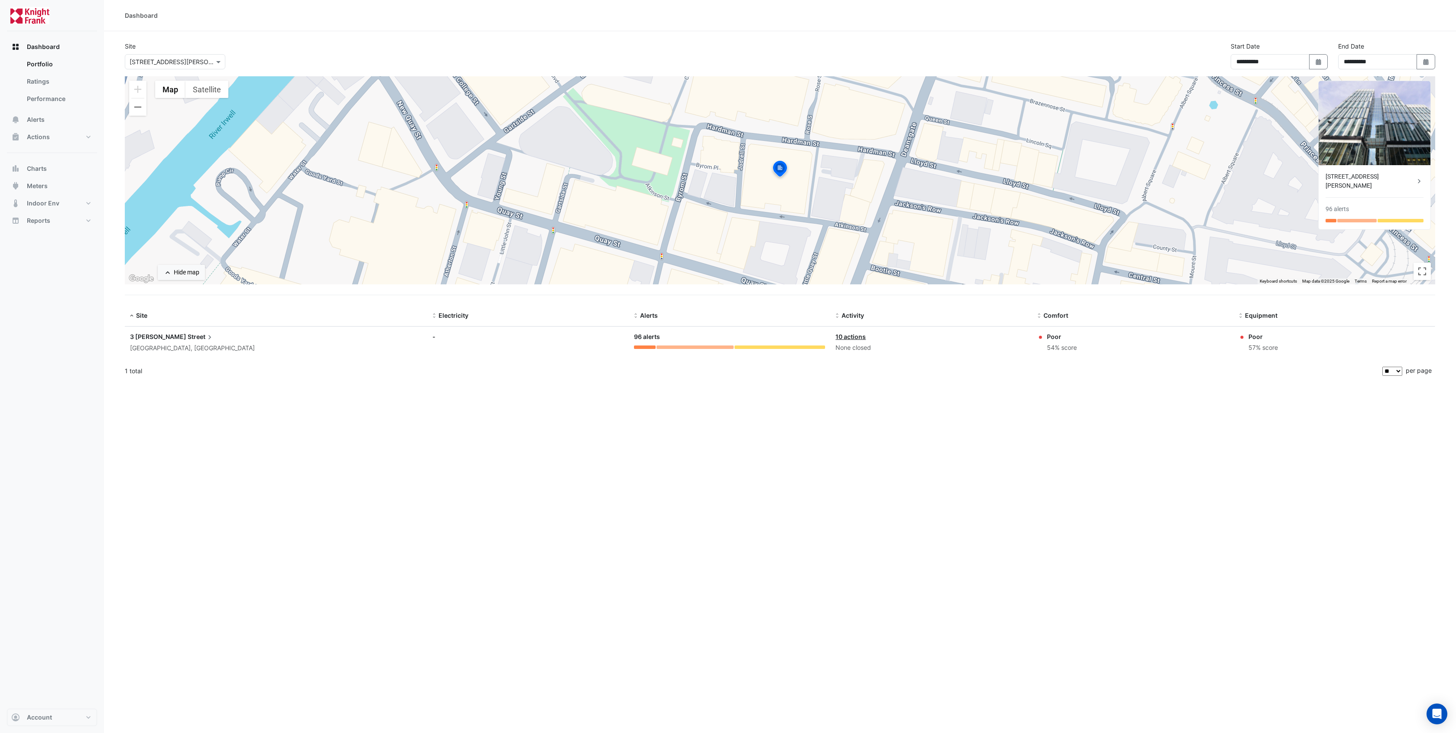
click at [1019, 177] on div "[STREET_ADDRESS][PERSON_NAME]" at bounding box center [1370, 181] width 89 height 18
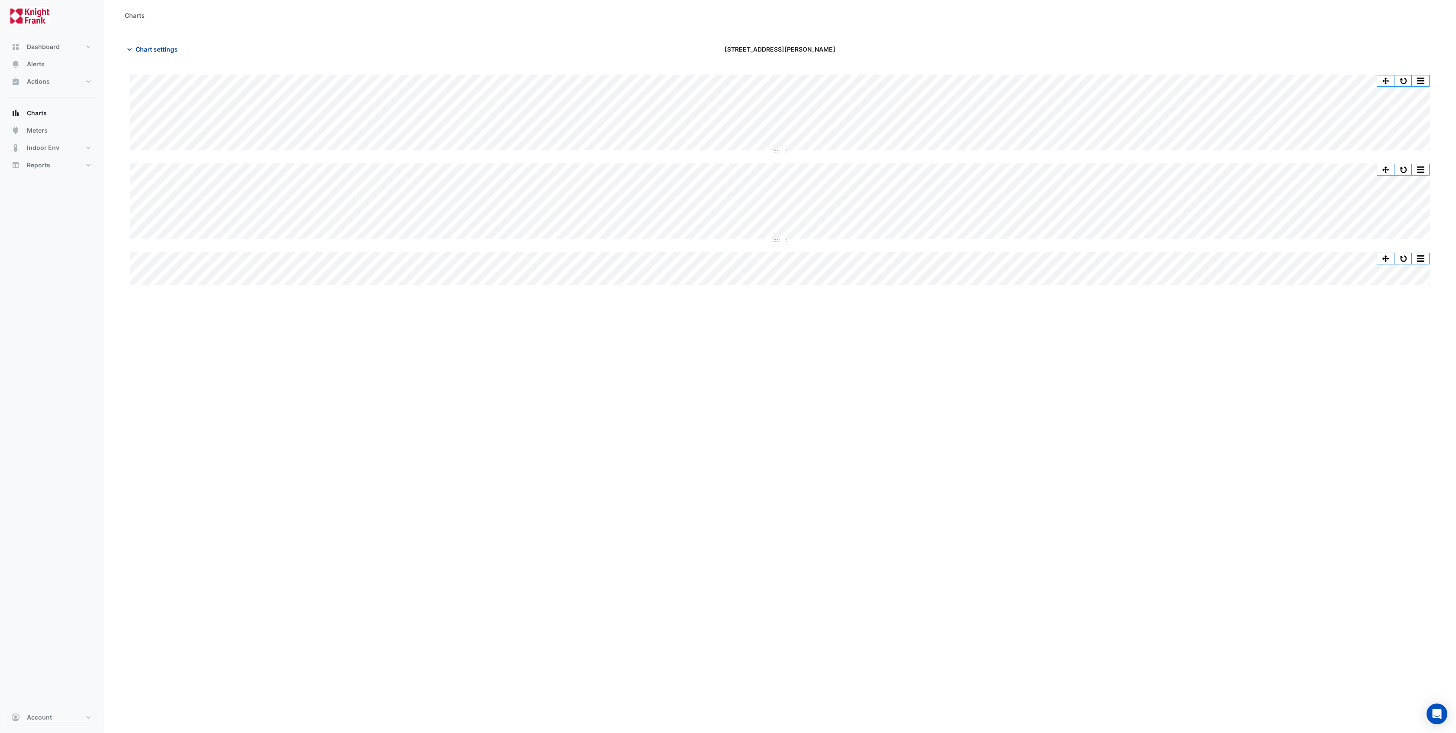
click at [153, 51] on span "Chart settings" at bounding box center [157, 49] width 42 height 9
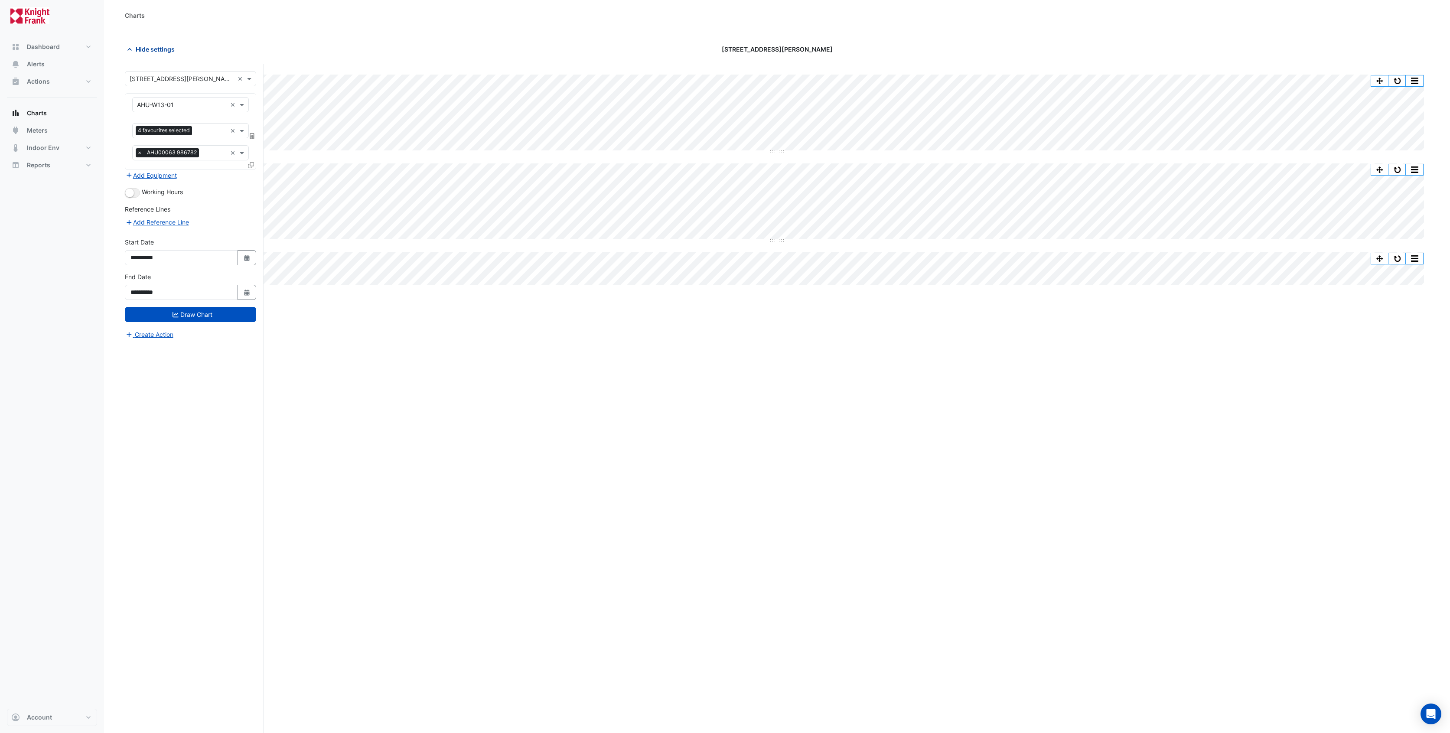
click at [163, 50] on span "Hide settings" at bounding box center [155, 49] width 39 height 9
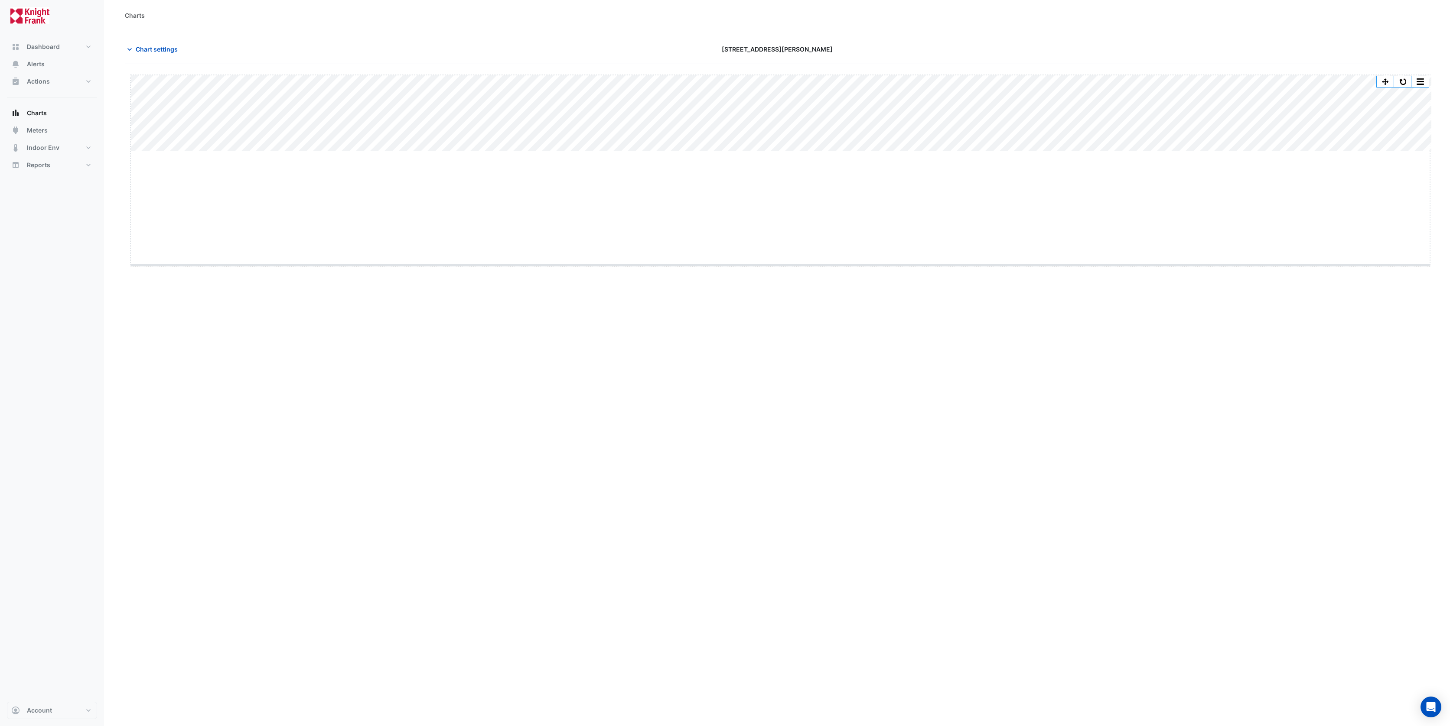
drag, startPoint x: 776, startPoint y: 152, endPoint x: 764, endPoint y: 279, distance: 127.6
click at [158, 45] on span "Chart settings" at bounding box center [157, 49] width 42 height 9
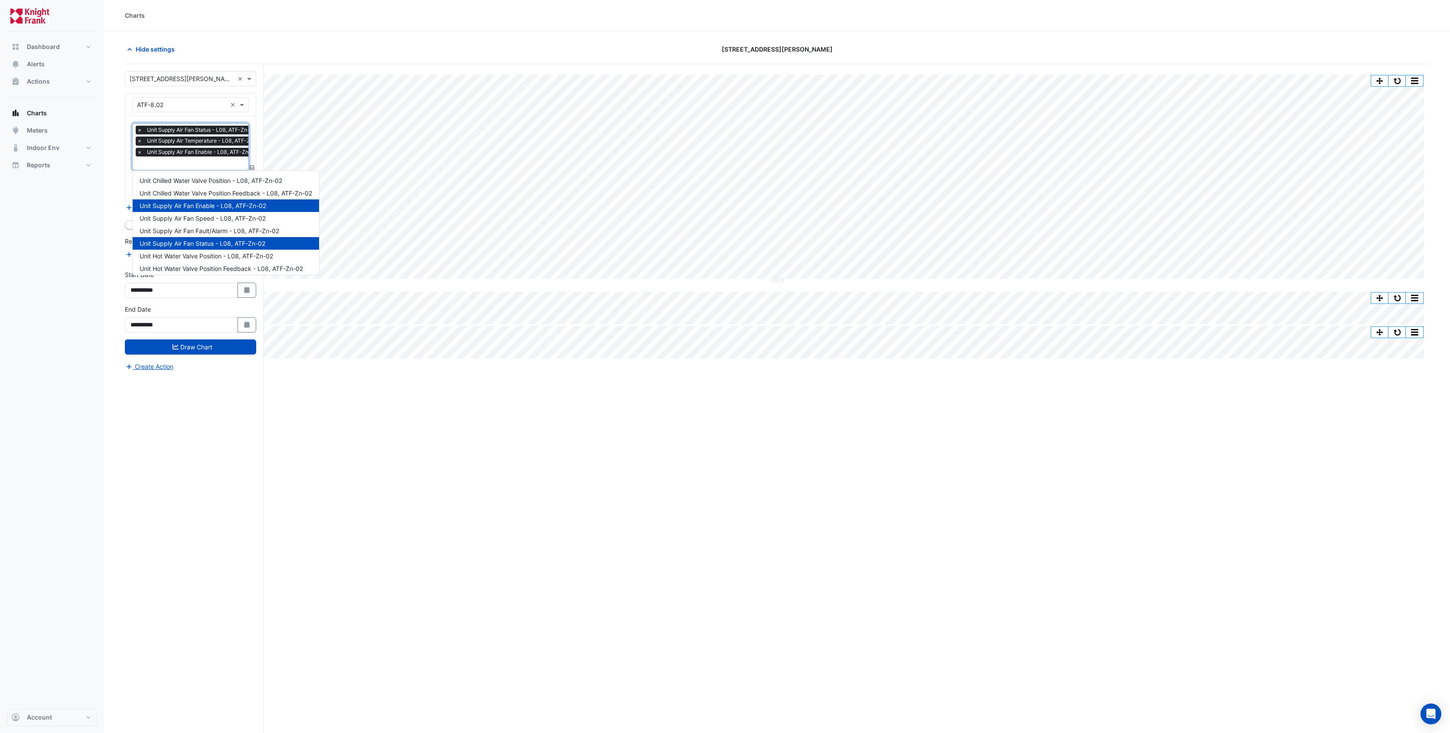
scroll to position [0, 4]
click at [188, 163] on input "text" at bounding box center [198, 164] width 130 height 9
click at [235, 180] on span "Unit Chilled Water Valve Position - L08, ATF-Zn-02" at bounding box center [211, 180] width 143 height 7
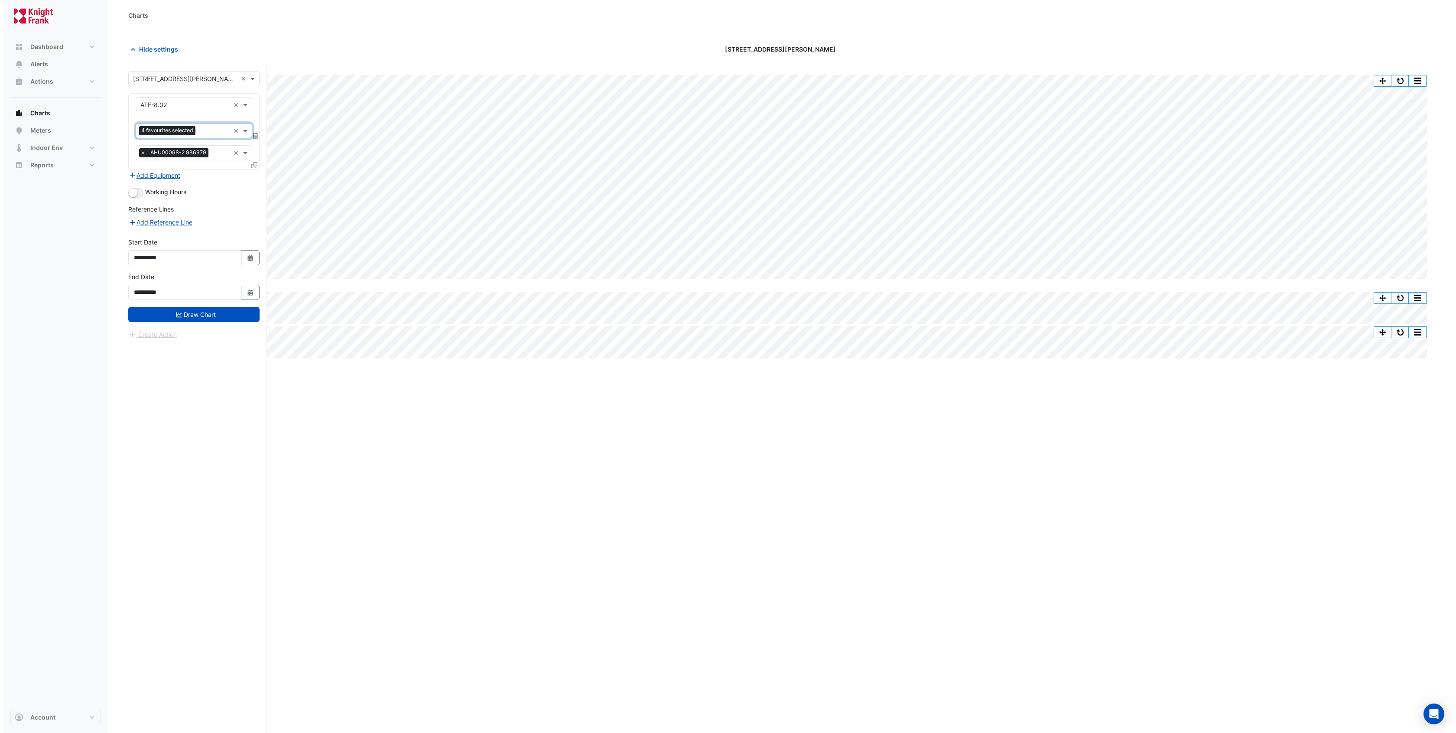
scroll to position [0, 0]
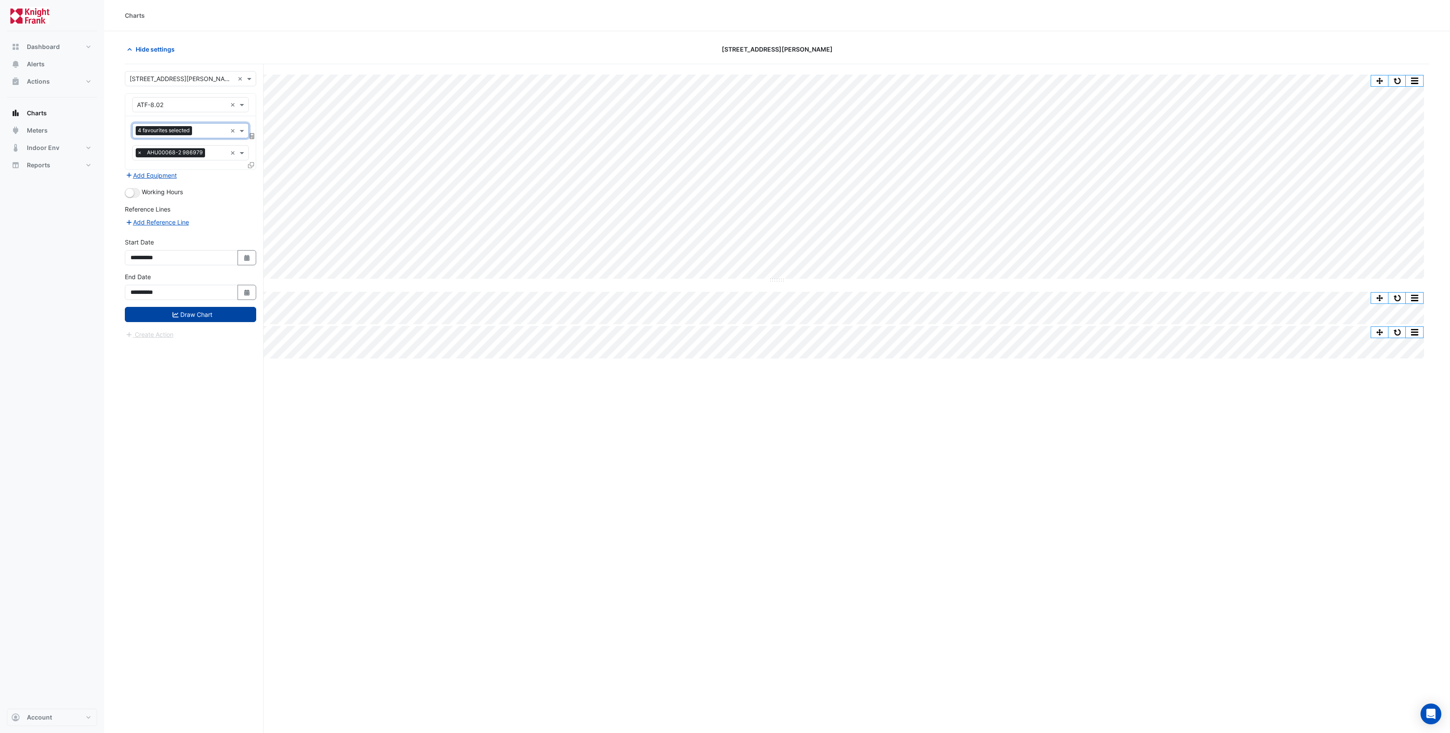
click at [183, 312] on button "Draw Chart" at bounding box center [190, 314] width 131 height 15
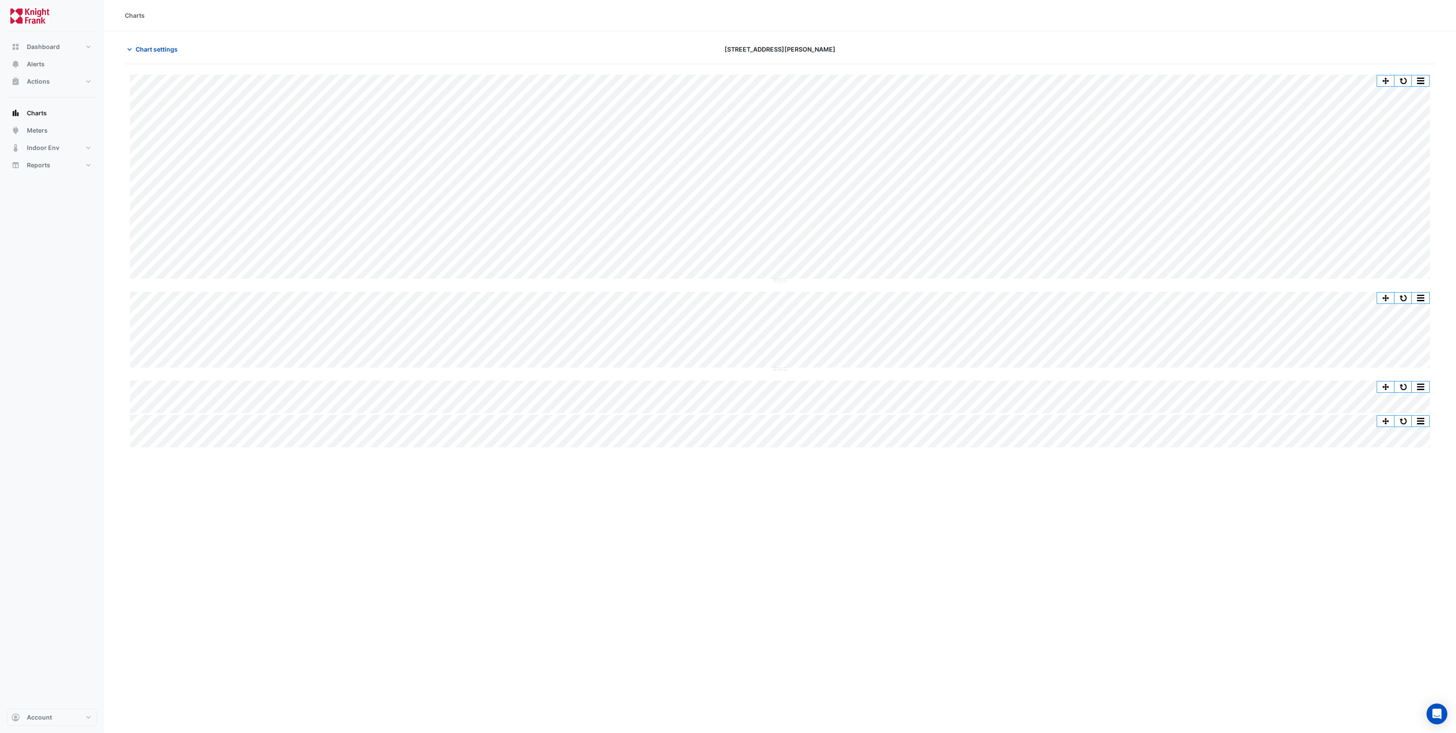
click at [541, 514] on div "Charts Chart settings 3 Hardman Street Split All Split None Print Save as JPEG …" at bounding box center [780, 366] width 1352 height 733
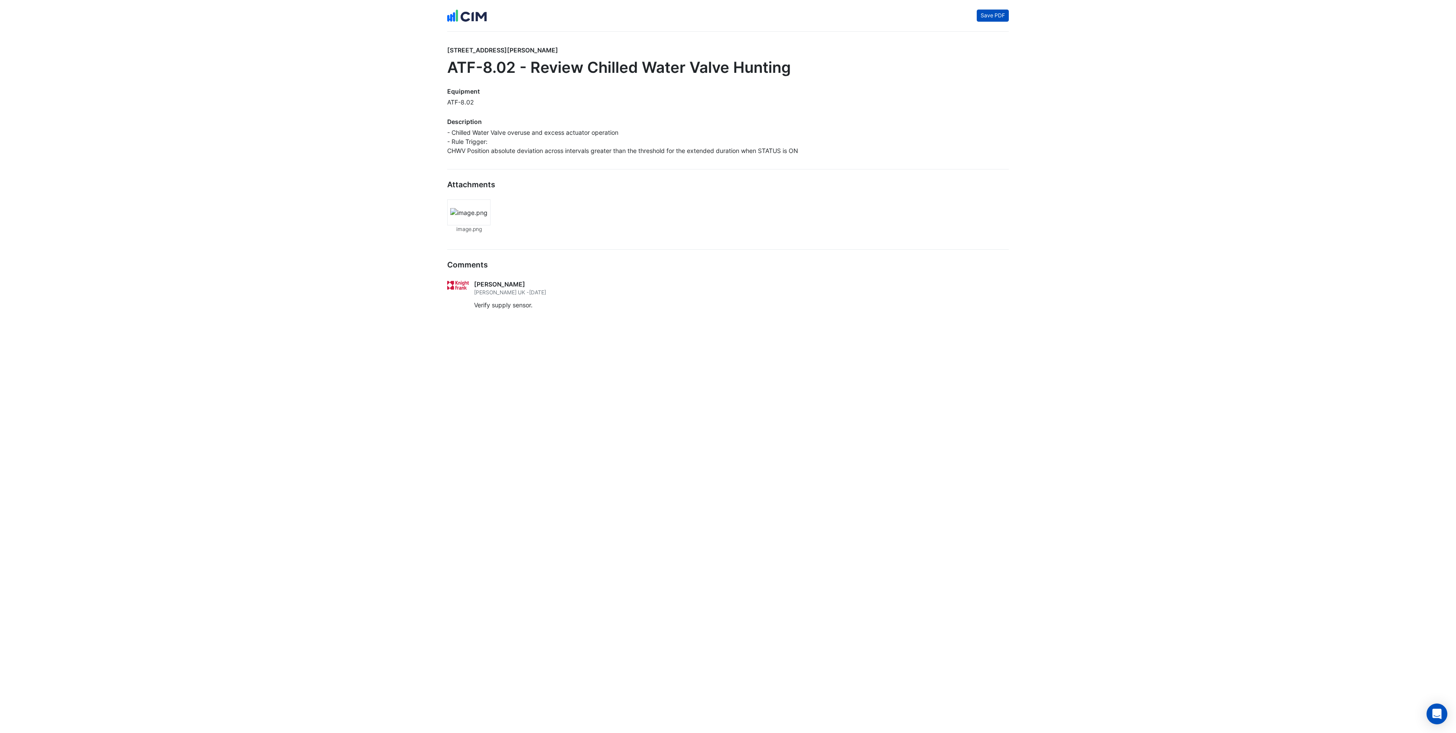
click at [1000, 15] on button "Save PDF" at bounding box center [993, 16] width 32 height 12
click at [596, 306] on div "Verify supply sensor." at bounding box center [741, 304] width 535 height 9
click at [992, 19] on button "Save PDF" at bounding box center [993, 16] width 32 height 12
